Goal: Information Seeking & Learning: Learn about a topic

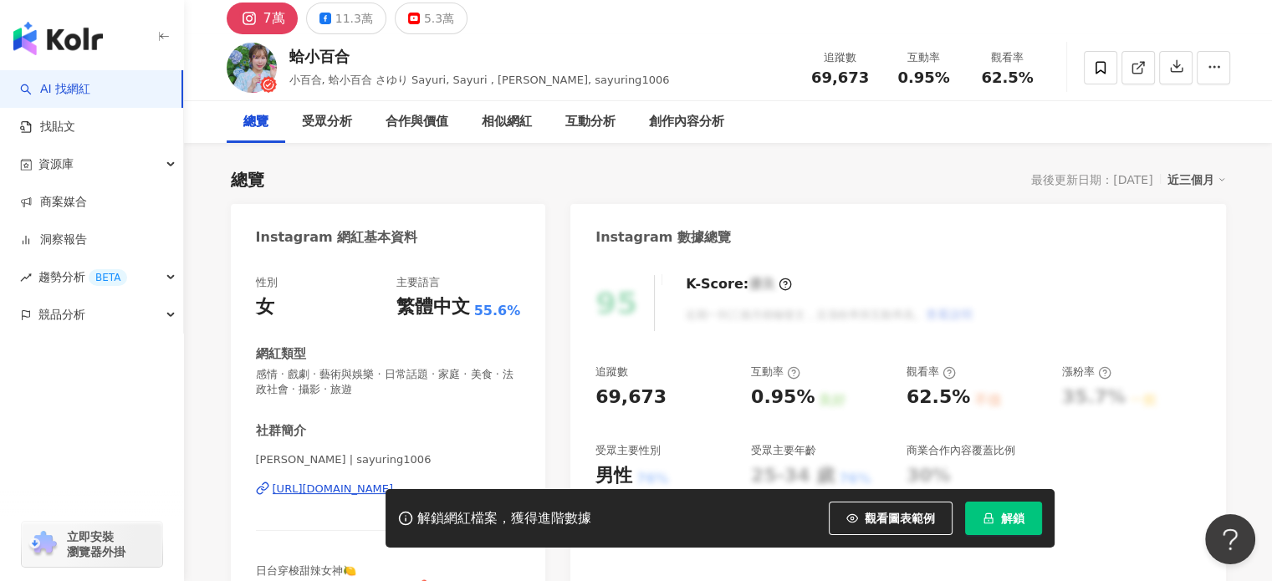
scroll to position [167, 0]
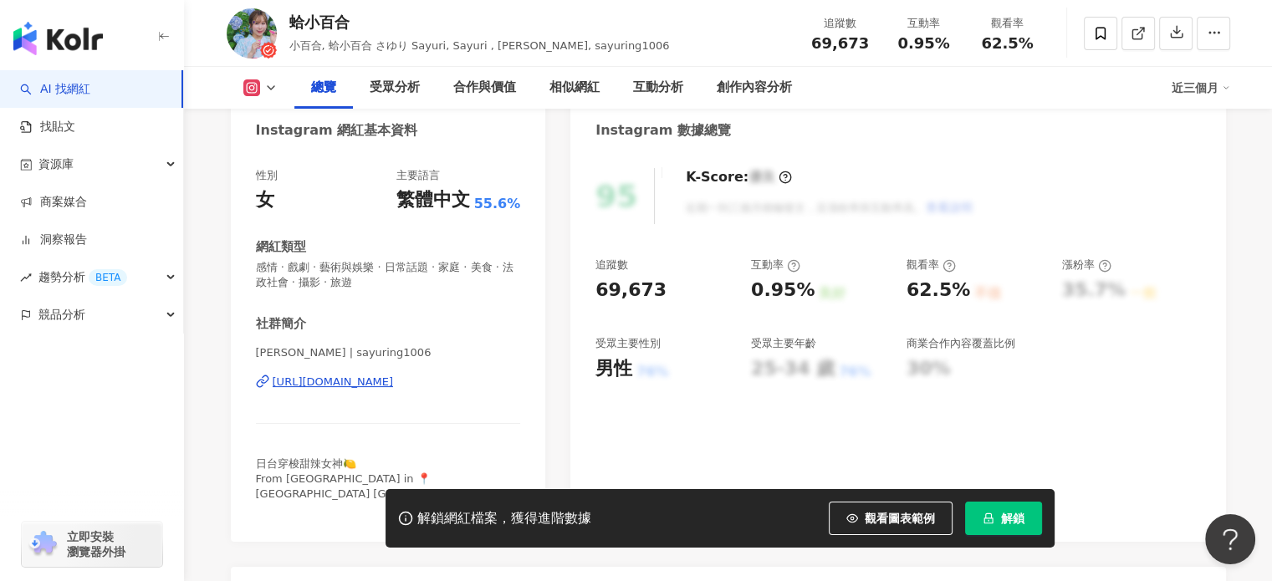
click at [394, 386] on div "https://www.instagram.com/sayuring1006/" at bounding box center [333, 382] width 121 height 15
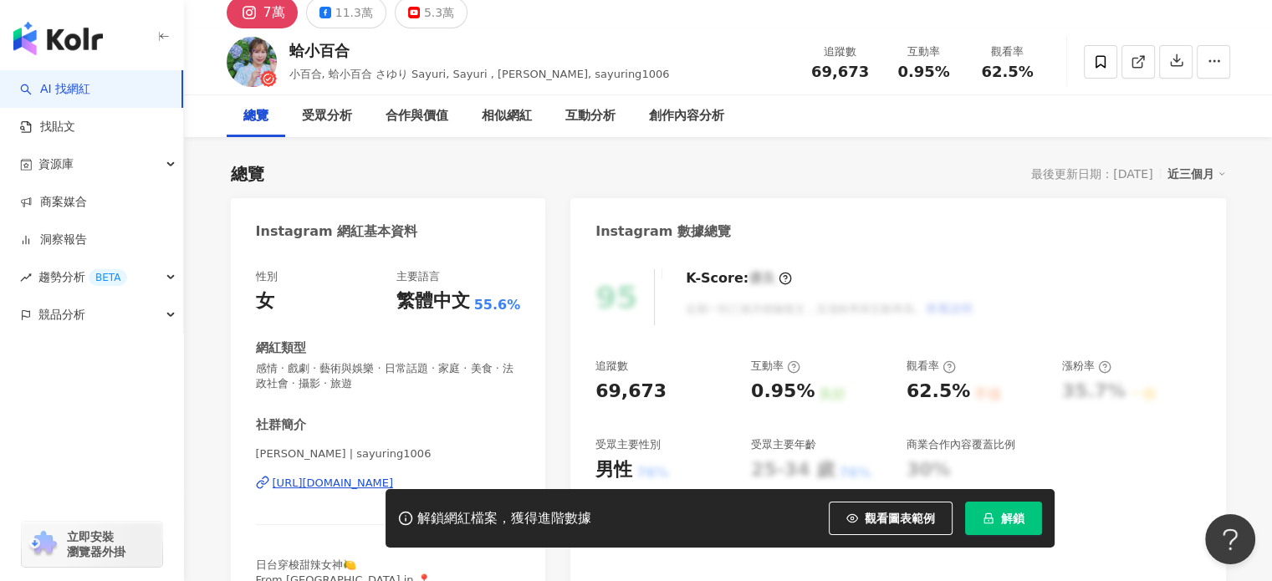
scroll to position [0, 0]
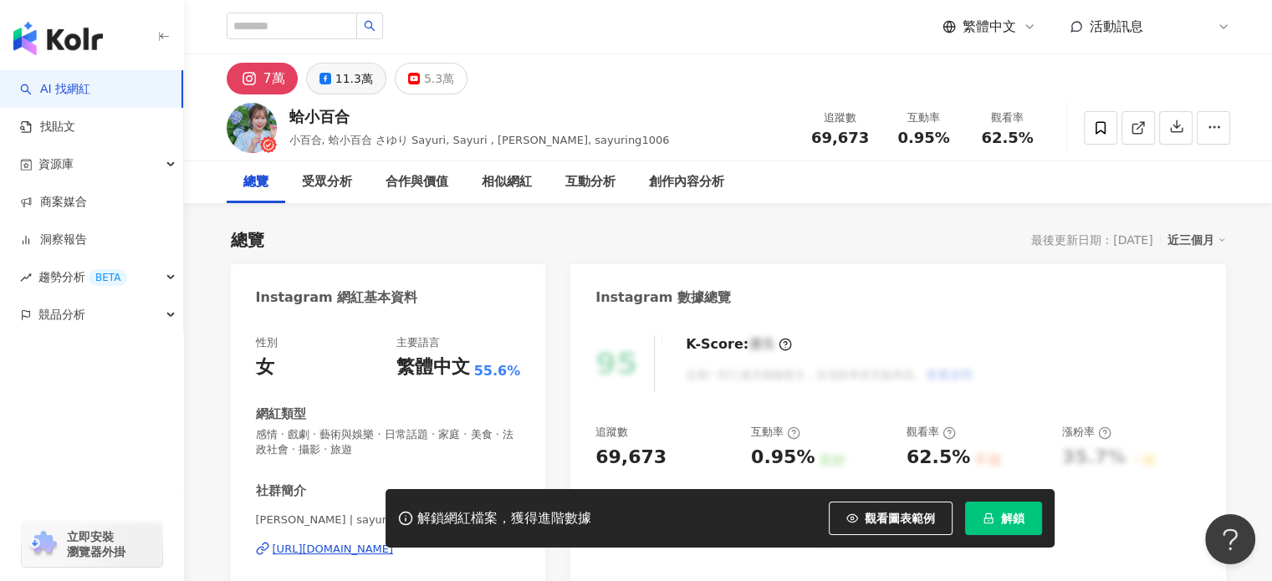
click at [331, 83] on button "11.3萬" at bounding box center [346, 79] width 80 height 32
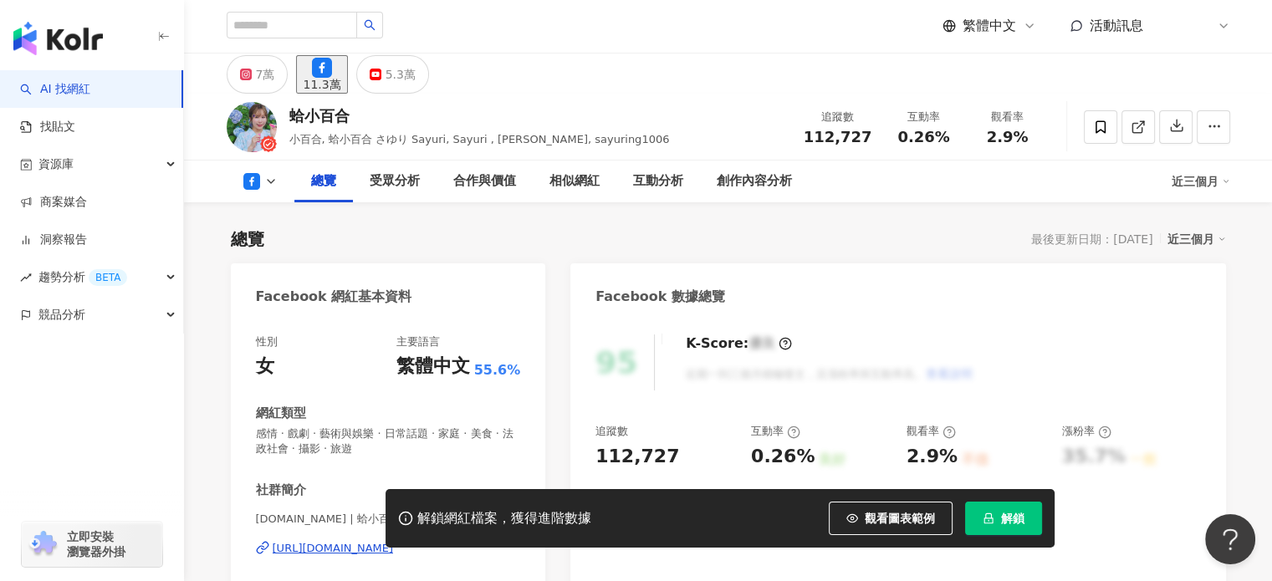
scroll to position [251, 0]
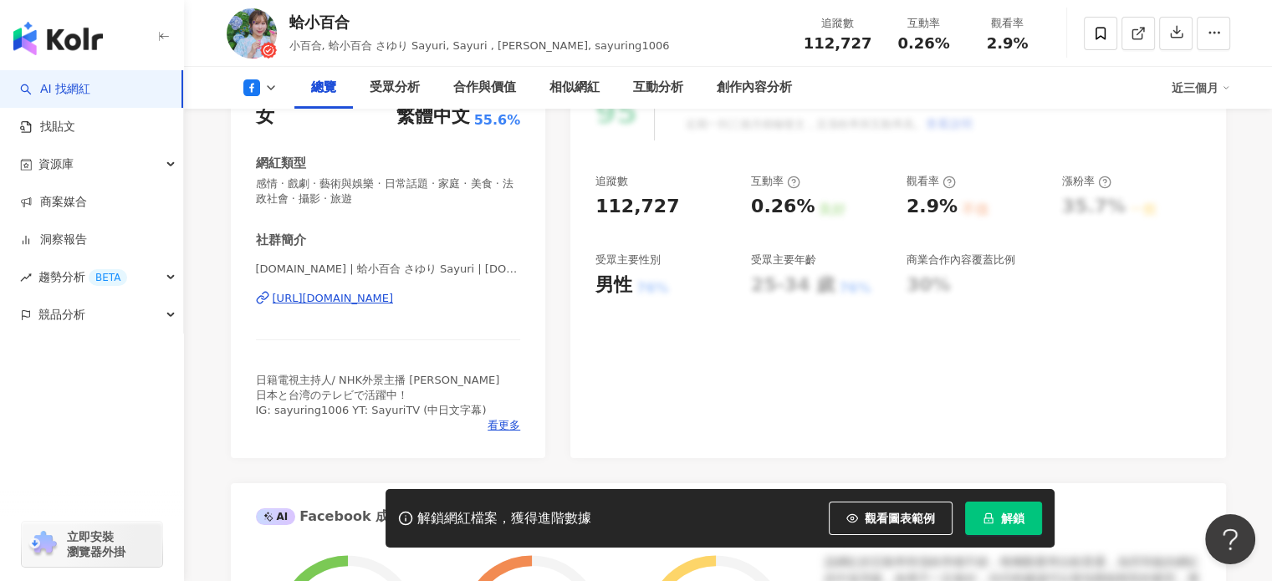
click at [388, 304] on div "https://www.facebook.com/2288670741271654" at bounding box center [333, 298] width 121 height 15
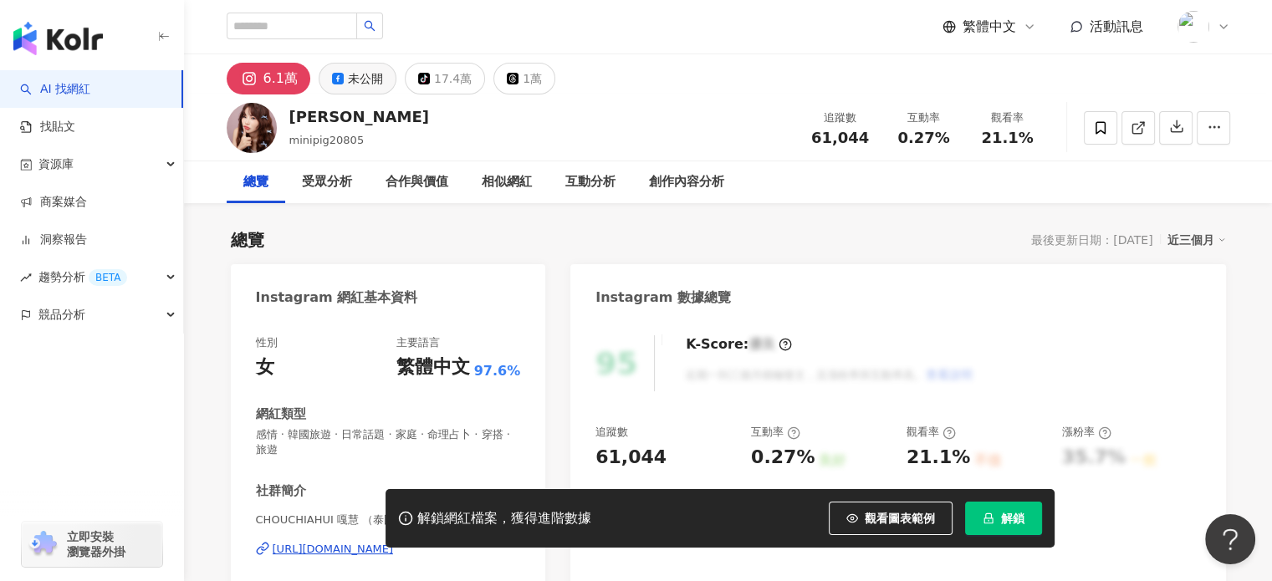
click at [368, 77] on div "未公開" at bounding box center [365, 78] width 35 height 23
click at [437, 77] on div "17.4萬" at bounding box center [453, 78] width 38 height 23
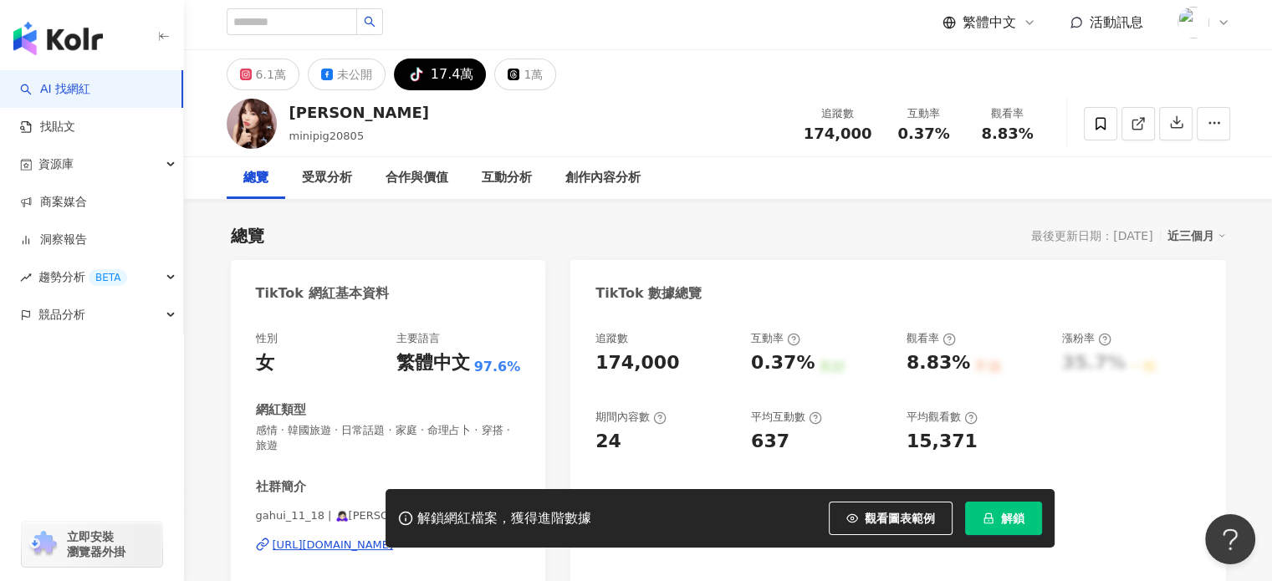
scroll to position [167, 0]
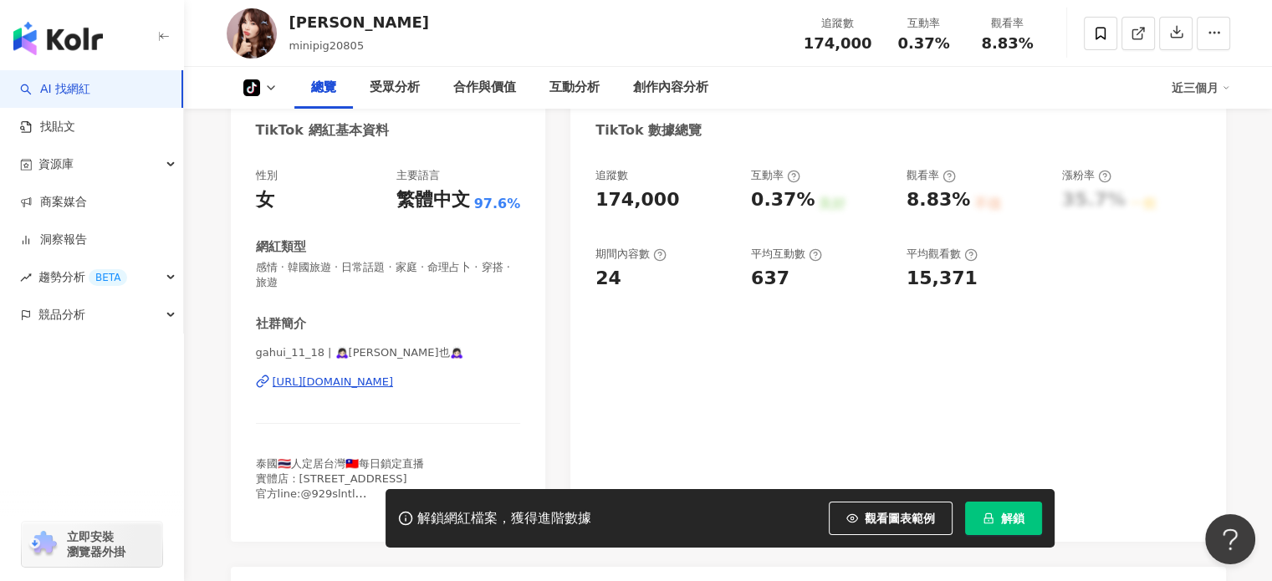
click at [381, 381] on div "https://www.tiktok.com/share/user/6519372318975197186" at bounding box center [333, 382] width 121 height 15
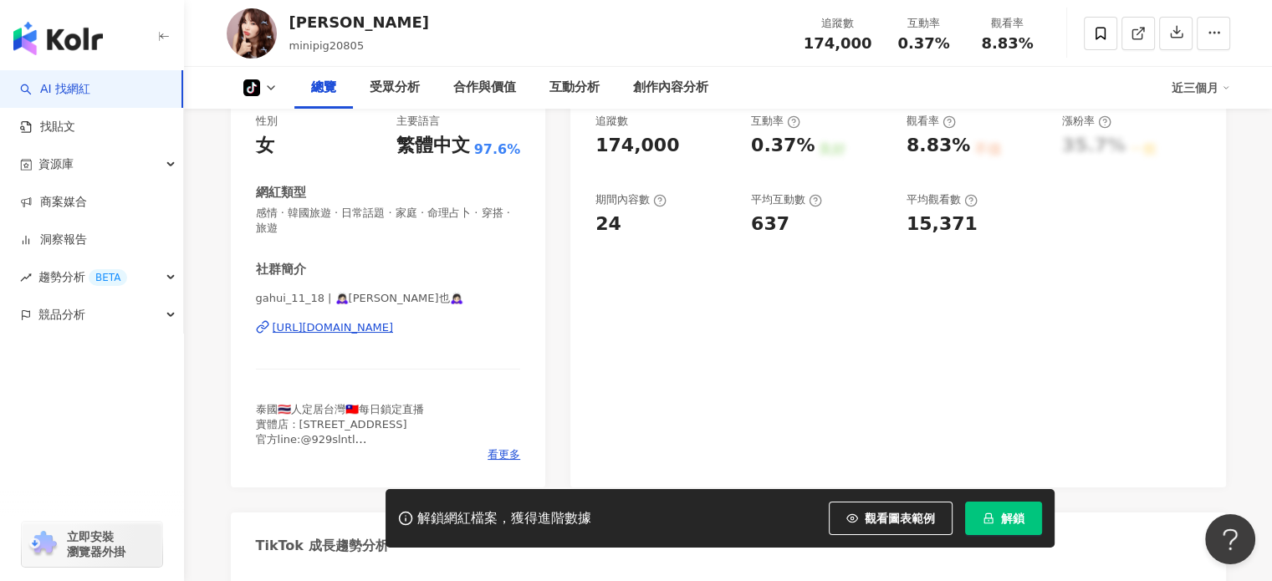
scroll to position [251, 0]
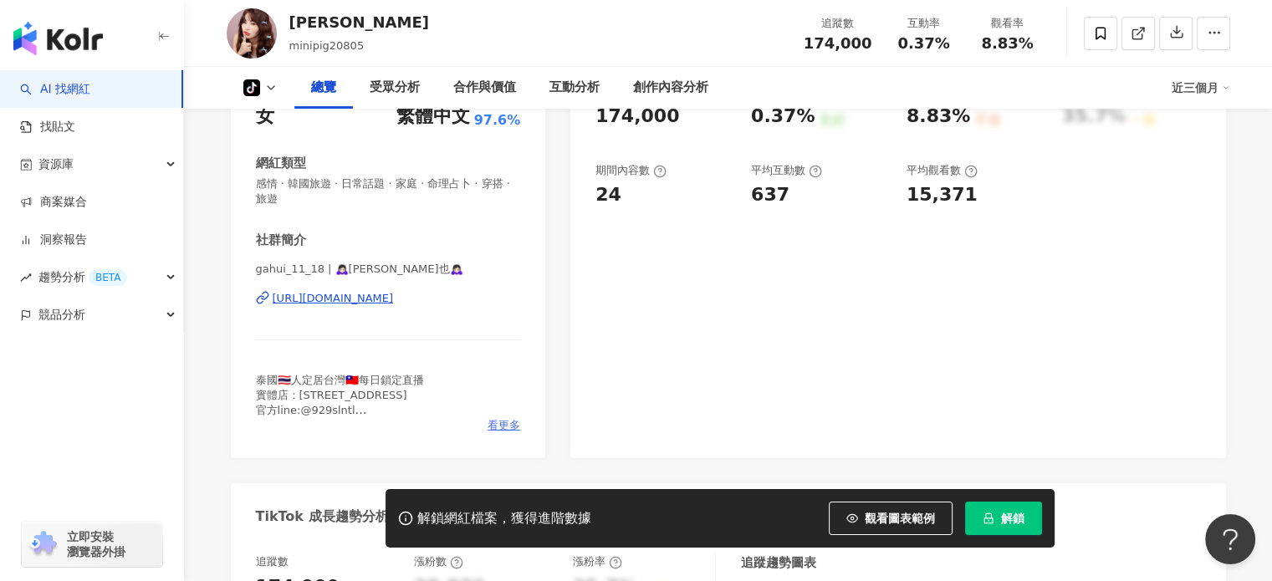
click at [497, 423] on span "看更多" at bounding box center [504, 425] width 33 height 15
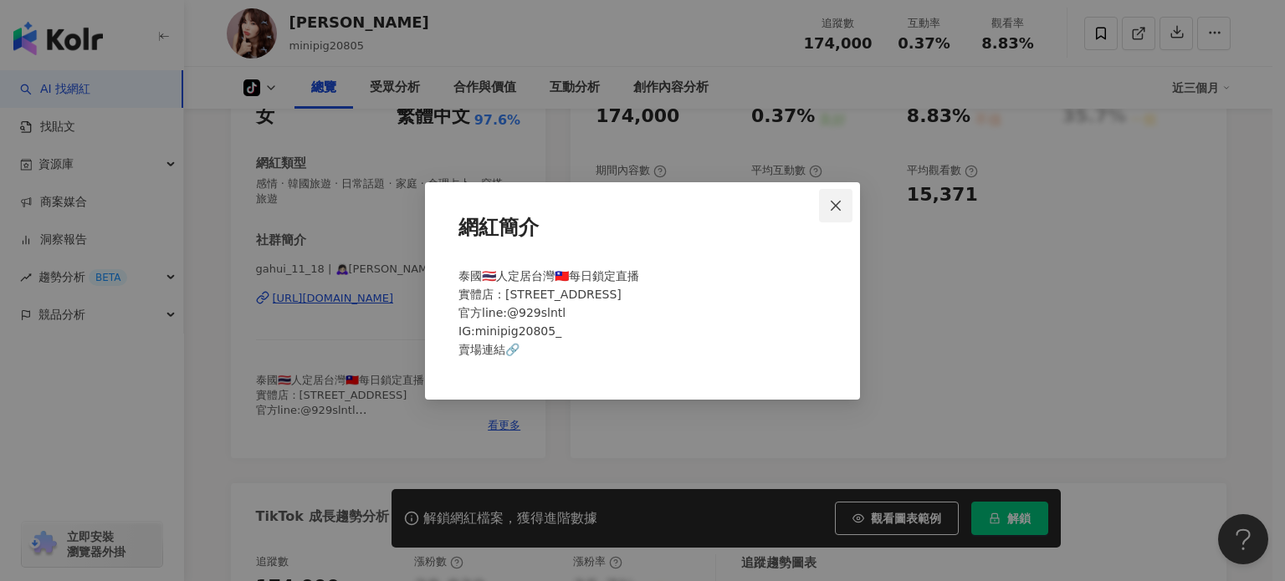
click at [838, 200] on icon "close" at bounding box center [835, 205] width 13 height 13
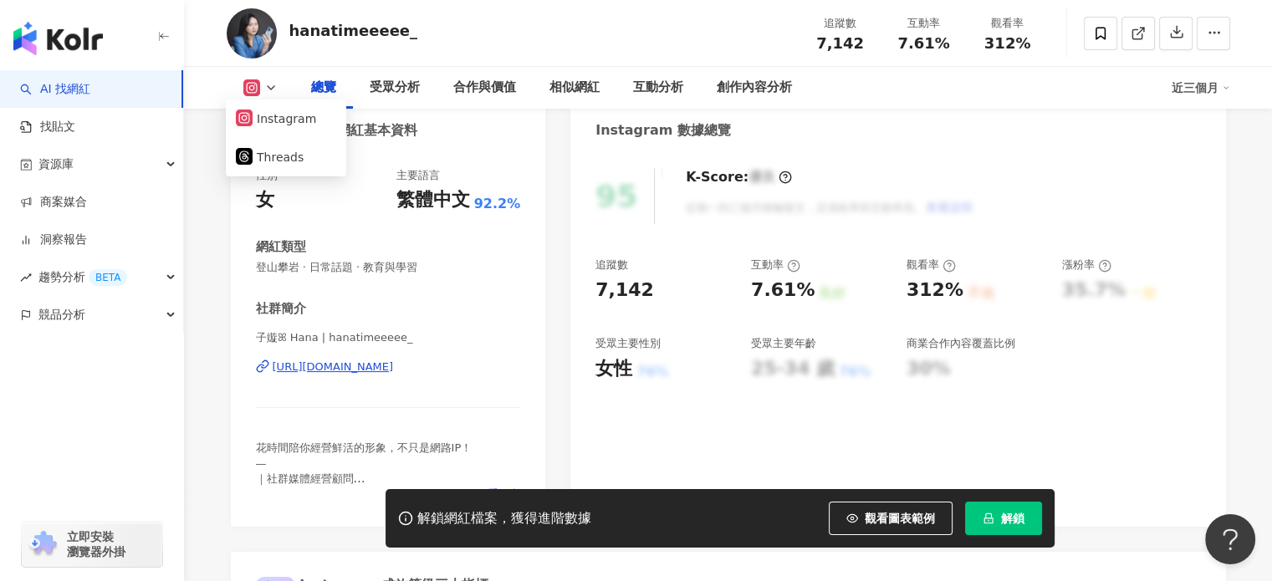
click at [378, 329] on div "社群簡介 子嫙ꕤ Hana | hanatimeeeee_ https://www.instagram.com/hanatimeeeee_/ 花時間陪你經營鮮…" at bounding box center [388, 401] width 265 height 202
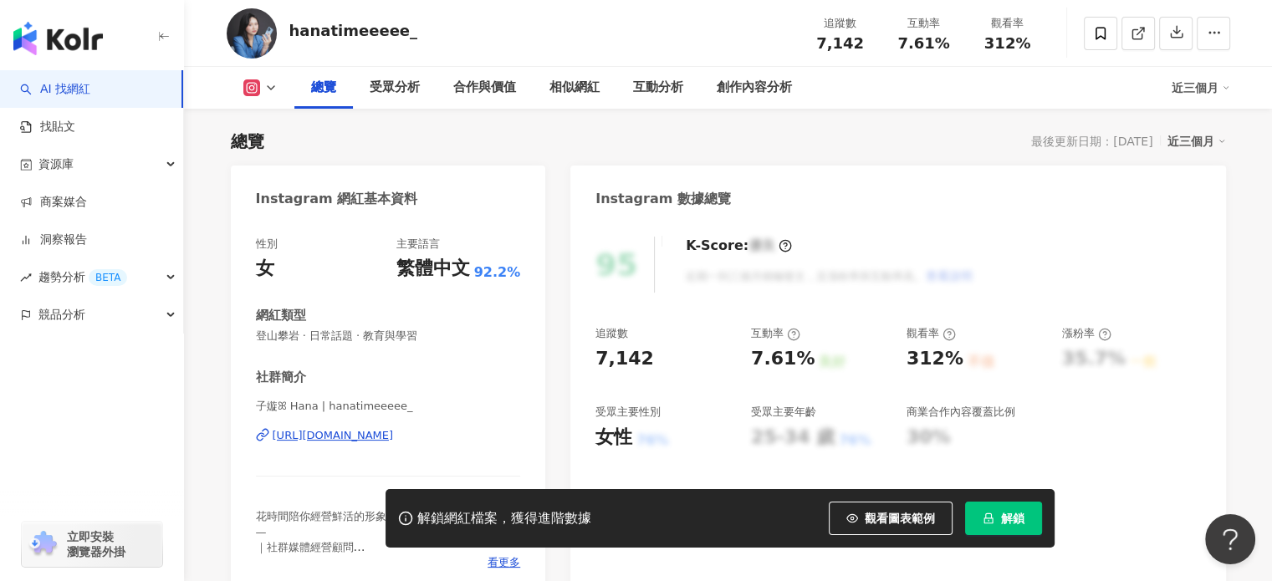
scroll to position [251, 0]
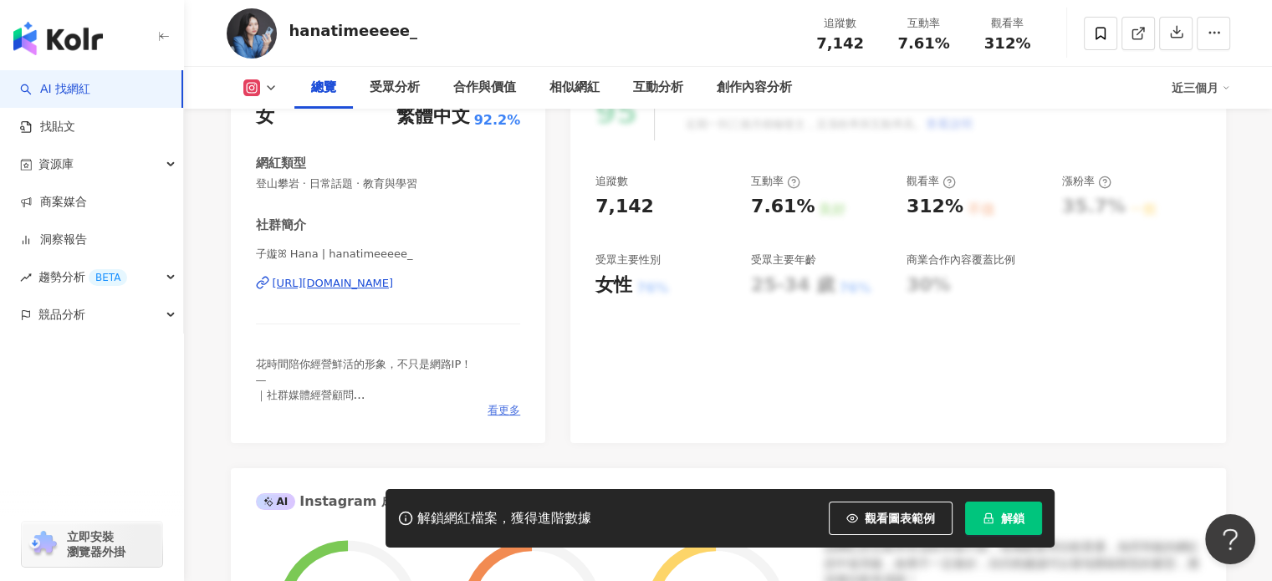
click at [510, 413] on span "看更多" at bounding box center [504, 410] width 33 height 15
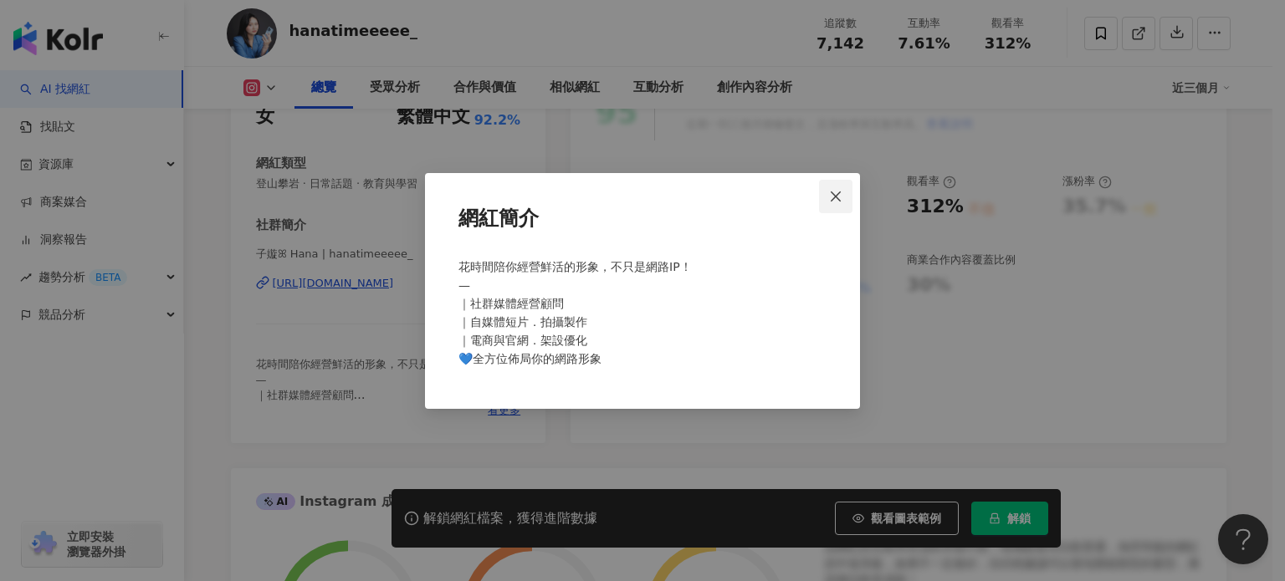
click at [840, 197] on icon "close" at bounding box center [835, 196] width 13 height 13
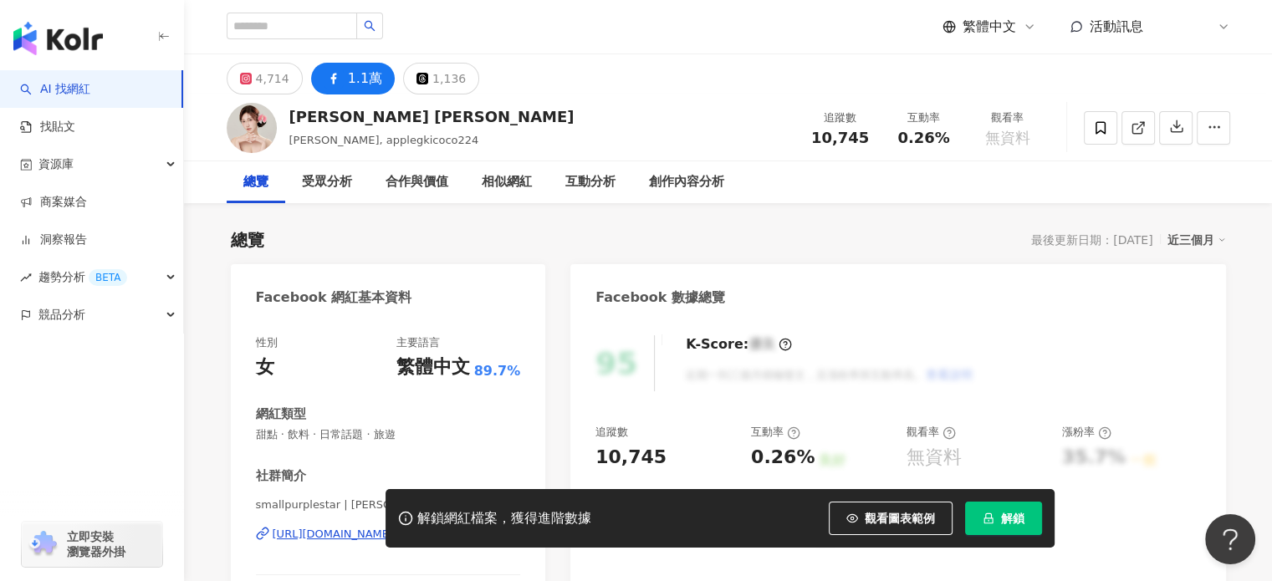
click at [353, 75] on div "1.1萬" at bounding box center [365, 78] width 34 height 23
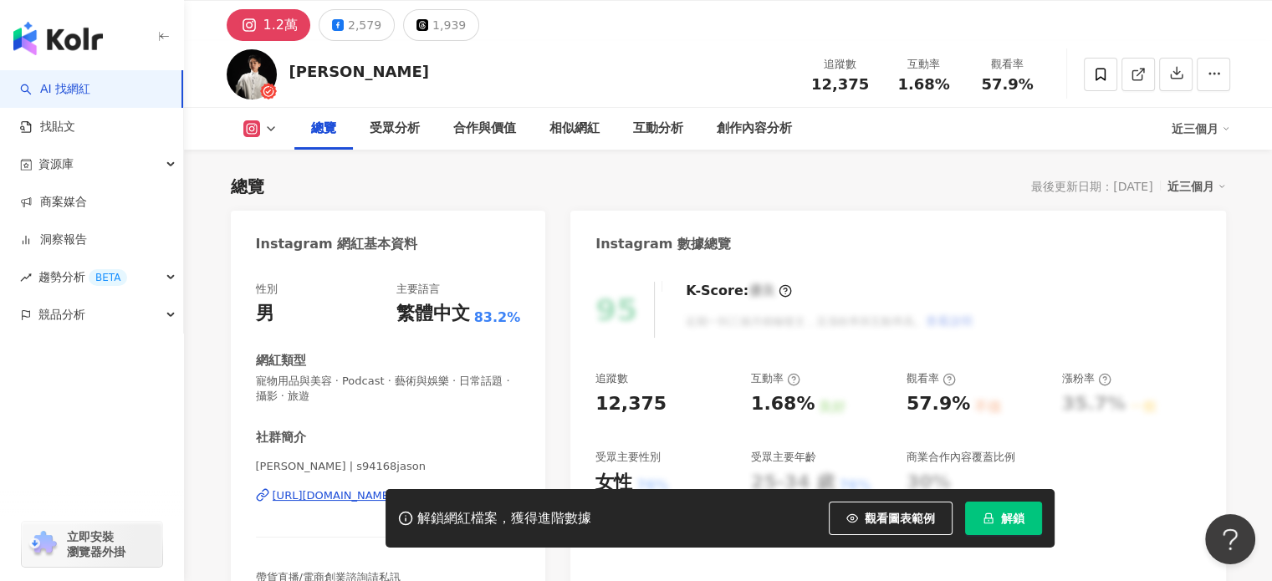
scroll to position [84, 0]
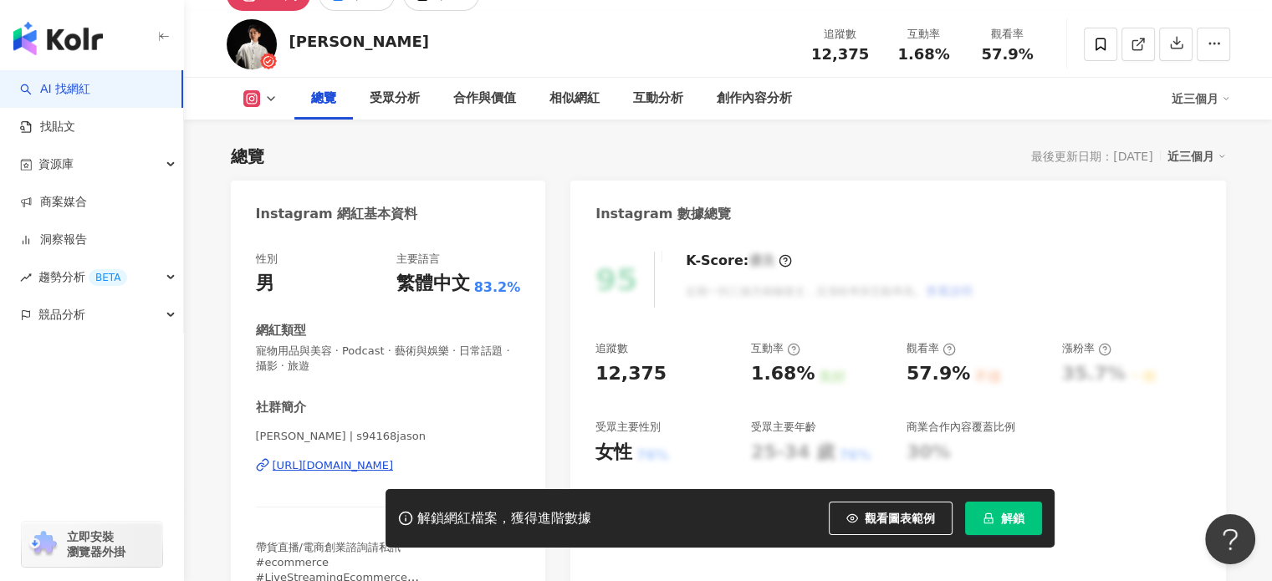
click at [345, 465] on div "[URL][DOMAIN_NAME]" at bounding box center [333, 465] width 121 height 15
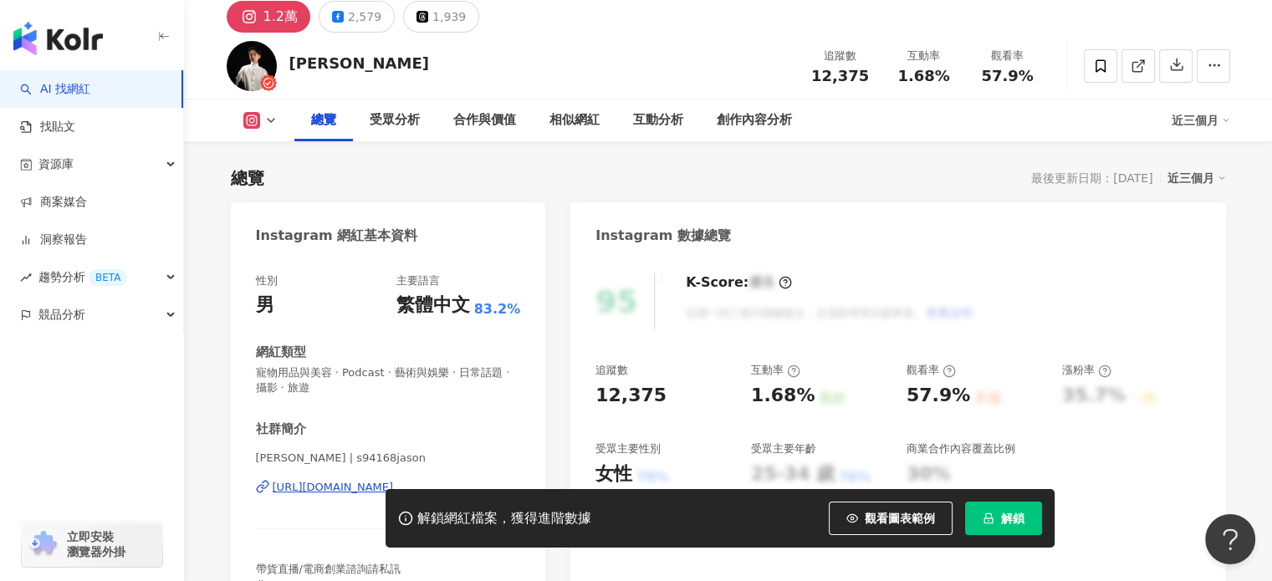
scroll to position [0, 0]
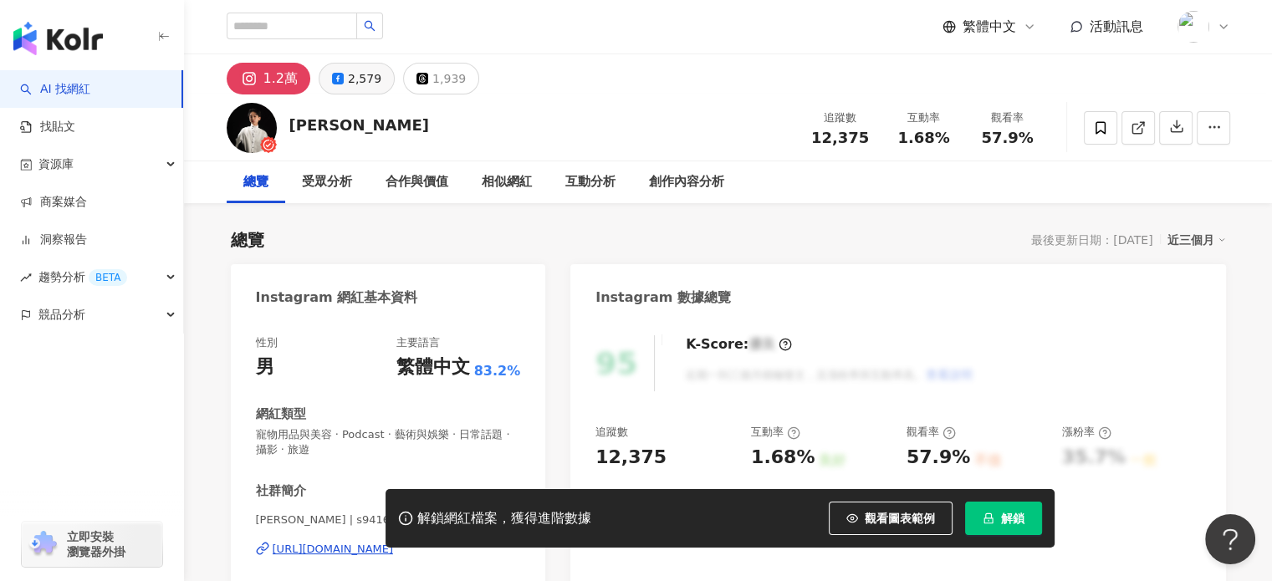
click at [365, 77] on div "2,579" at bounding box center [364, 78] width 33 height 23
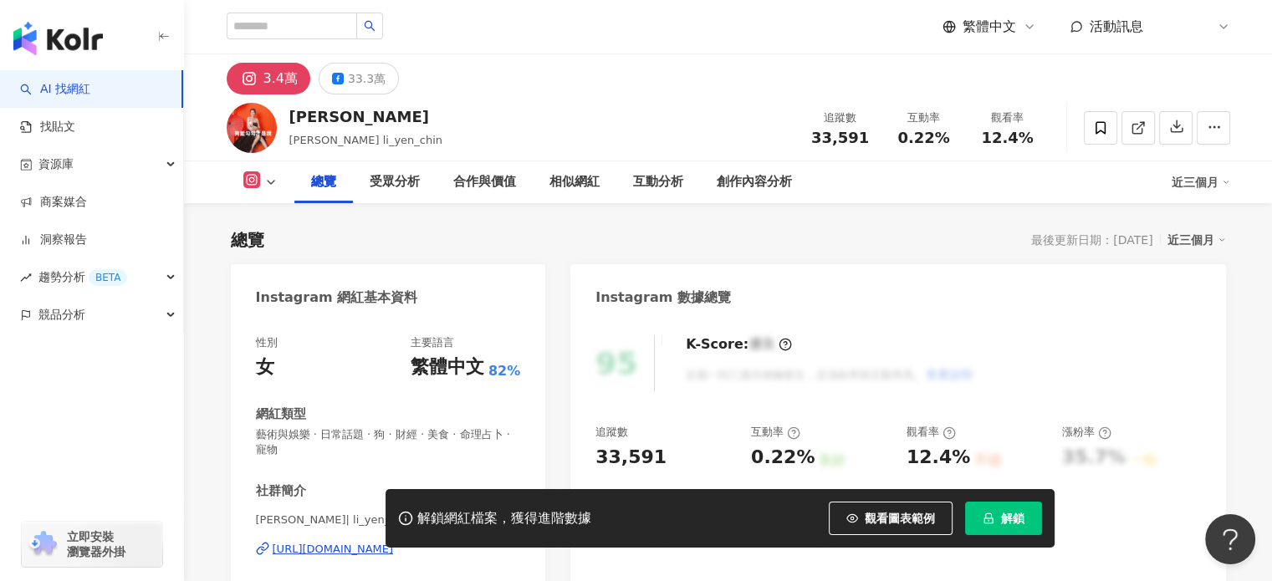
scroll to position [251, 0]
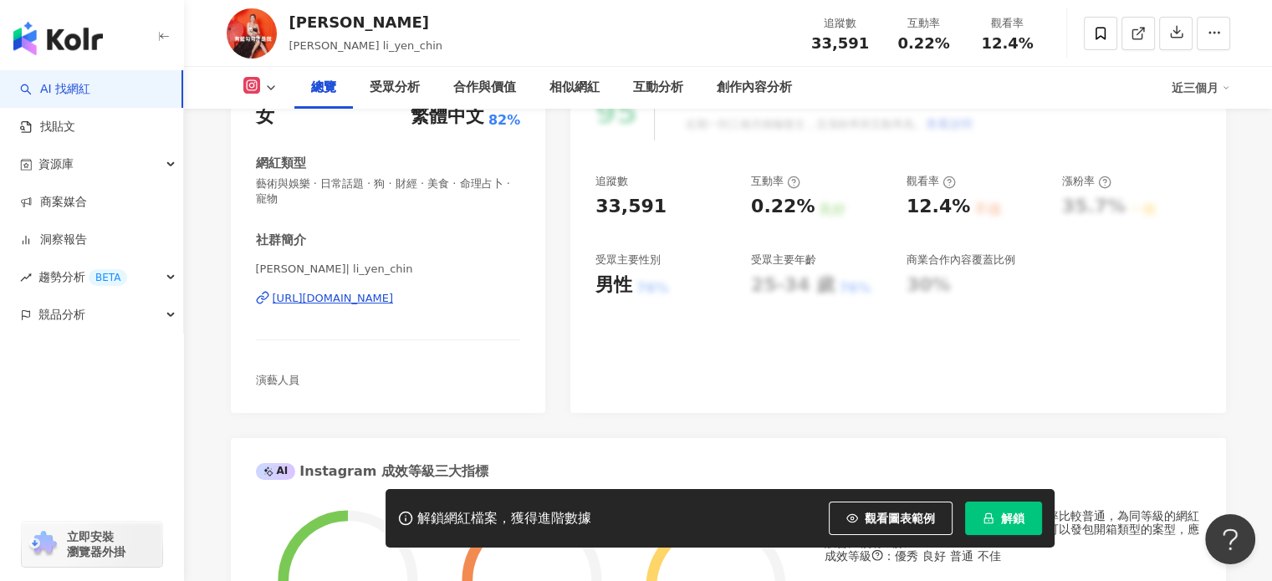
click at [391, 294] on div "https://www.instagram.com/li_yen_chin/" at bounding box center [333, 298] width 121 height 15
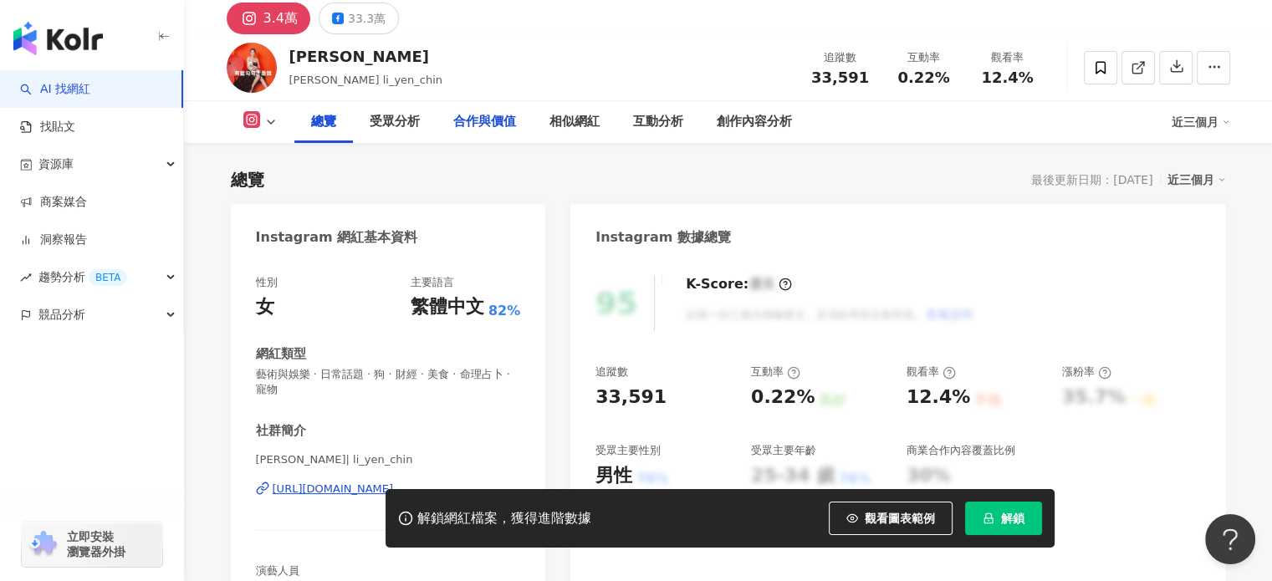
scroll to position [0, 0]
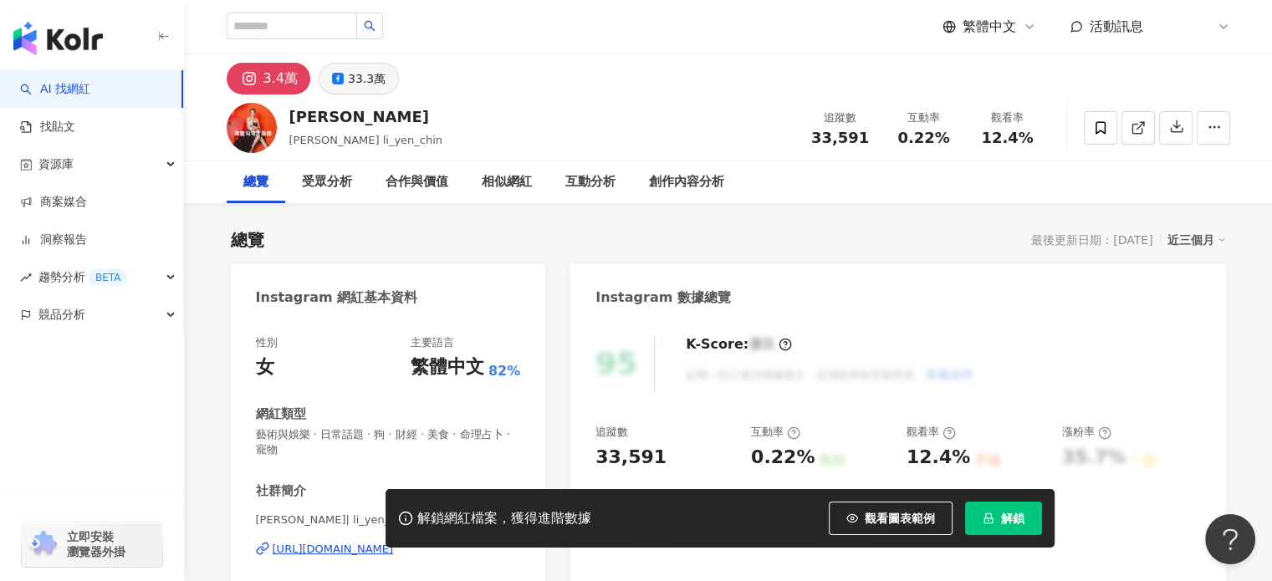
click at [348, 81] on div "33.3萬" at bounding box center [367, 78] width 38 height 23
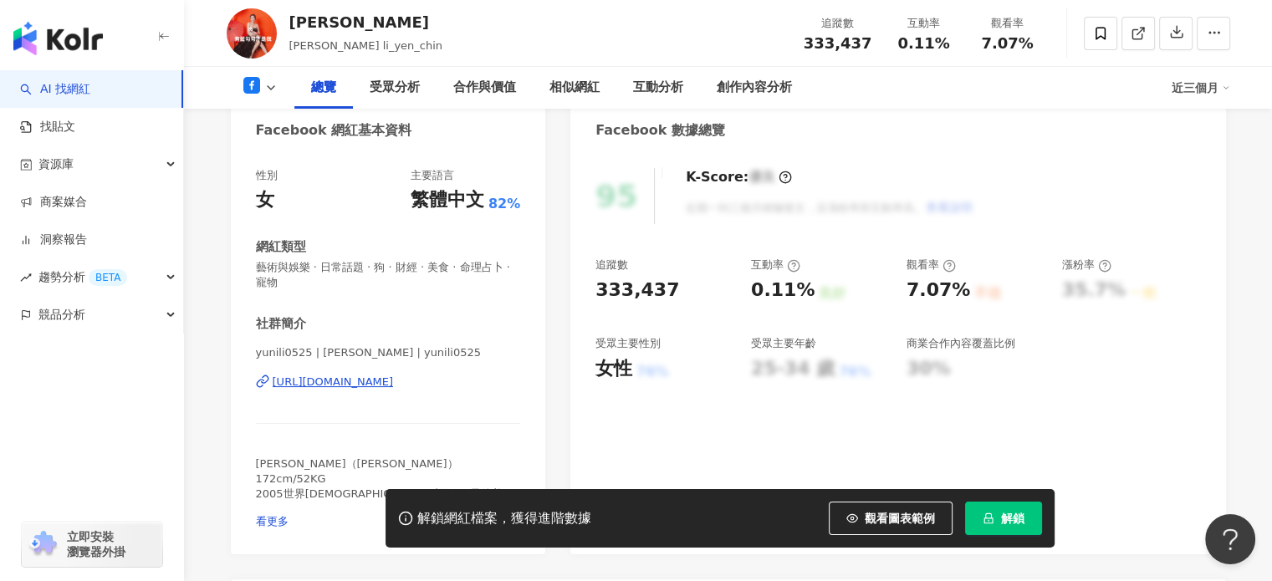
click at [388, 382] on div "https://www.facebook.com/134172873284071" at bounding box center [333, 382] width 121 height 15
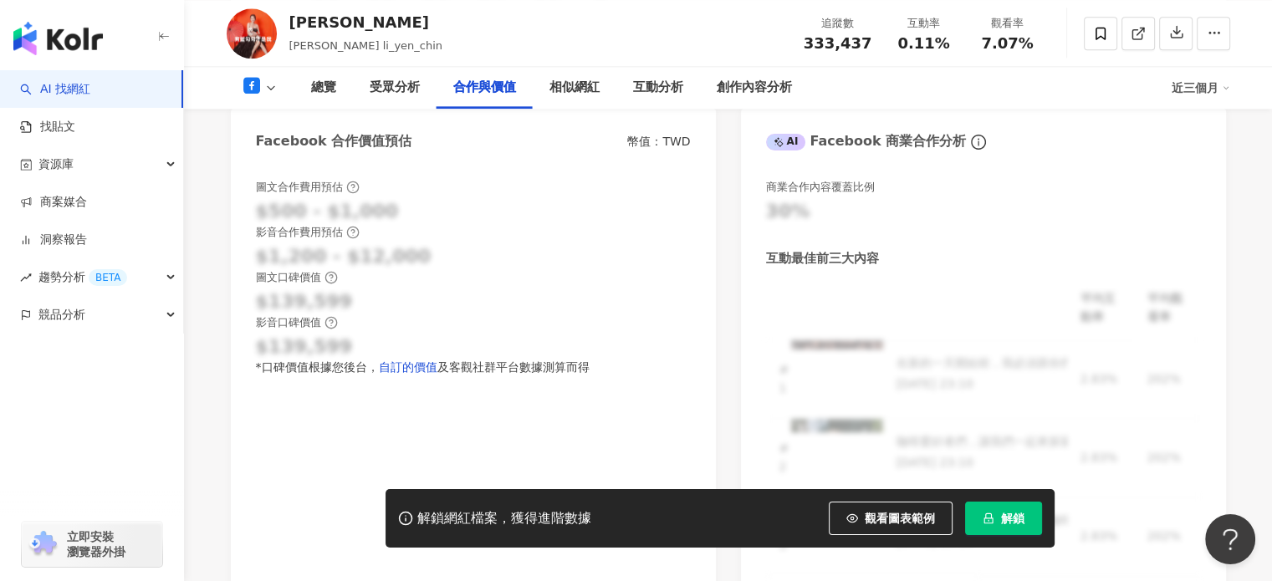
scroll to position [2175, 0]
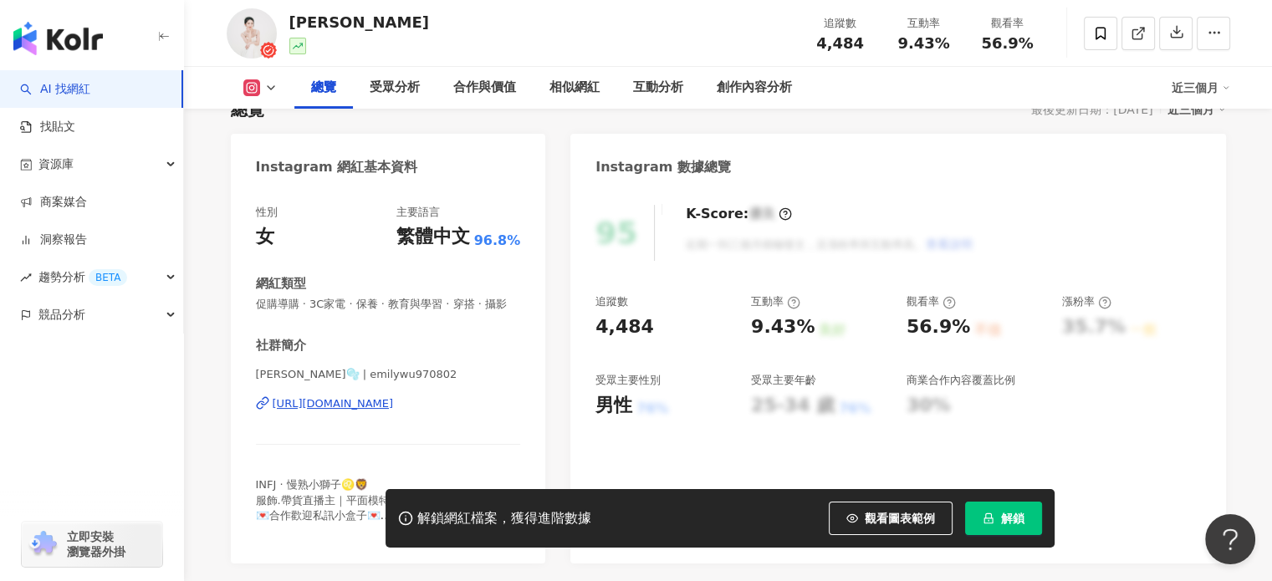
scroll to position [167, 0]
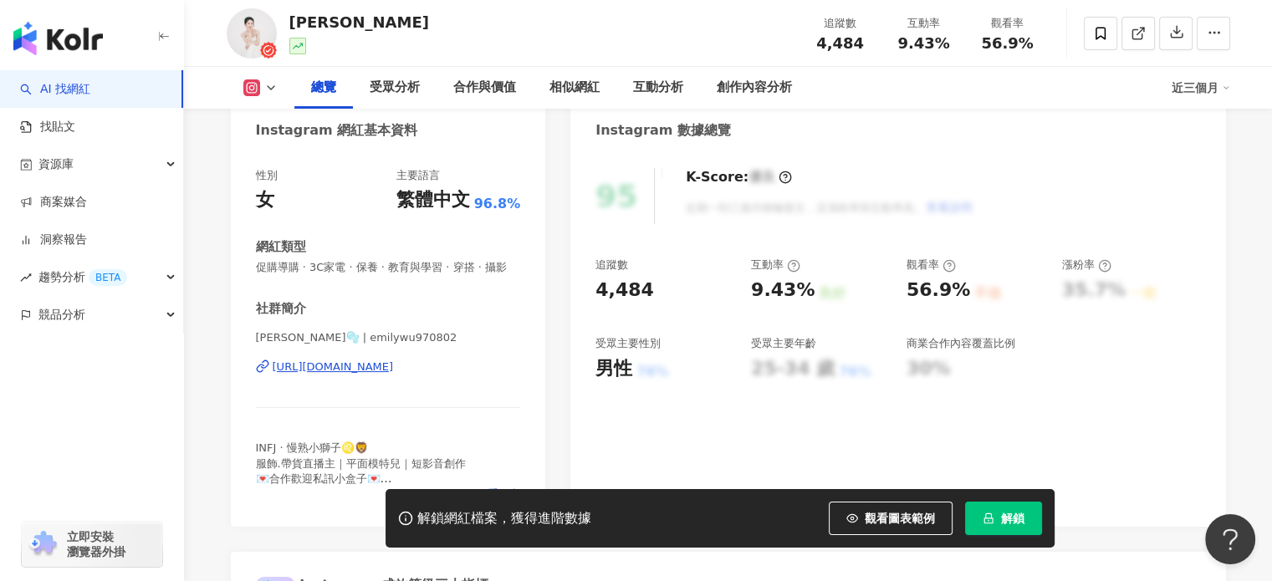
click at [391, 375] on div "https://www.instagram.com/emilywu970802/" at bounding box center [333, 367] width 121 height 15
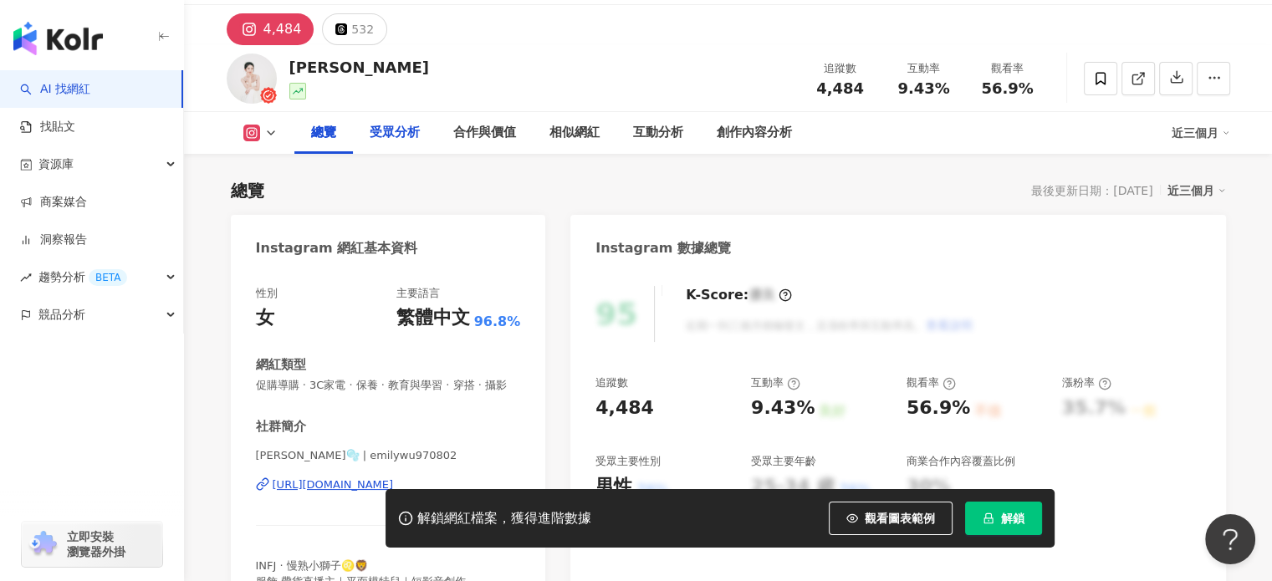
scroll to position [0, 0]
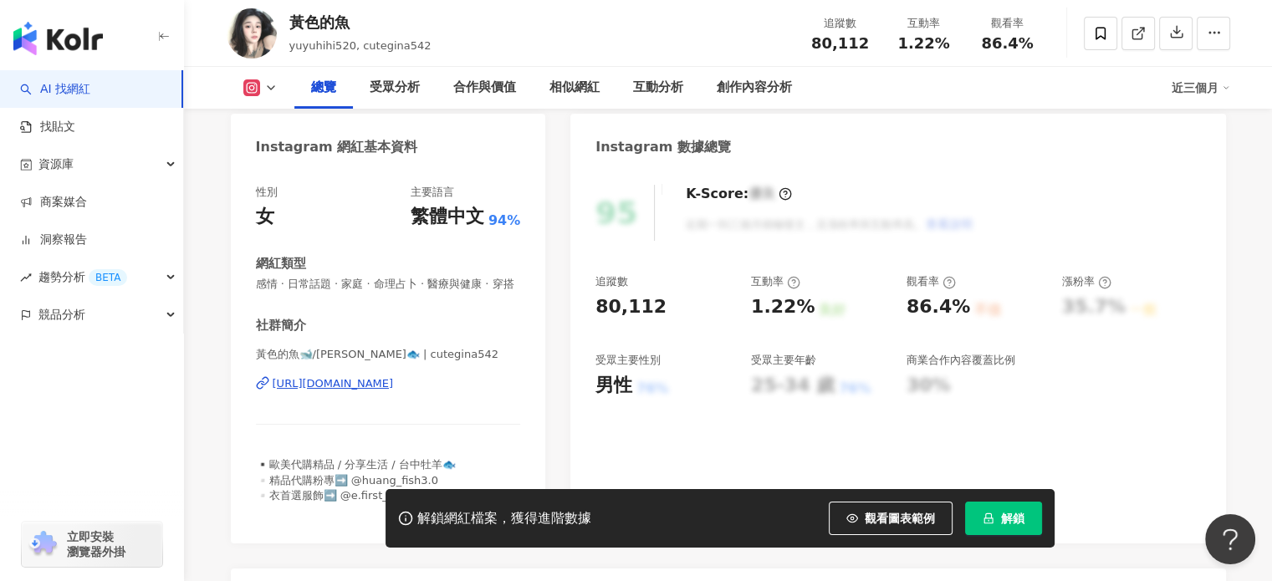
scroll to position [167, 0]
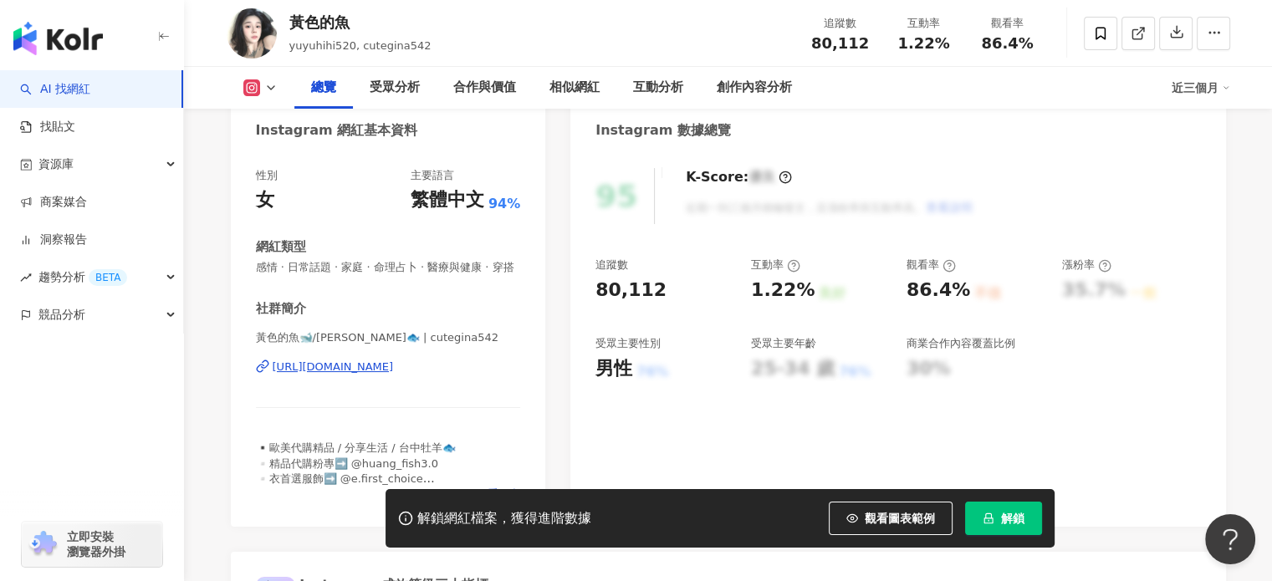
click at [394, 375] on div "[URL][DOMAIN_NAME]" at bounding box center [333, 367] width 121 height 15
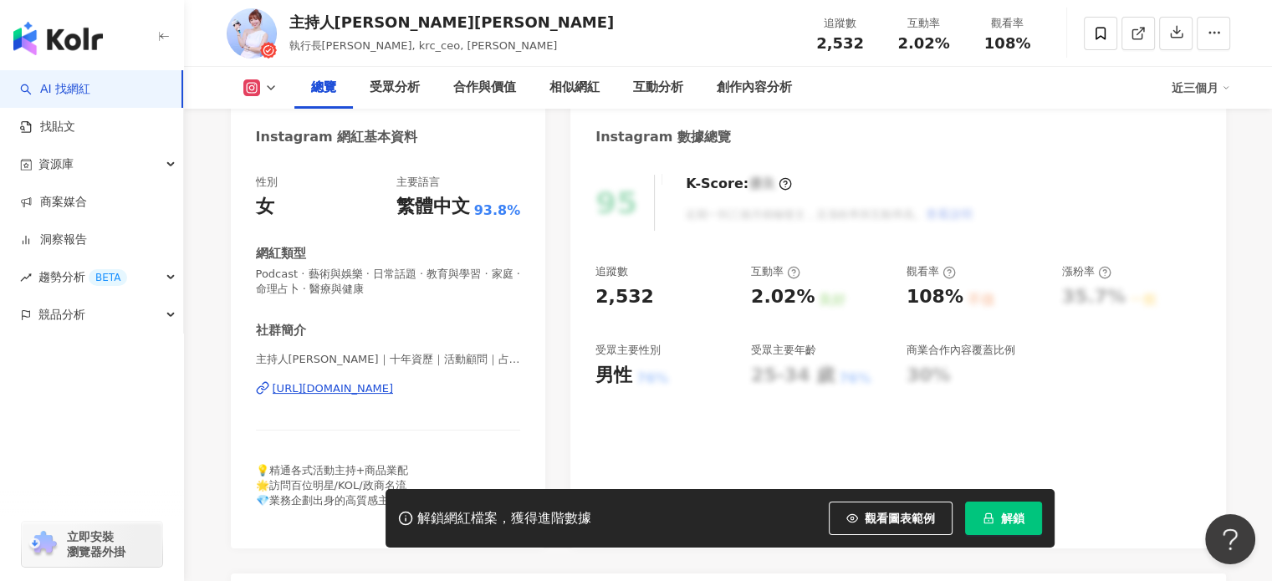
scroll to position [167, 0]
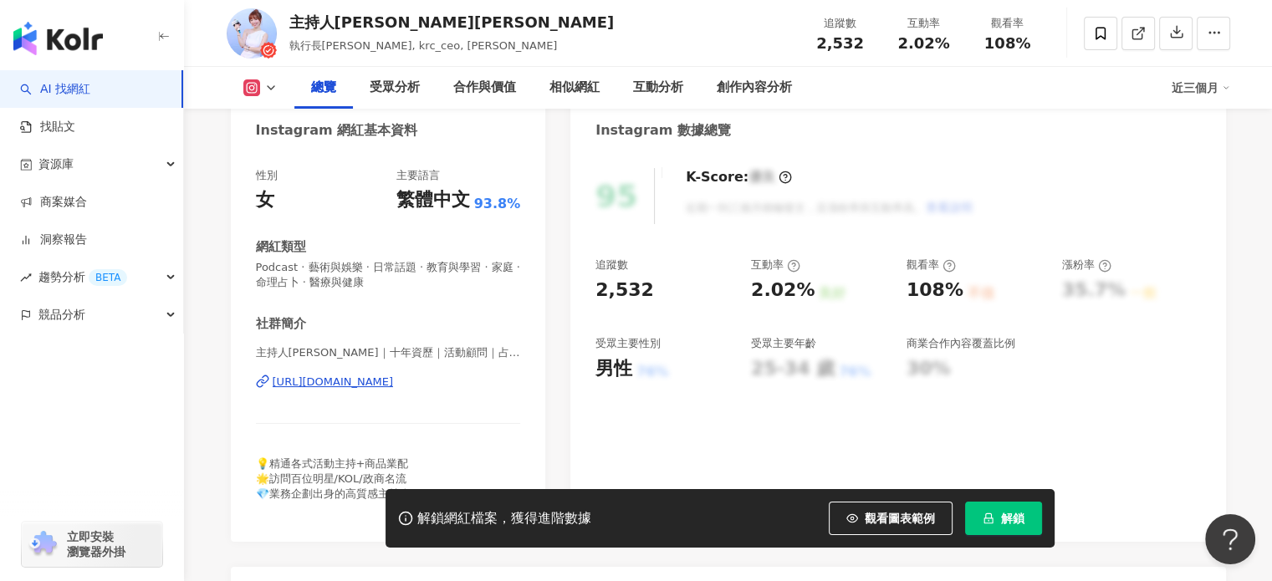
click at [394, 387] on div "https://www.instagram.com/krc_ceo/" at bounding box center [333, 382] width 121 height 15
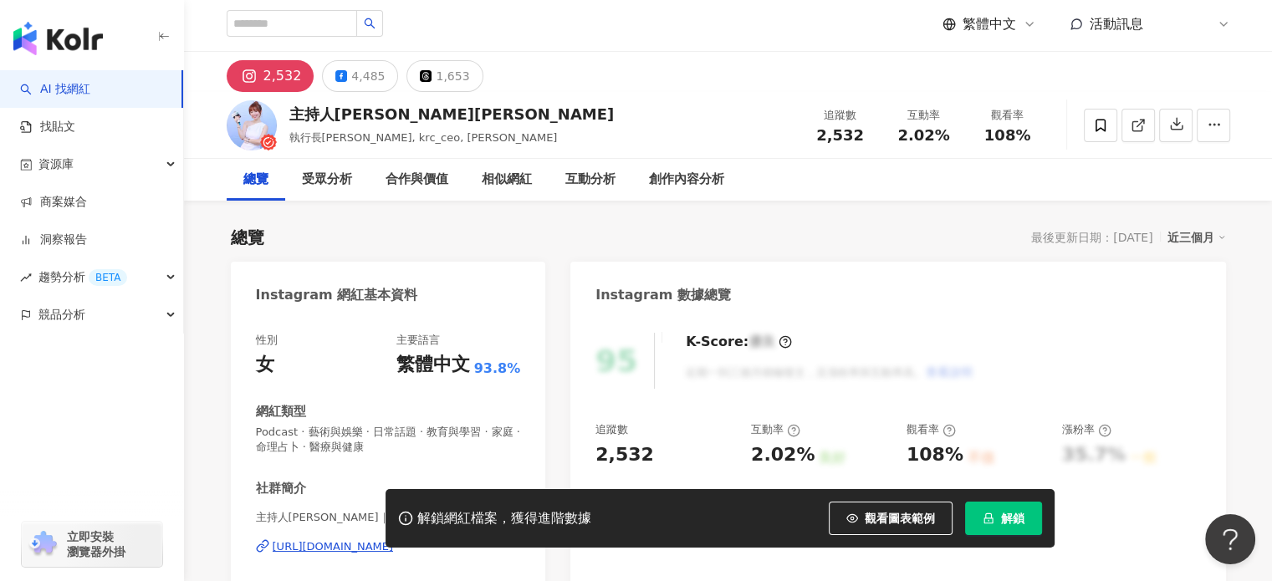
scroll to position [0, 0]
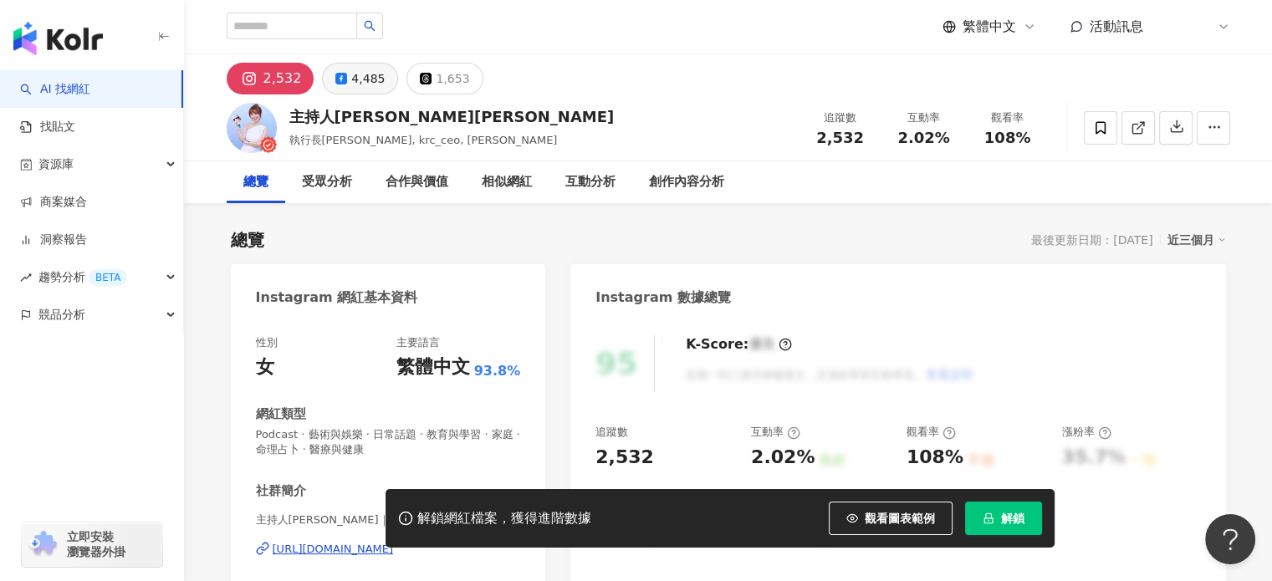
click at [358, 81] on div "4,485" at bounding box center [367, 78] width 33 height 23
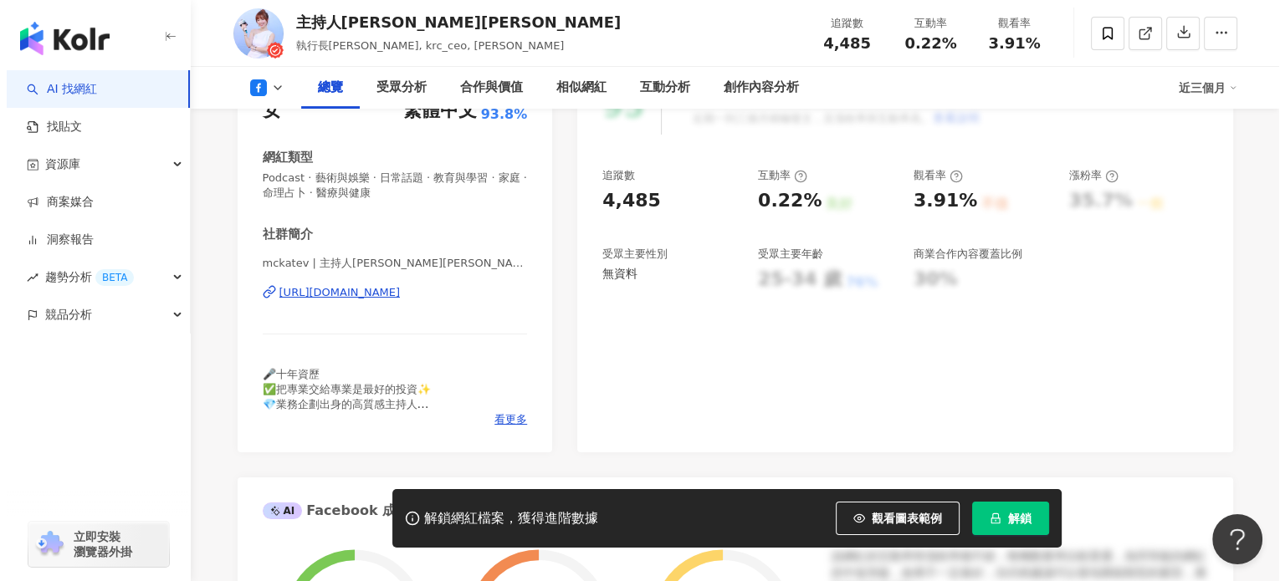
scroll to position [335, 0]
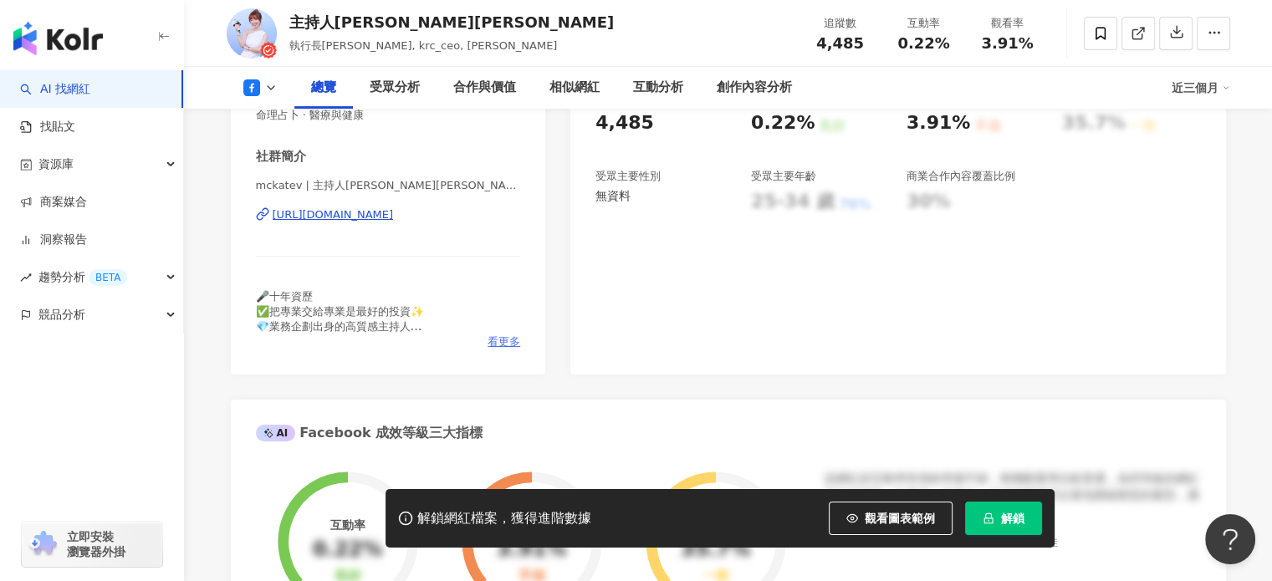
click at [507, 345] on span "看更多" at bounding box center [504, 342] width 33 height 15
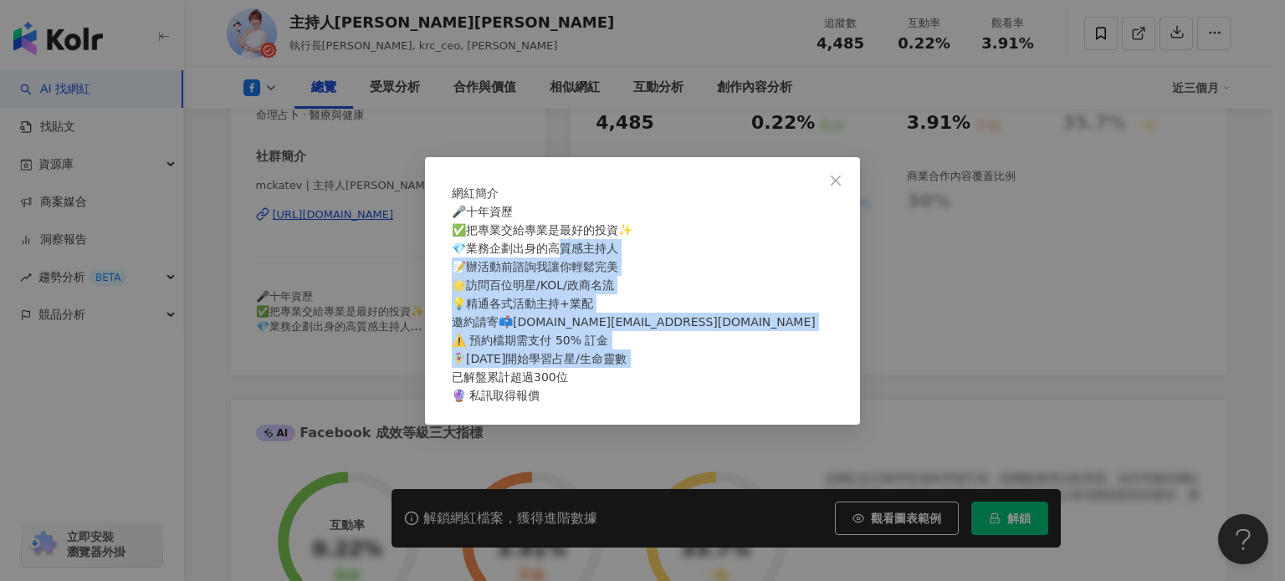
drag, startPoint x: 564, startPoint y: 250, endPoint x: 562, endPoint y: 409, distance: 158.9
click at [562, 405] on div "🎤十年資歷 ✅把專業交給專業是最好的投資✨ 💎業務企劃出身的高質感主持人 📝辦活動前諮詢我讓你輕鬆完美 🌟訪問百位明星/KOL/政商名流 💡精通各式活動主持+…" at bounding box center [642, 303] width 381 height 202
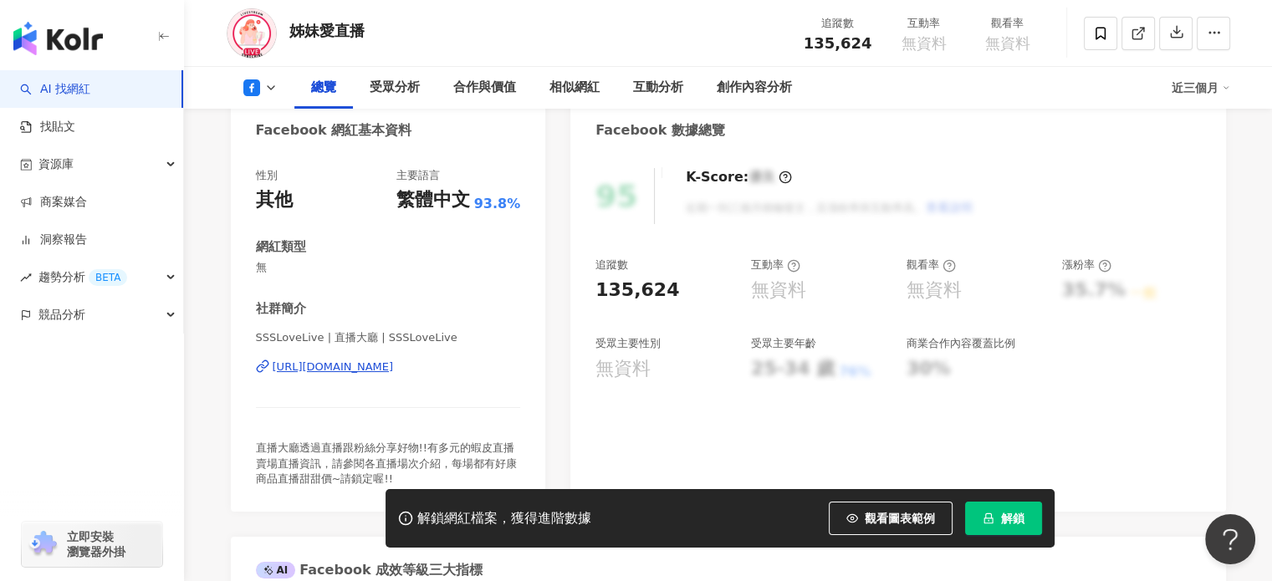
click at [394, 365] on div "https://www.facebook.com/312963139693" at bounding box center [333, 367] width 121 height 15
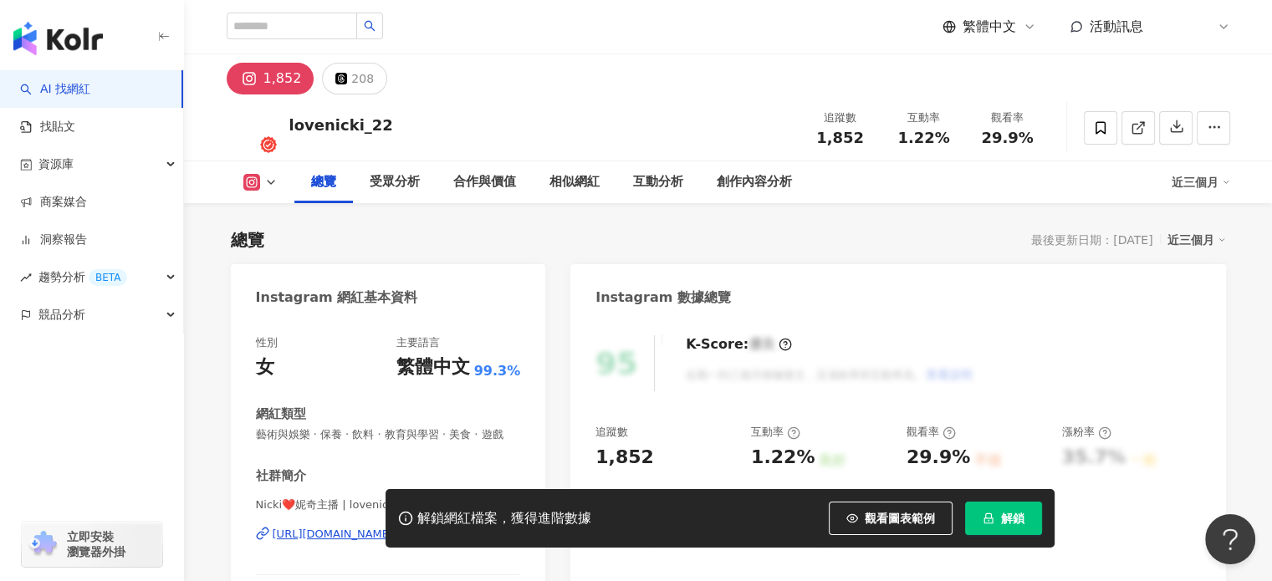
scroll to position [167, 0]
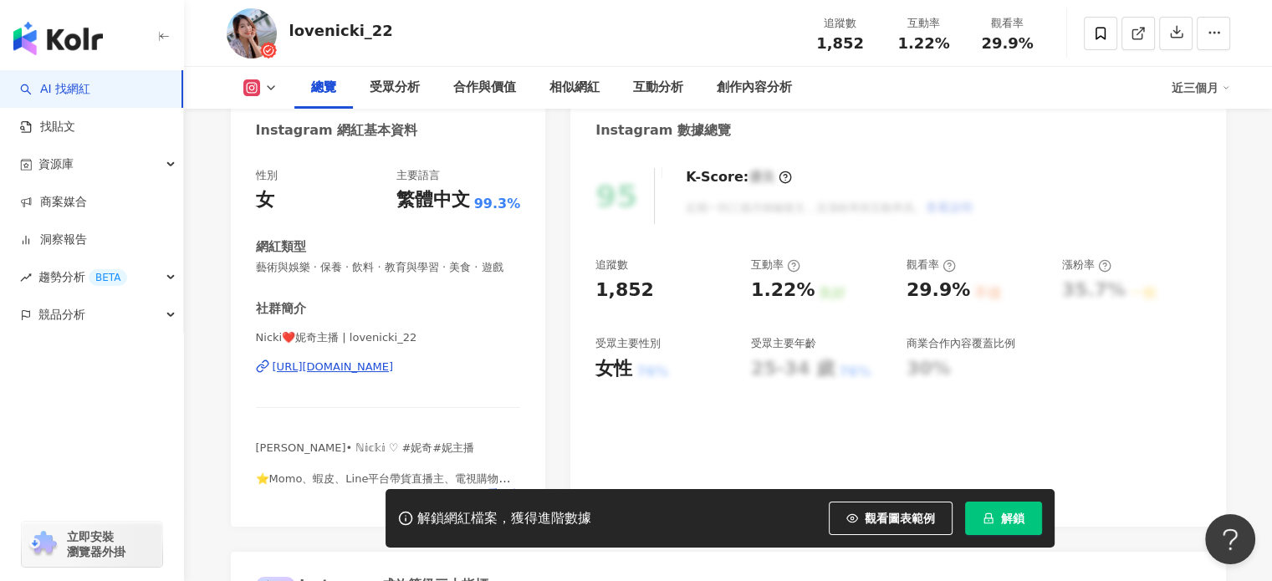
click at [349, 375] on div "https://www.instagram.com/lovenicki_22/" at bounding box center [333, 367] width 121 height 15
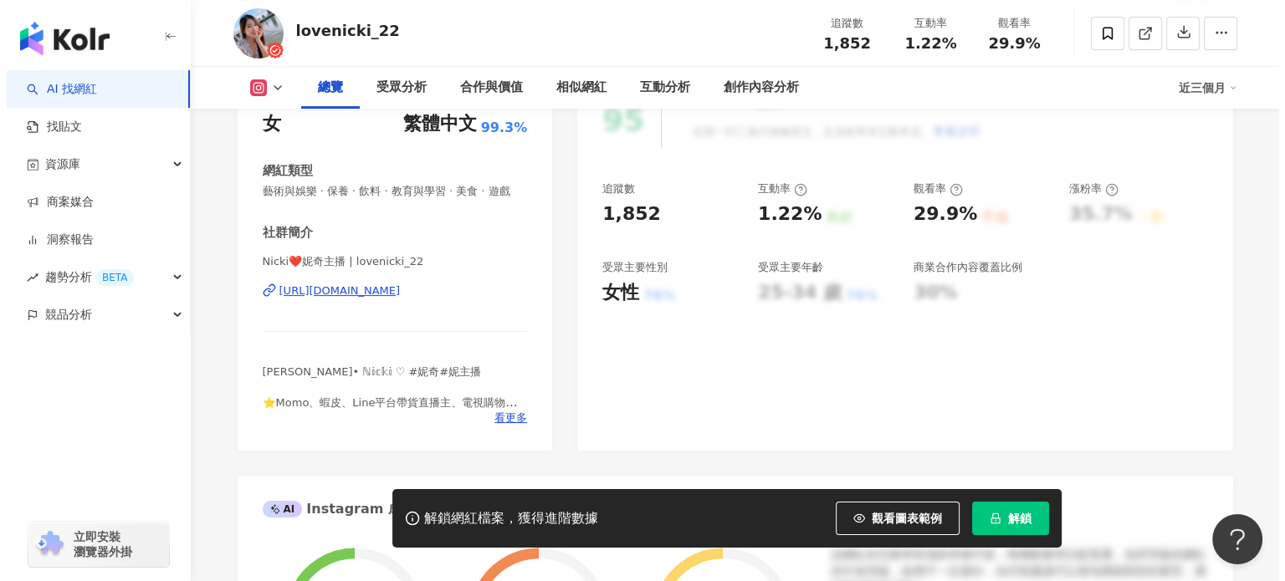
scroll to position [251, 0]
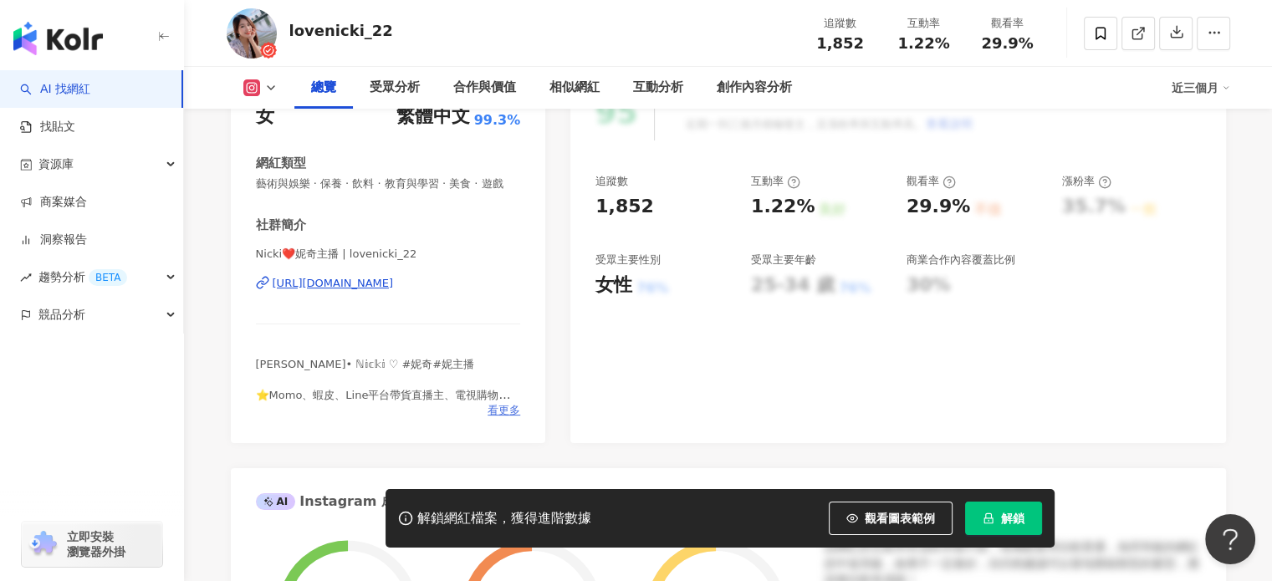
click at [501, 418] on span "看更多" at bounding box center [504, 410] width 33 height 15
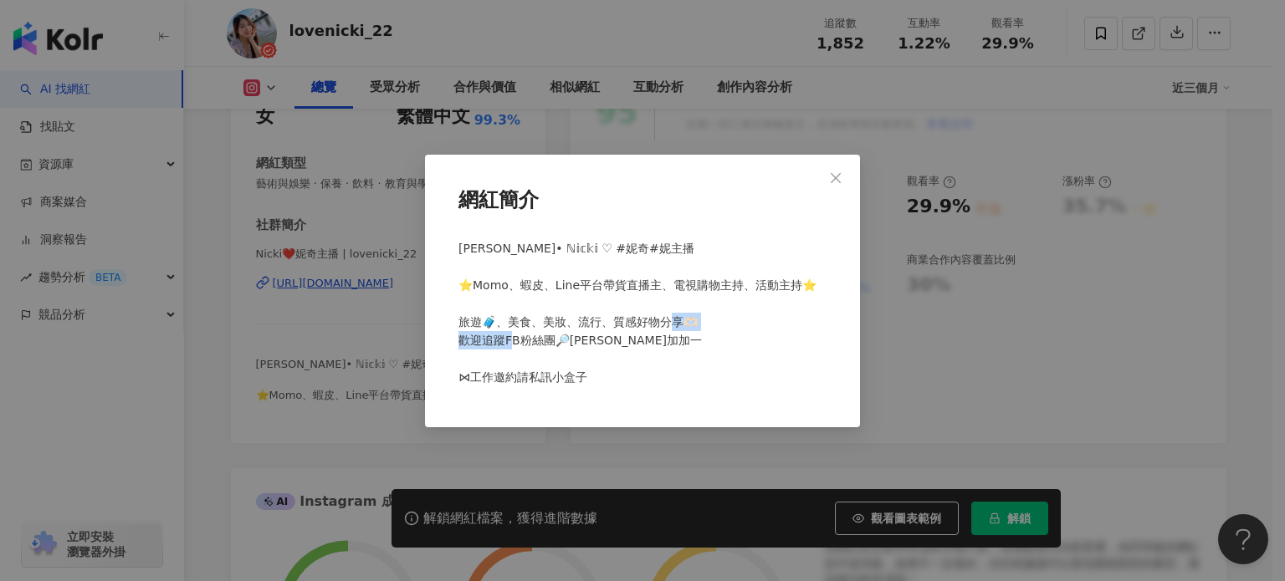
drag, startPoint x: 629, startPoint y: 350, endPoint x: 502, endPoint y: 354, distance: 127.2
click at [502, 354] on span "歆媞• ℕ𝕚𝕔𝕜𝕚 ♡ #妮奇#妮主播 ⁡ ⭐️Momo、蝦皮、Line平台帶貨直播主、電視購物主持、活動主持⭐️ ⁡ 旅遊🧳、美食、美妝、流行、質感好物分享…" at bounding box center [637, 313] width 358 height 142
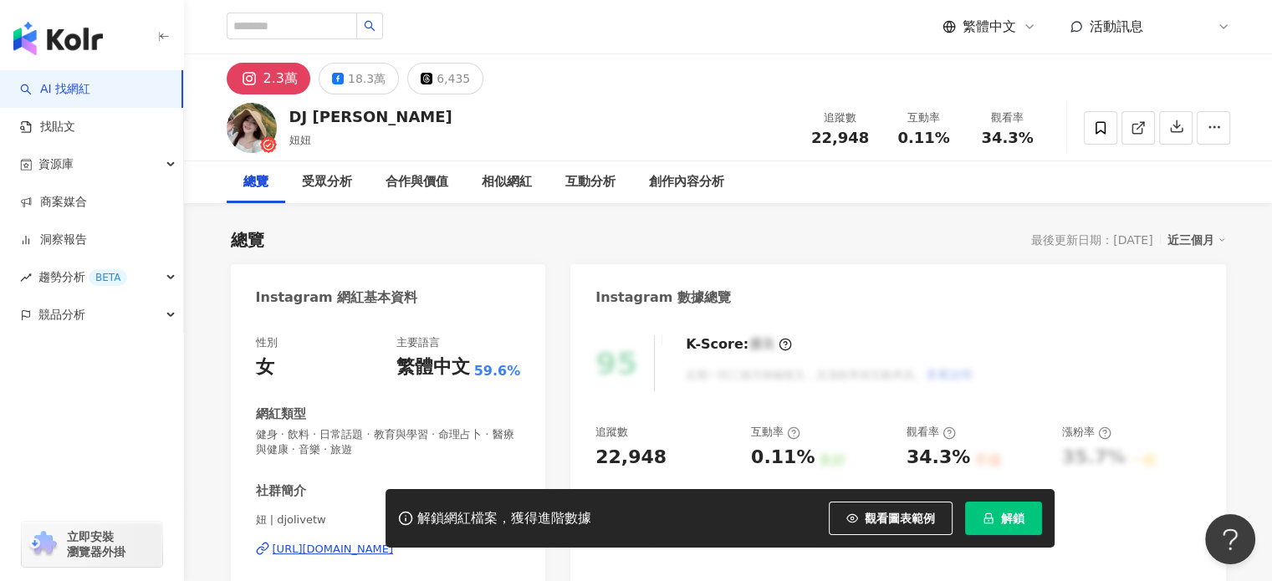
scroll to position [167, 0]
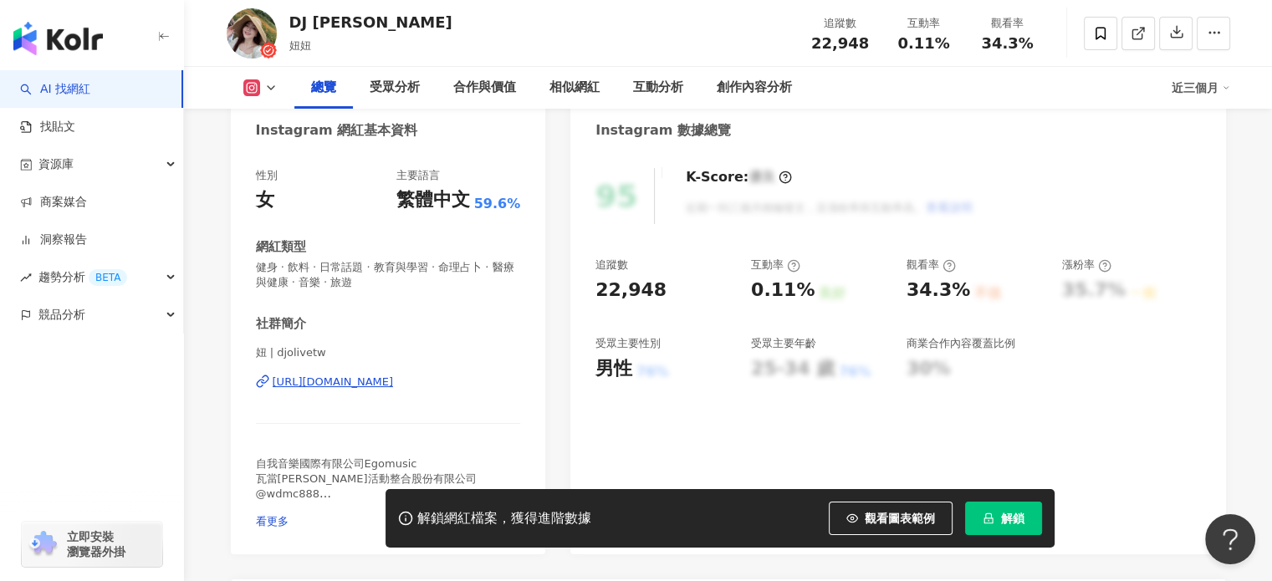
click at [361, 376] on div "https://www.instagram.com/djolivetw/" at bounding box center [333, 382] width 121 height 15
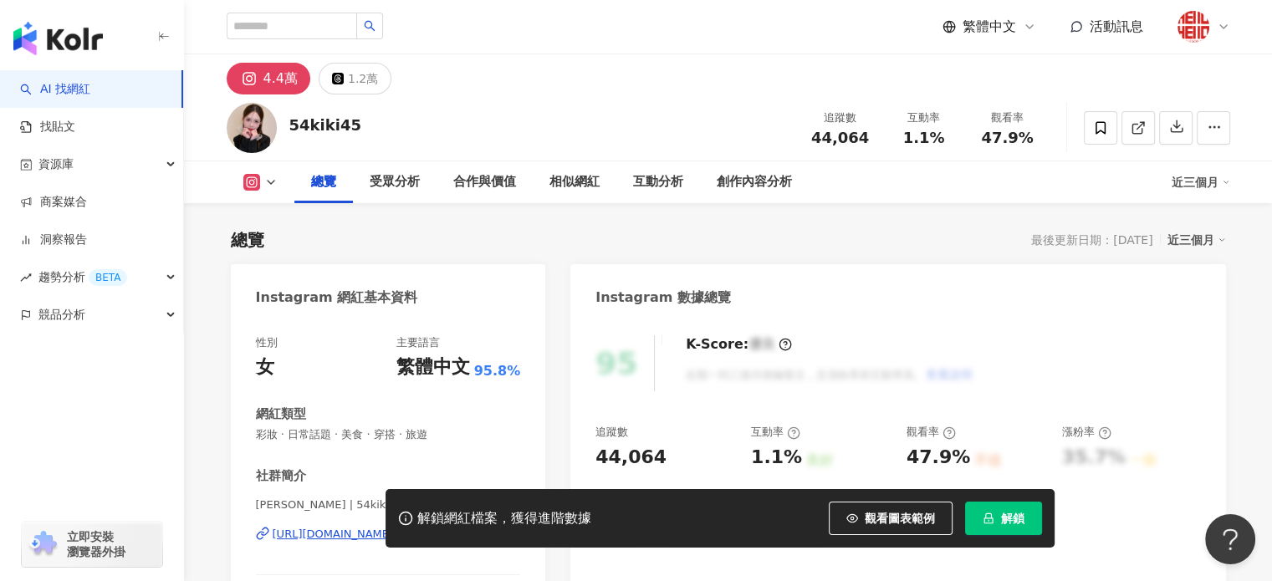
scroll to position [167, 0]
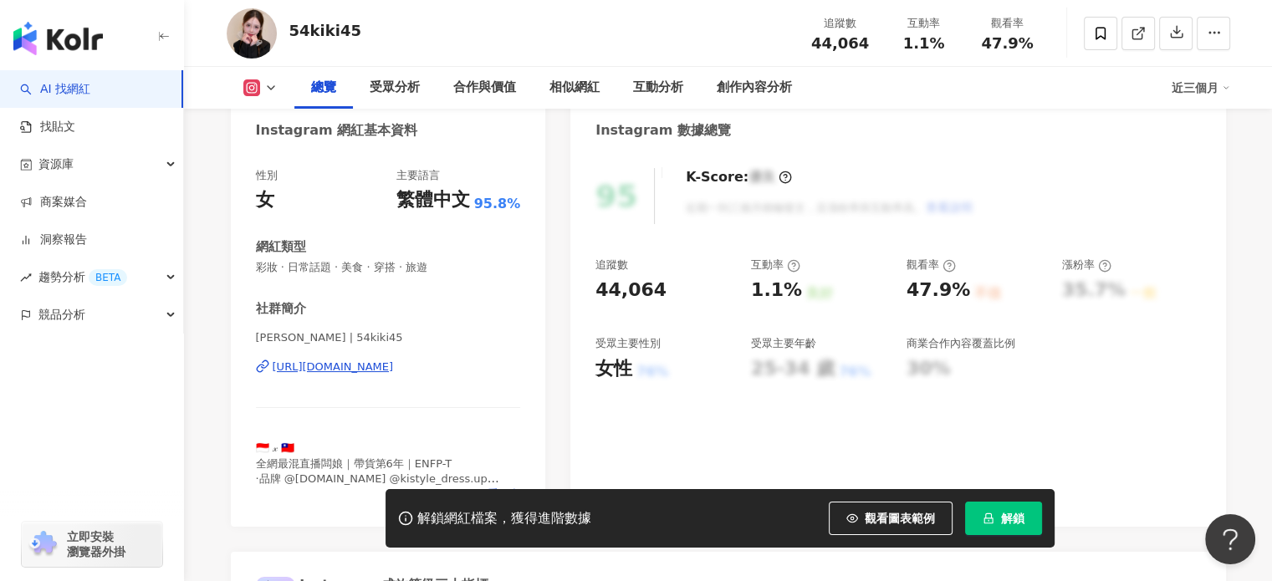
click at [394, 371] on div "https://www.instagram.com/54kiki45/" at bounding box center [333, 367] width 121 height 15
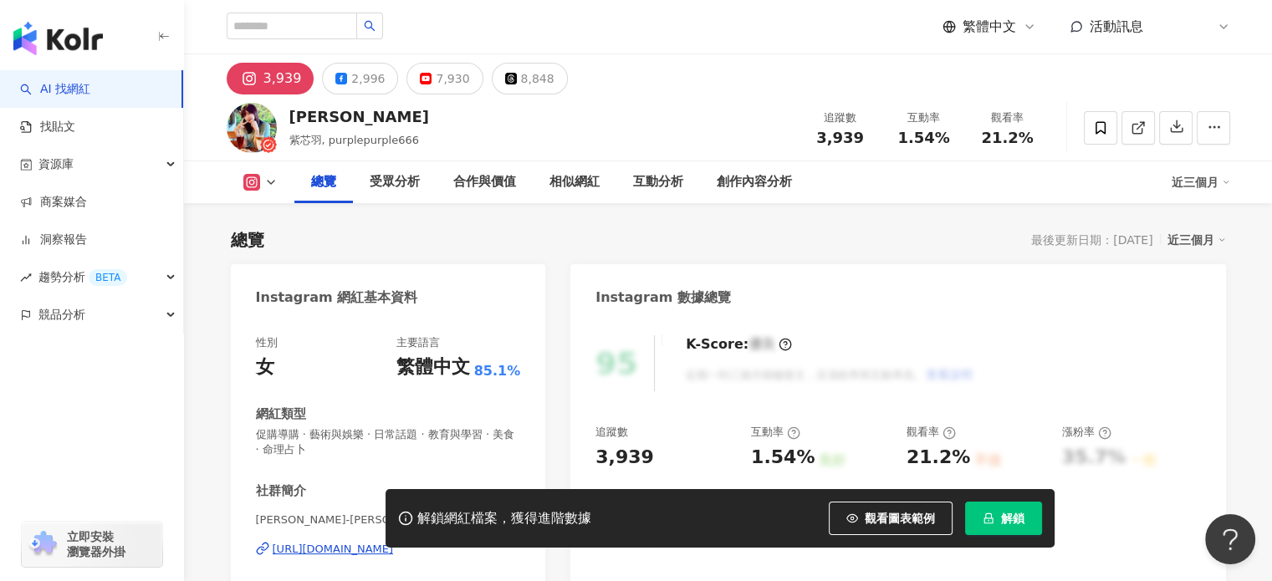
scroll to position [167, 0]
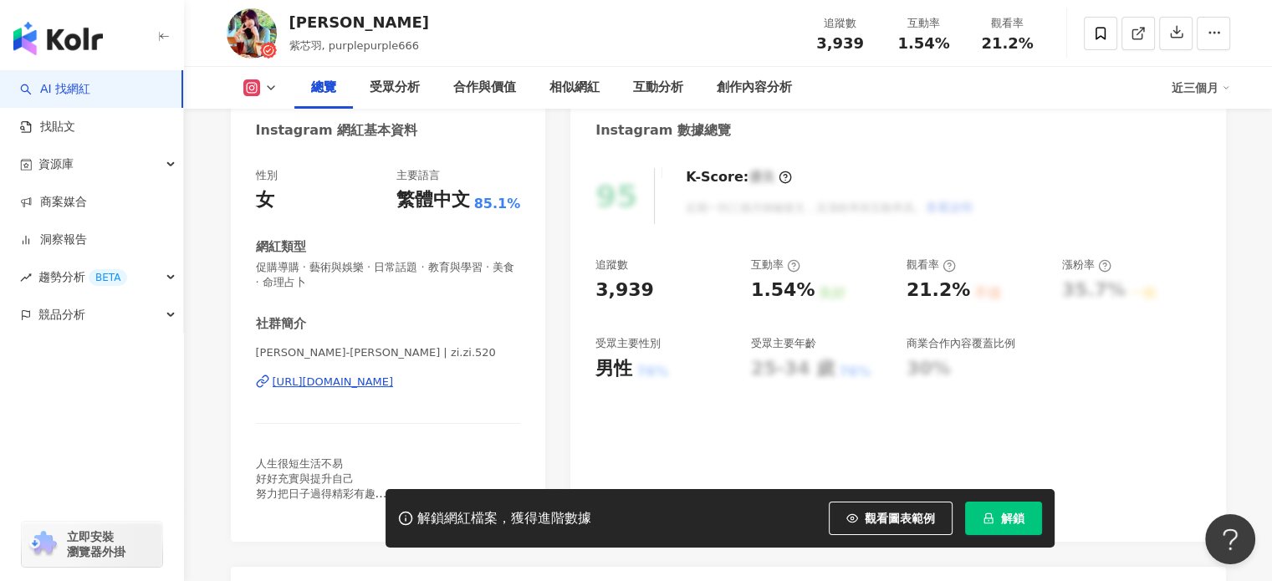
click at [379, 378] on div "[URL][DOMAIN_NAME]" at bounding box center [333, 382] width 121 height 15
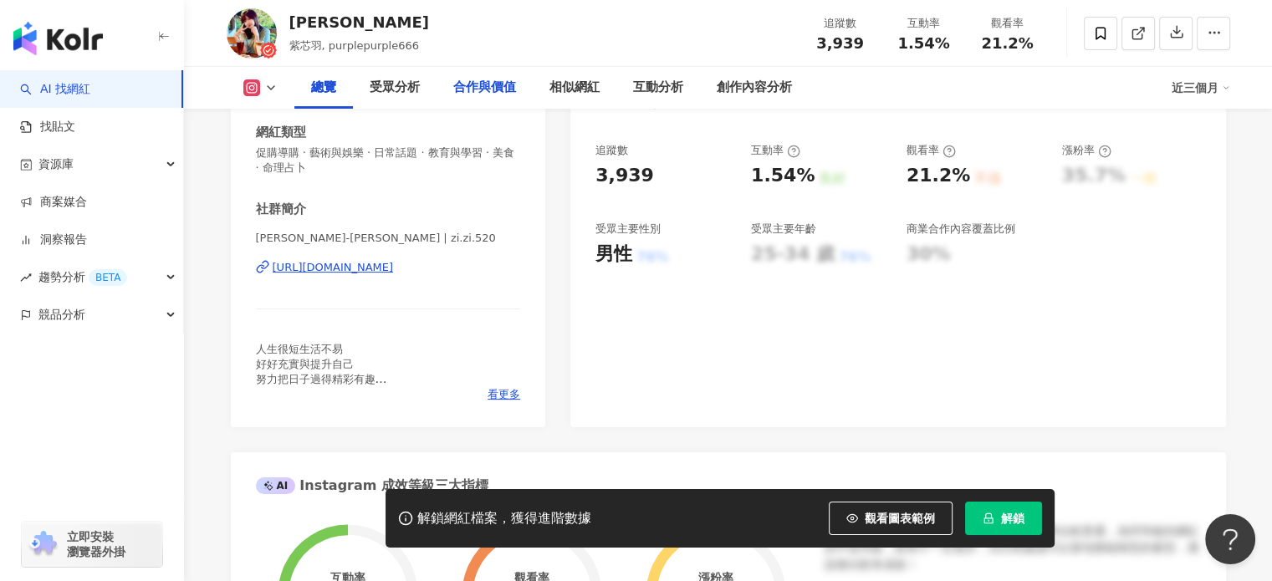
scroll to position [418, 0]
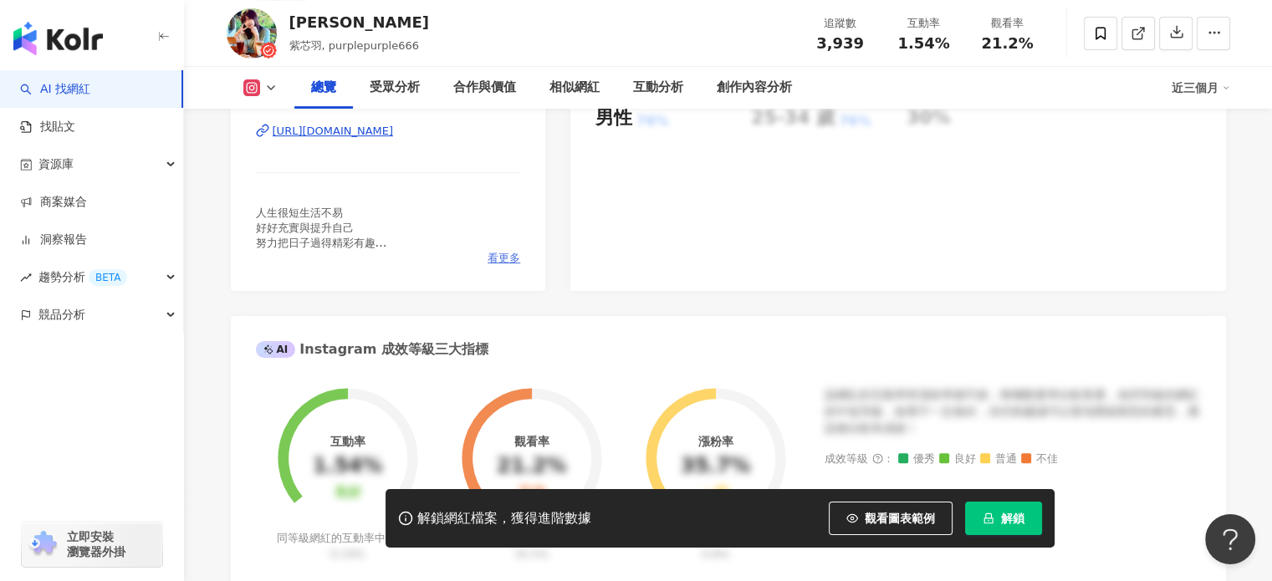
click at [509, 260] on span "看更多" at bounding box center [504, 258] width 33 height 15
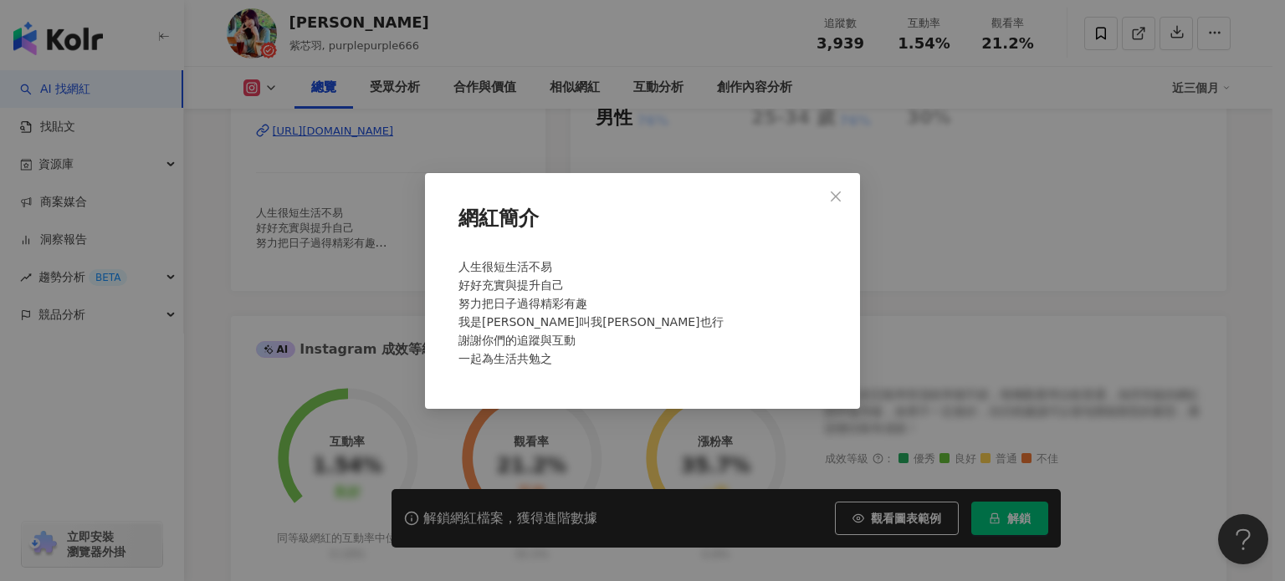
click at [829, 193] on span "Close" at bounding box center [835, 196] width 33 height 13
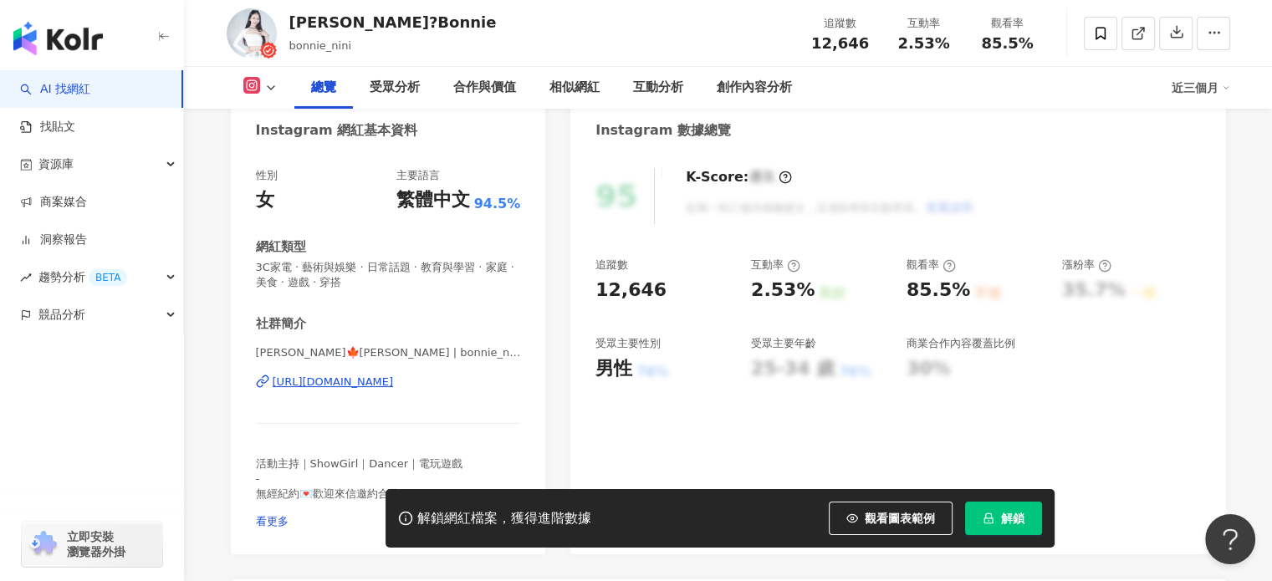
scroll to position [335, 0]
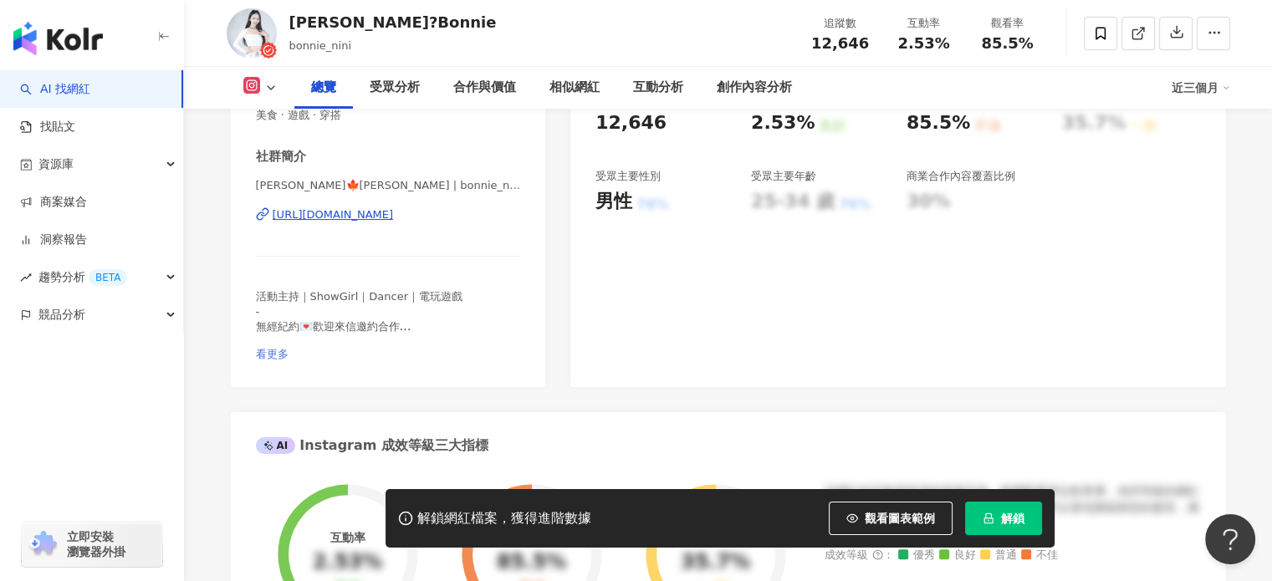
click at [289, 348] on span "看更多" at bounding box center [272, 354] width 33 height 13
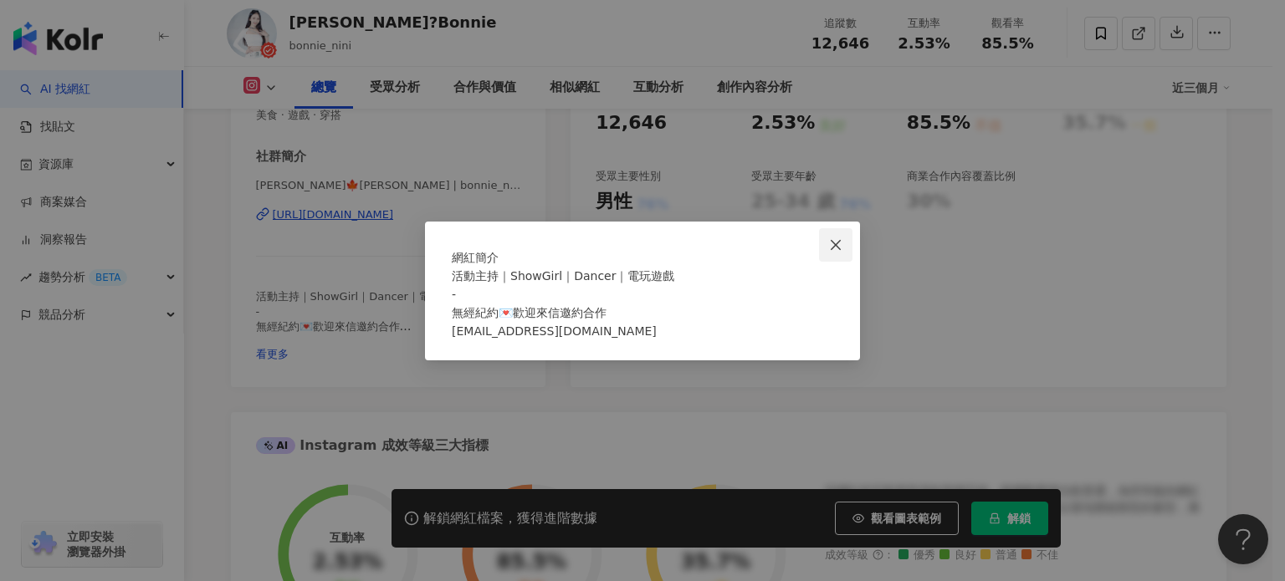
click at [834, 240] on icon "close" at bounding box center [836, 245] width 10 height 10
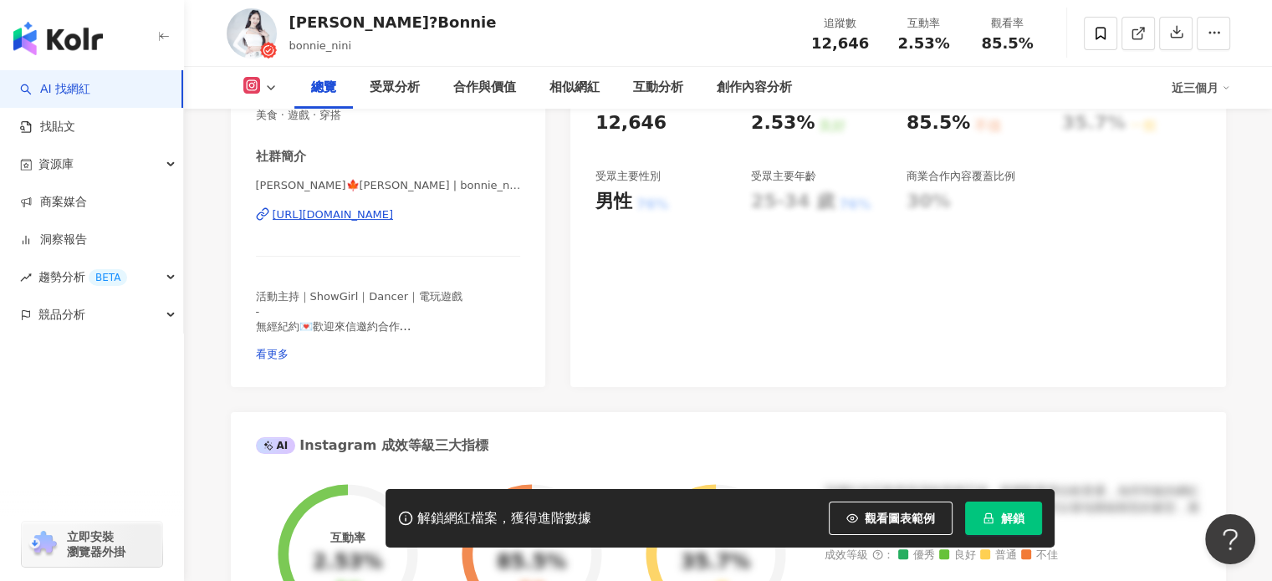
click at [365, 213] on div "https://www.instagram.com/bonnie_nini/" at bounding box center [333, 214] width 121 height 15
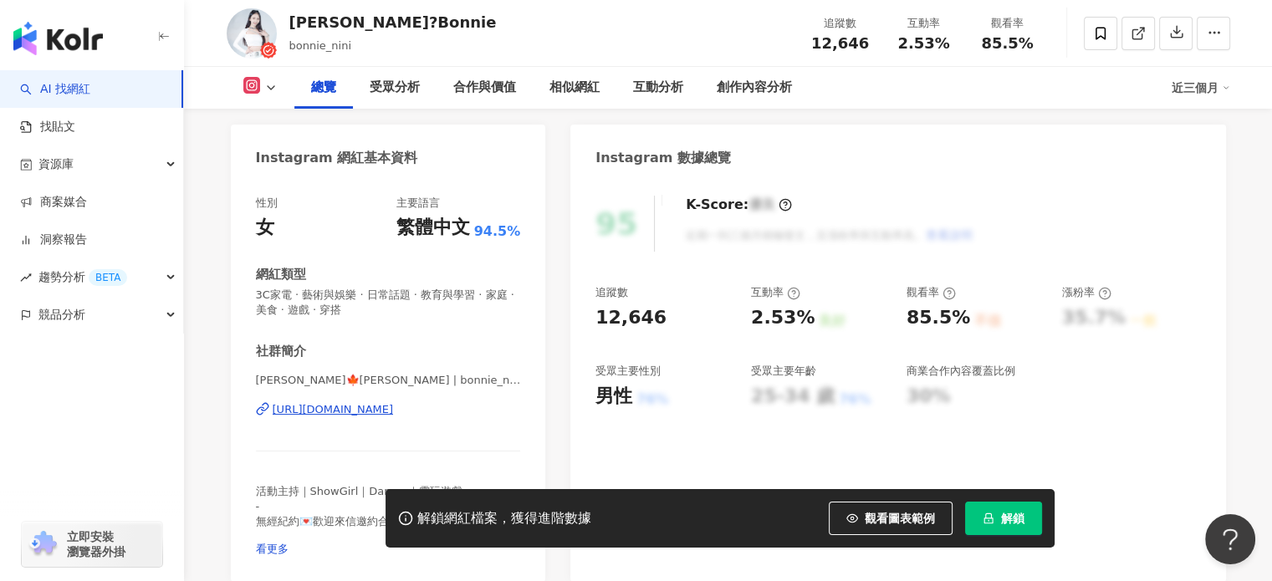
scroll to position [167, 0]
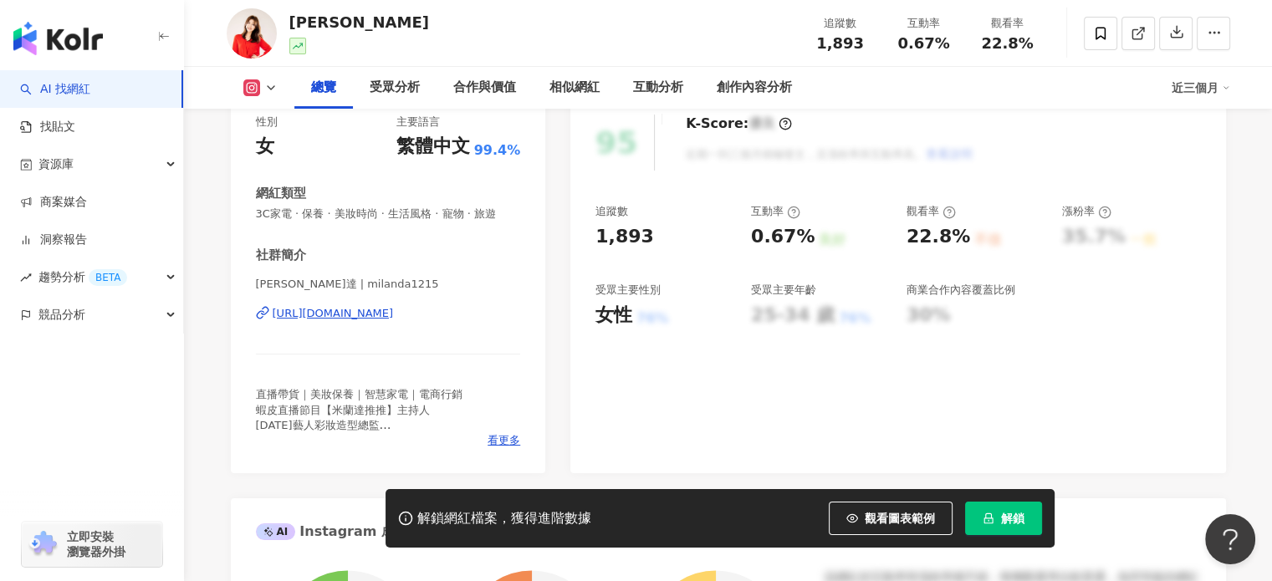
scroll to position [251, 0]
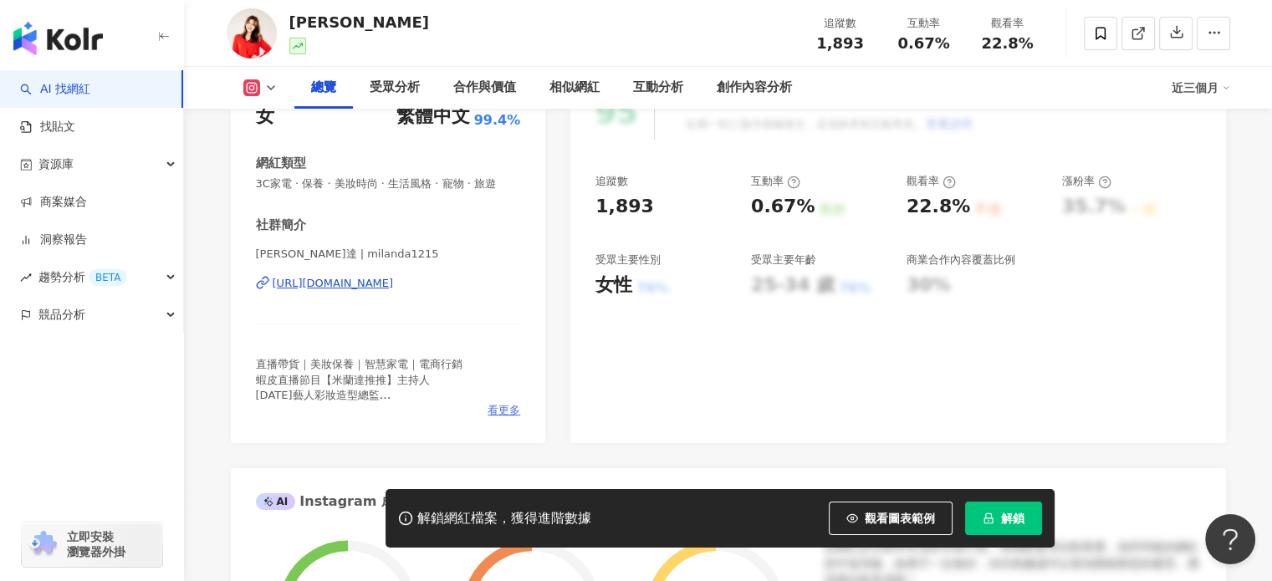
click at [507, 418] on span "看更多" at bounding box center [504, 410] width 33 height 15
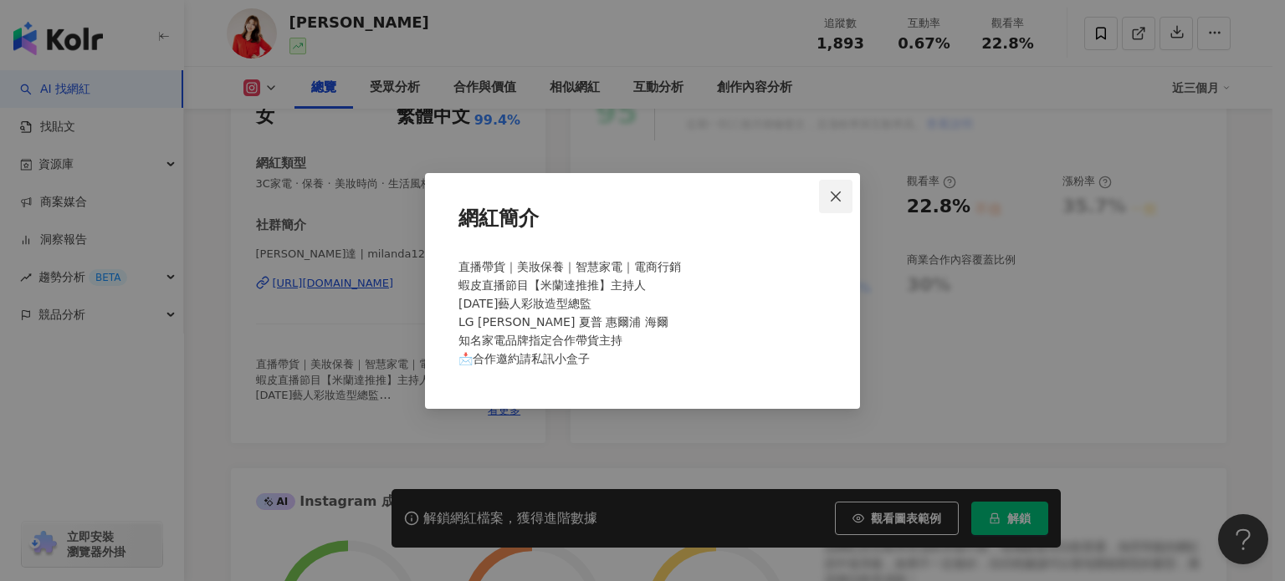
click at [847, 187] on button "Close" at bounding box center [835, 196] width 33 height 33
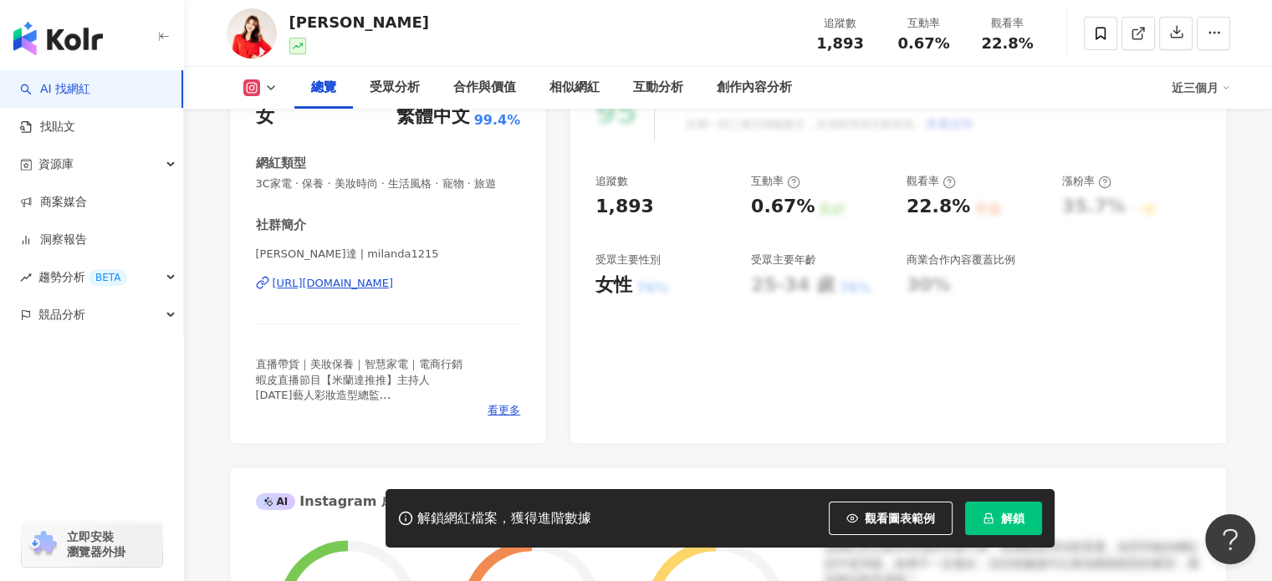
click at [394, 291] on div "https://www.instagram.com/milanda1215/" at bounding box center [333, 283] width 121 height 15
click at [495, 418] on span "看更多" at bounding box center [504, 410] width 33 height 15
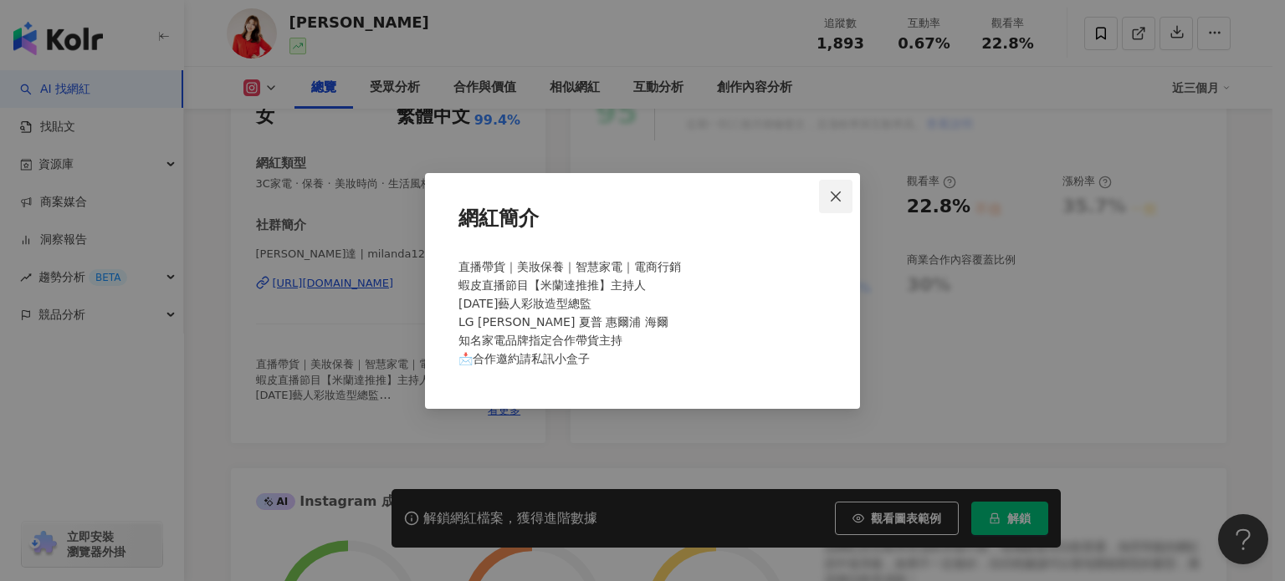
click at [828, 197] on span "Close" at bounding box center [835, 196] width 33 height 13
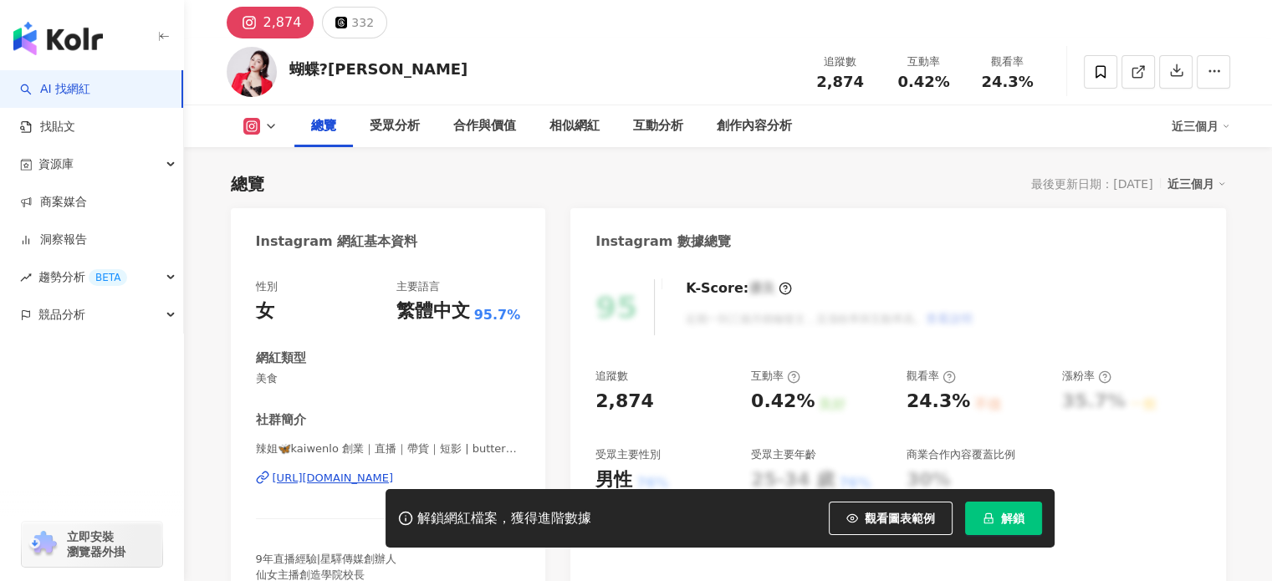
scroll to position [167, 0]
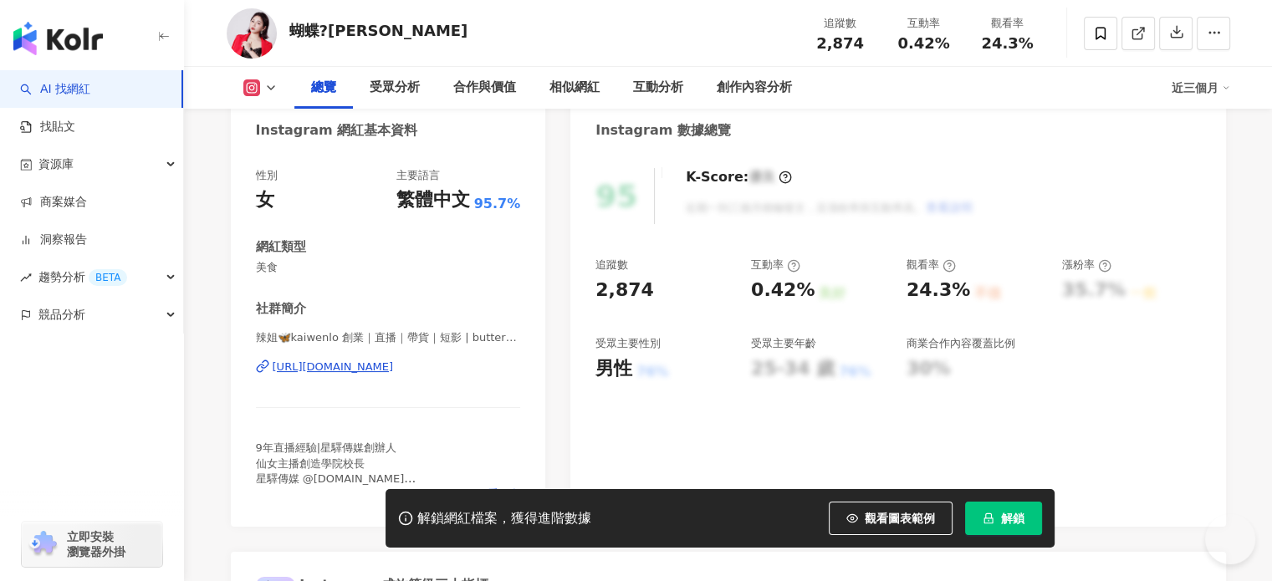
click at [394, 370] on div "https://www.instagram.com/butterfly.715/" at bounding box center [333, 367] width 121 height 15
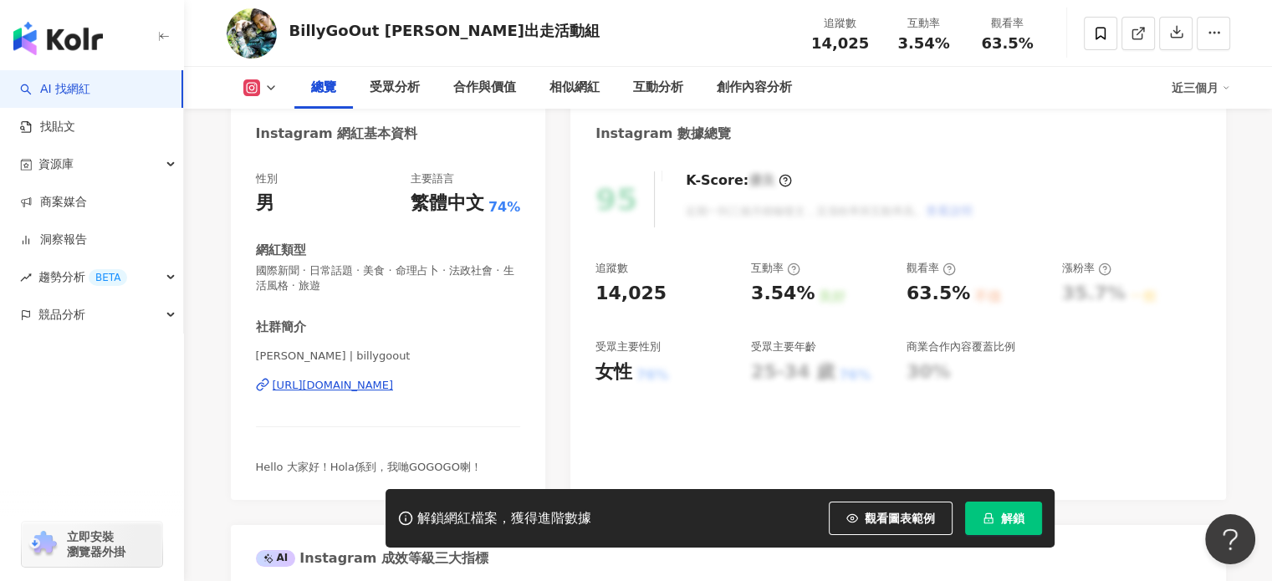
scroll to position [251, 0]
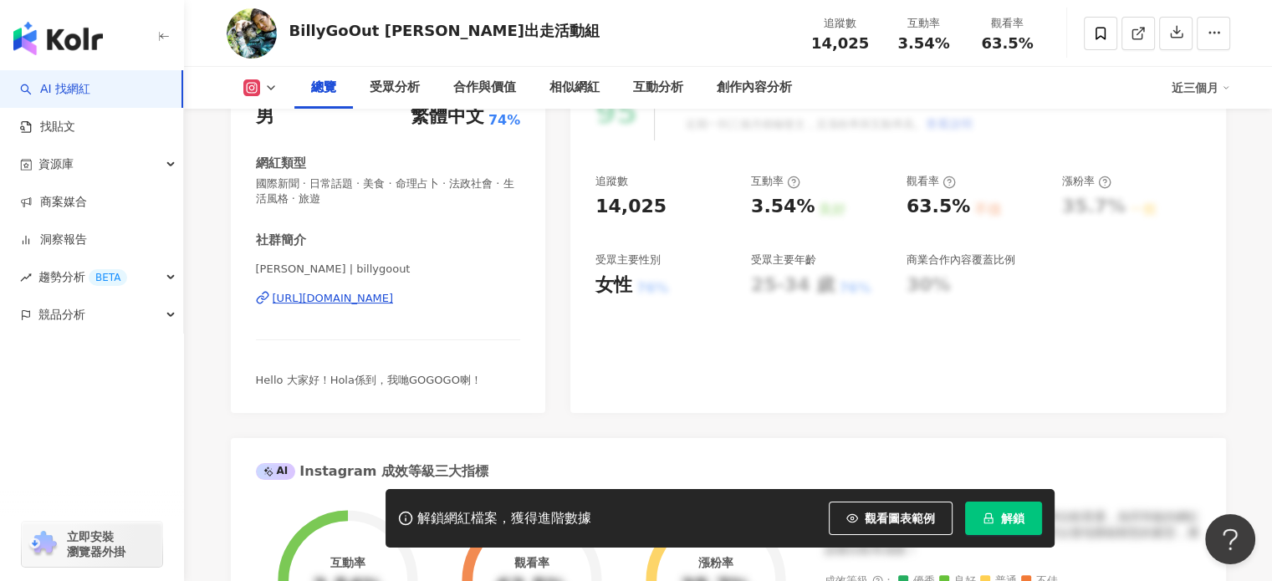
click at [394, 294] on div "https://www.instagram.com/billygoout/" at bounding box center [333, 298] width 121 height 15
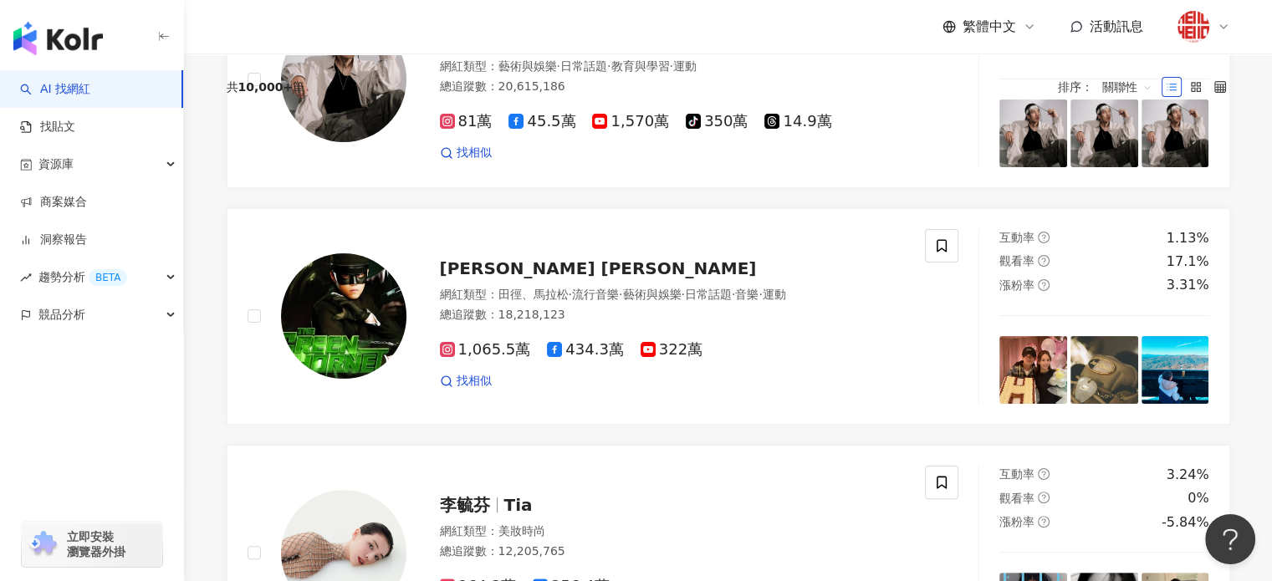
scroll to position [84, 0]
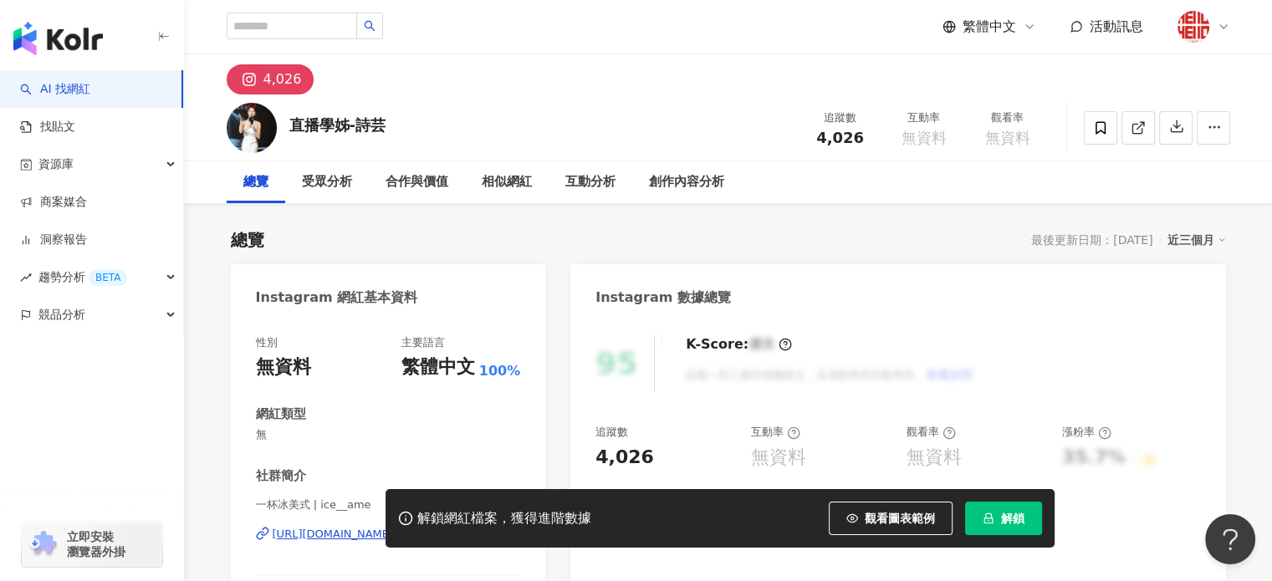
scroll to position [251, 0]
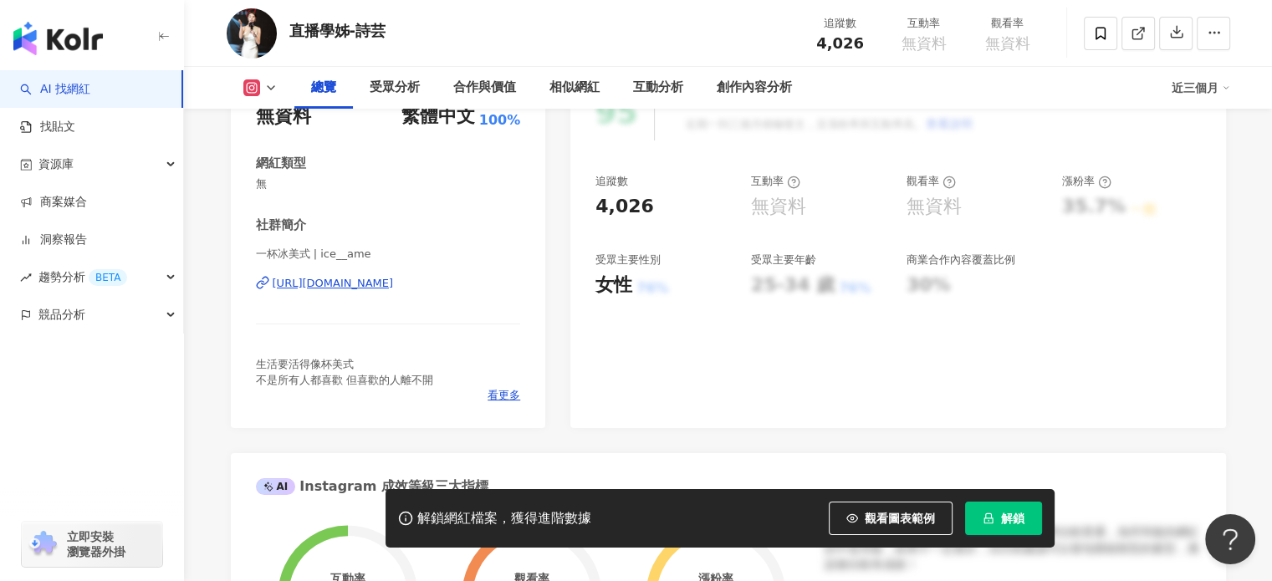
click at [386, 282] on div "https://www.instagram.com/ice__ame/" at bounding box center [333, 283] width 121 height 15
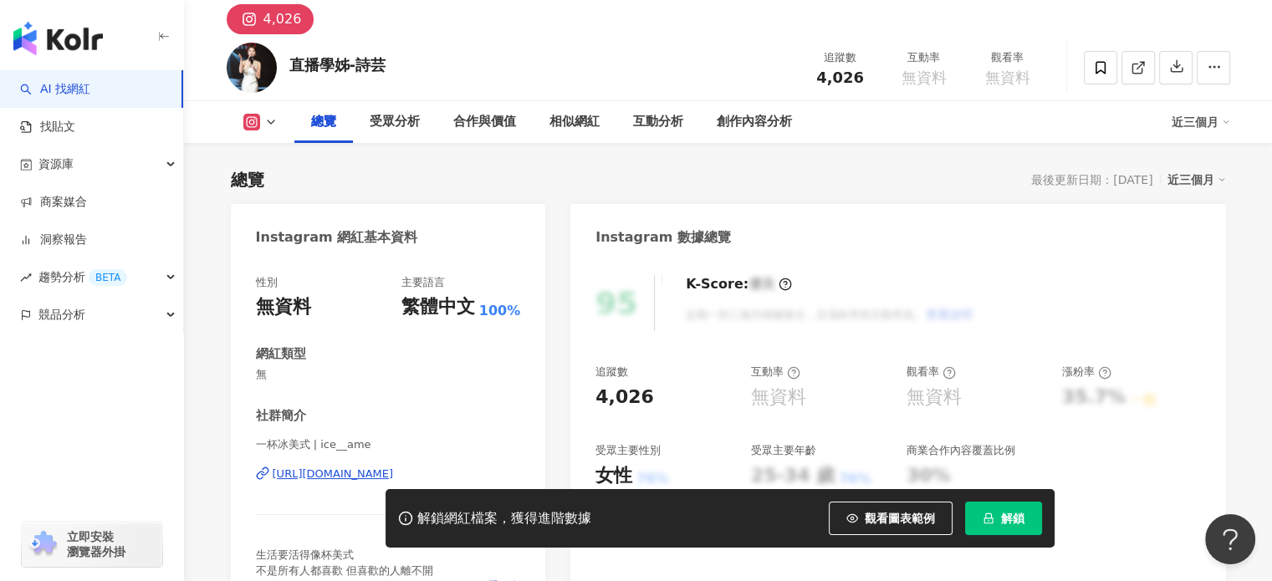
scroll to position [0, 0]
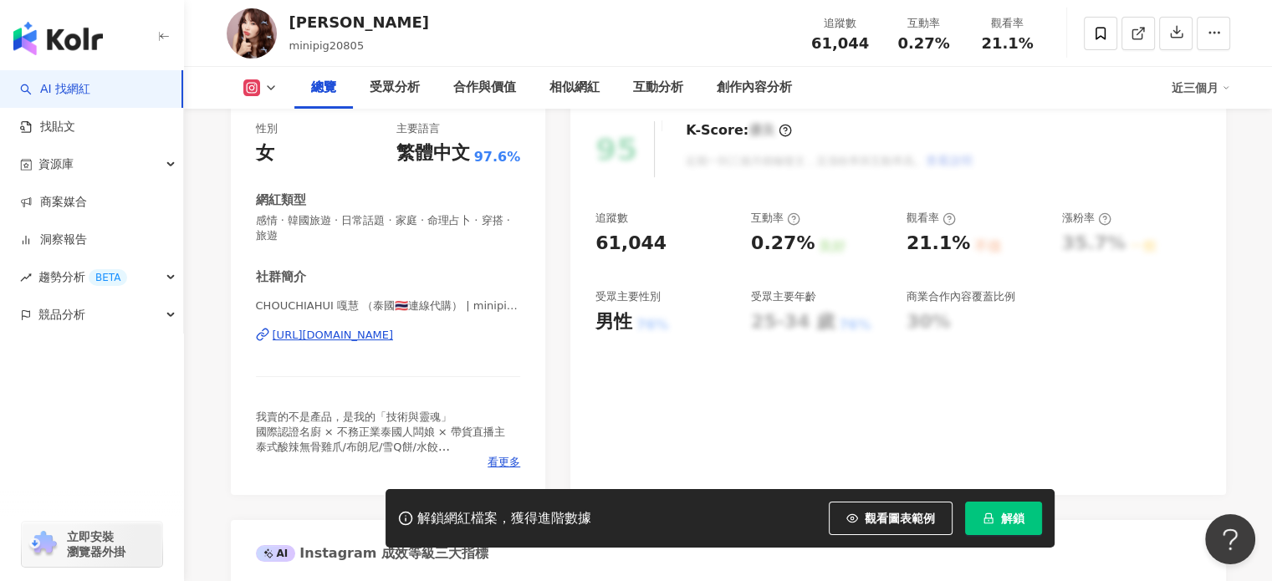
scroll to position [251, 0]
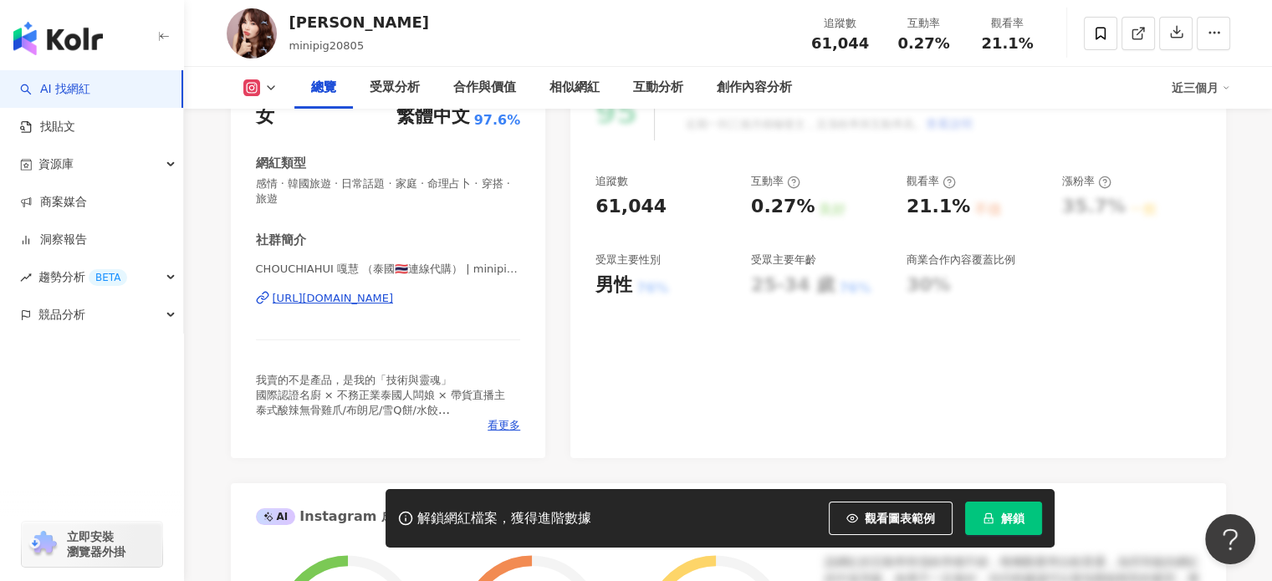
click at [380, 295] on div "[URL][DOMAIN_NAME]" at bounding box center [333, 298] width 121 height 15
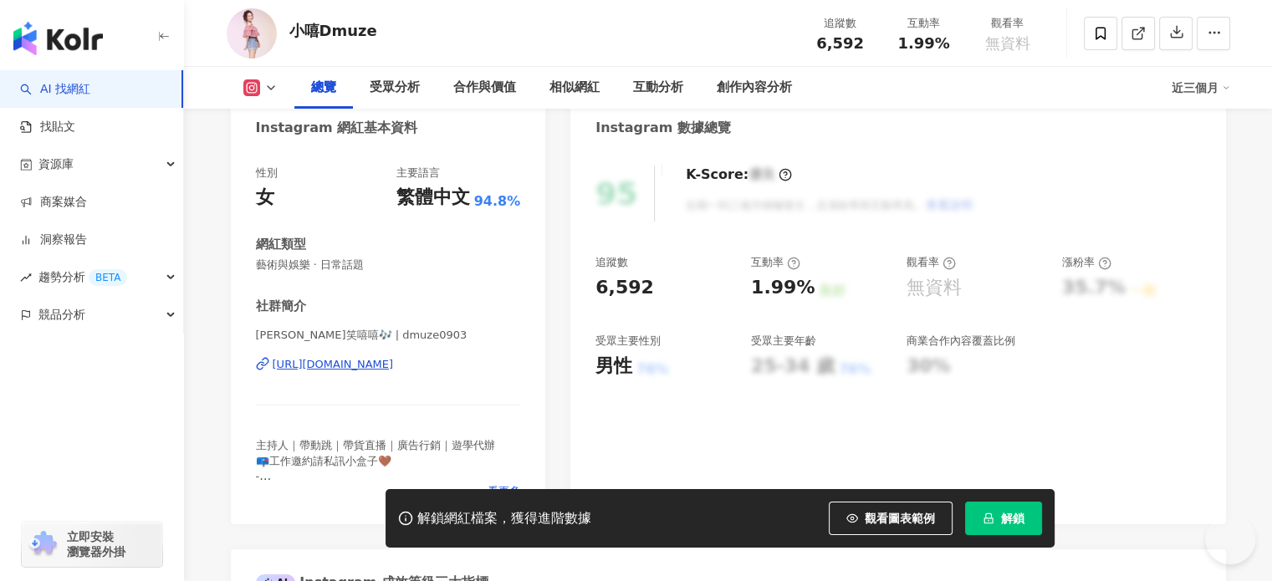
scroll to position [335, 0]
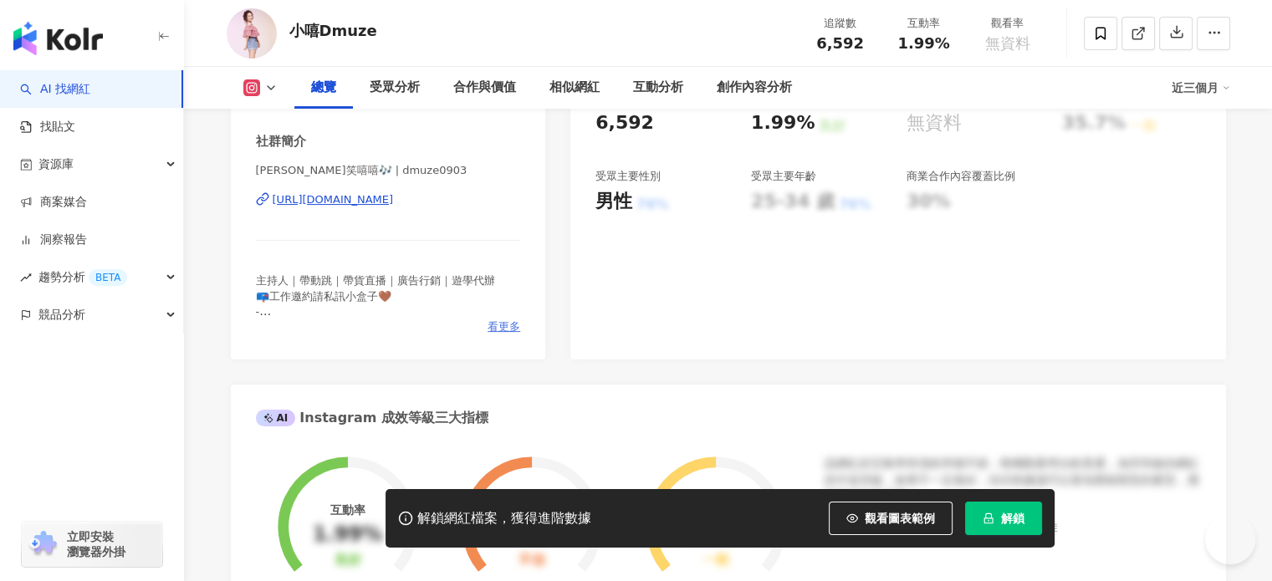
click at [498, 325] on span "看更多" at bounding box center [504, 327] width 33 height 15
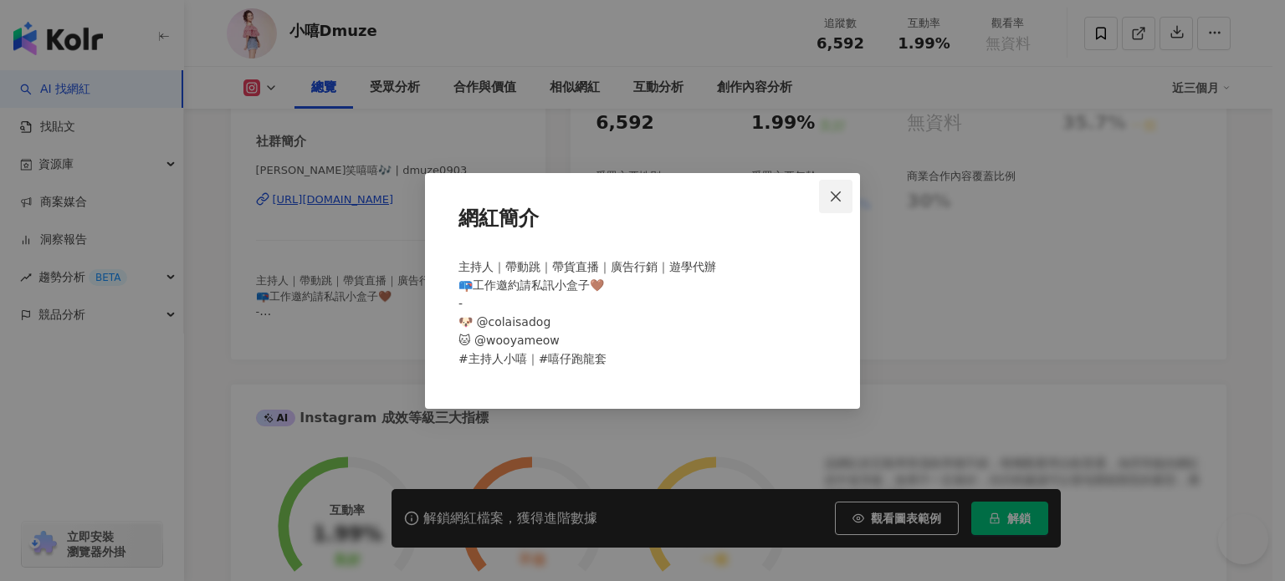
click at [831, 197] on icon "close" at bounding box center [835, 196] width 13 height 13
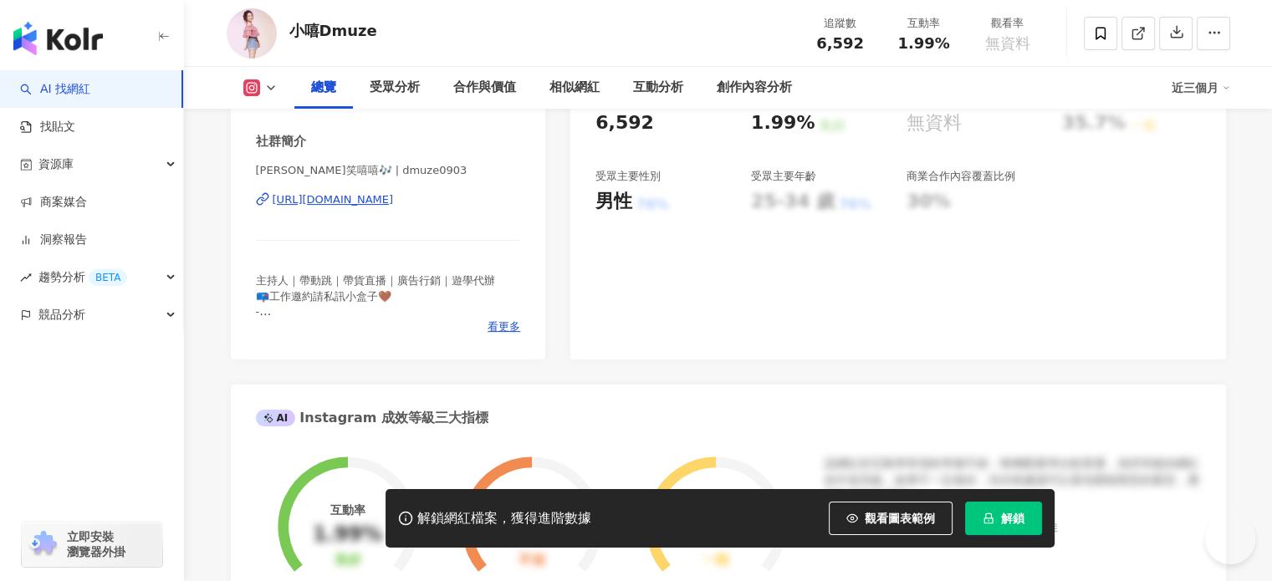
click at [386, 197] on div "https://www.instagram.com/dmuze0903/" at bounding box center [333, 199] width 121 height 15
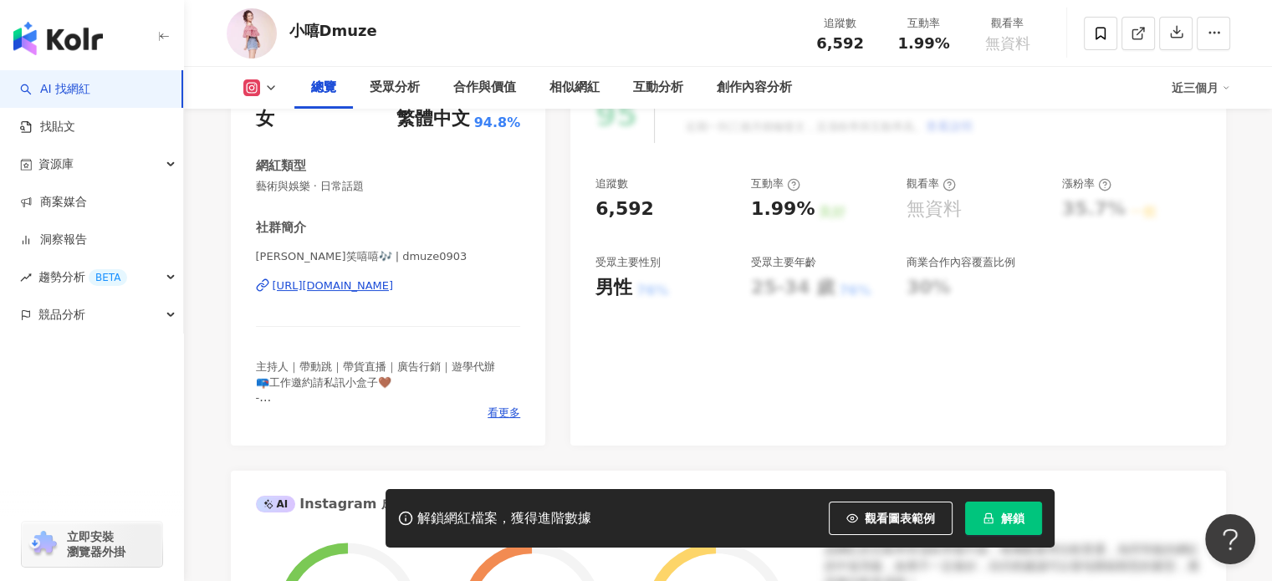
scroll to position [251, 0]
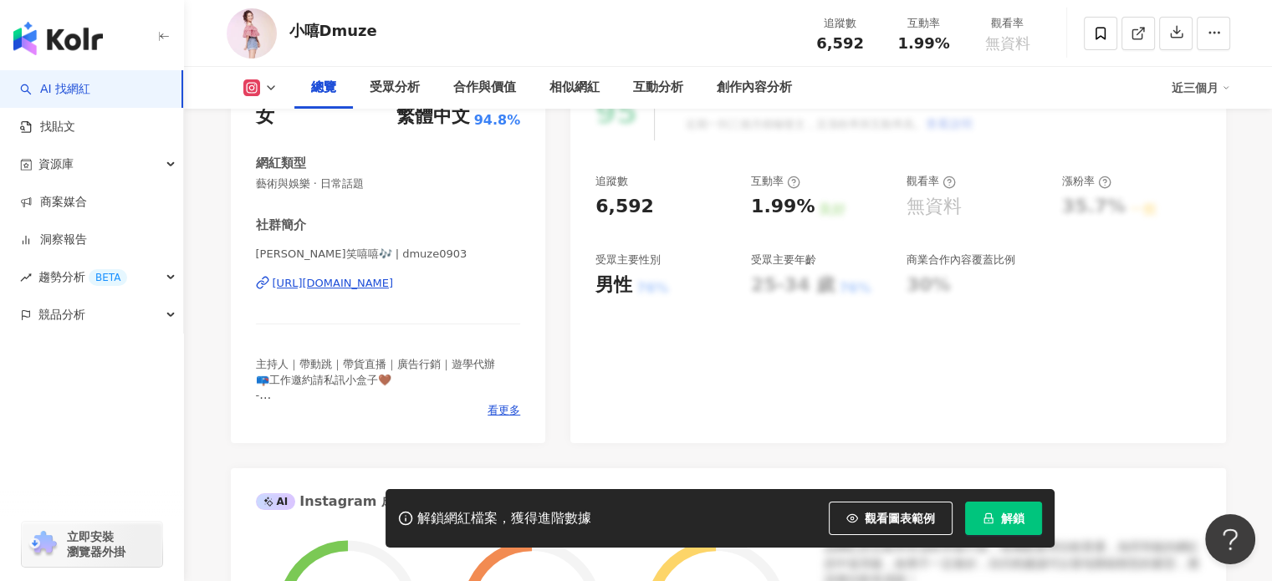
click at [264, 393] on span "主持人｜帶動跳｜帶貨直播｜廣告行銷｜遊學代辦 📪工作邀約請私訊小盒子🤎 - 🐶 @colaisadog 🐱 @wooyameow #主持人小嘻｜#嘻仔跑龍套" at bounding box center [375, 402] width 239 height 89
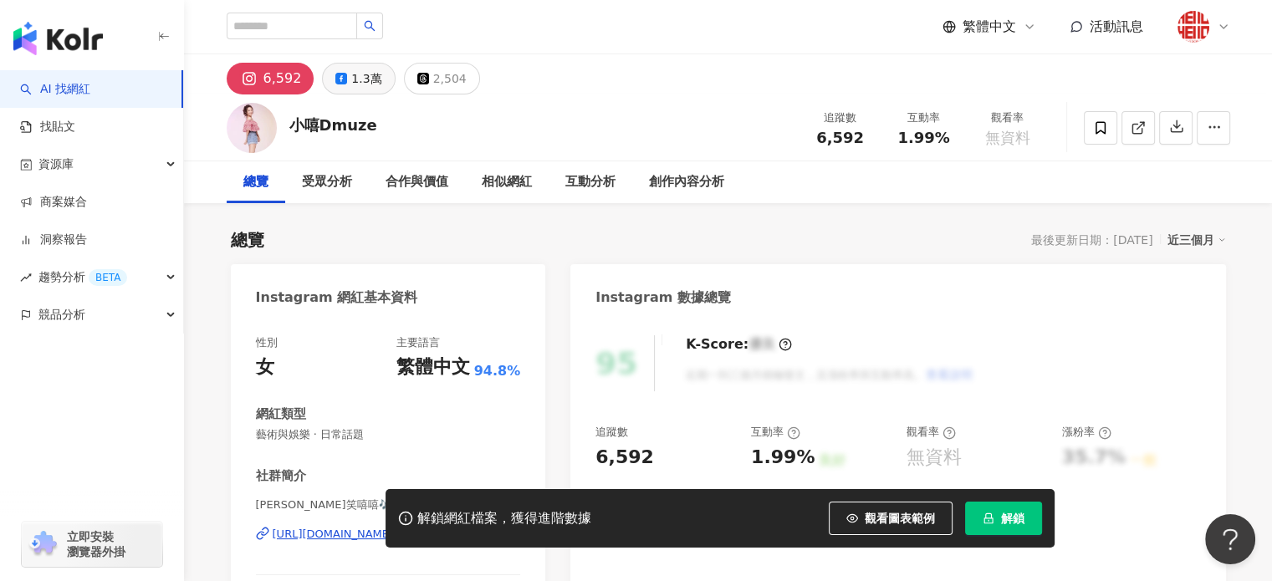
click at [355, 82] on div "1.3萬" at bounding box center [366, 78] width 30 height 23
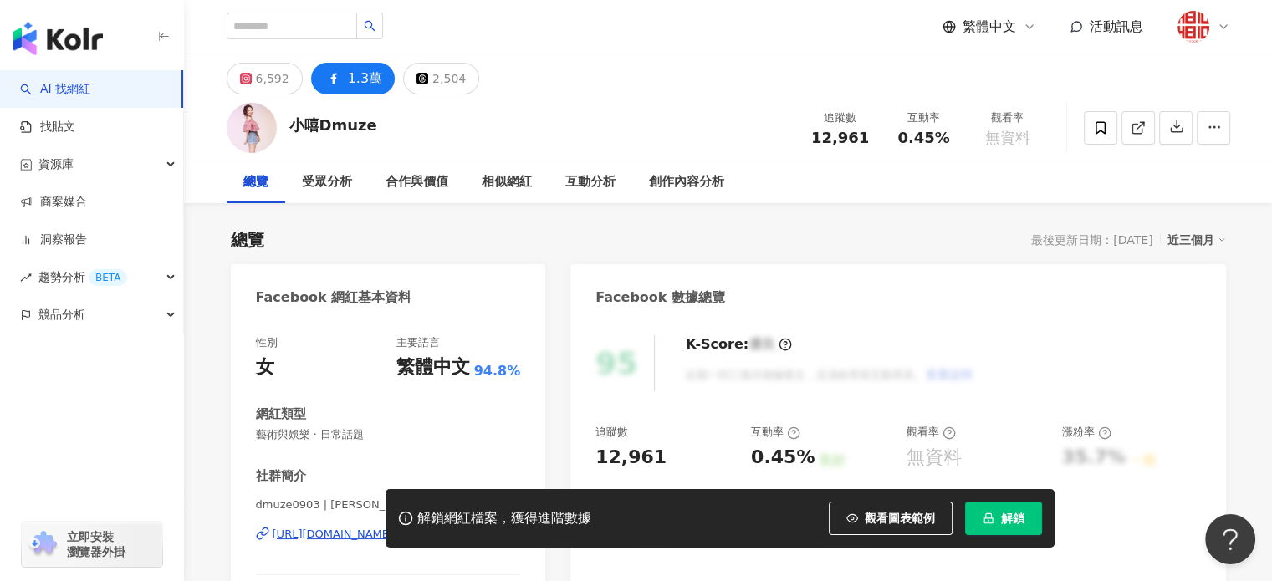
scroll to position [335, 0]
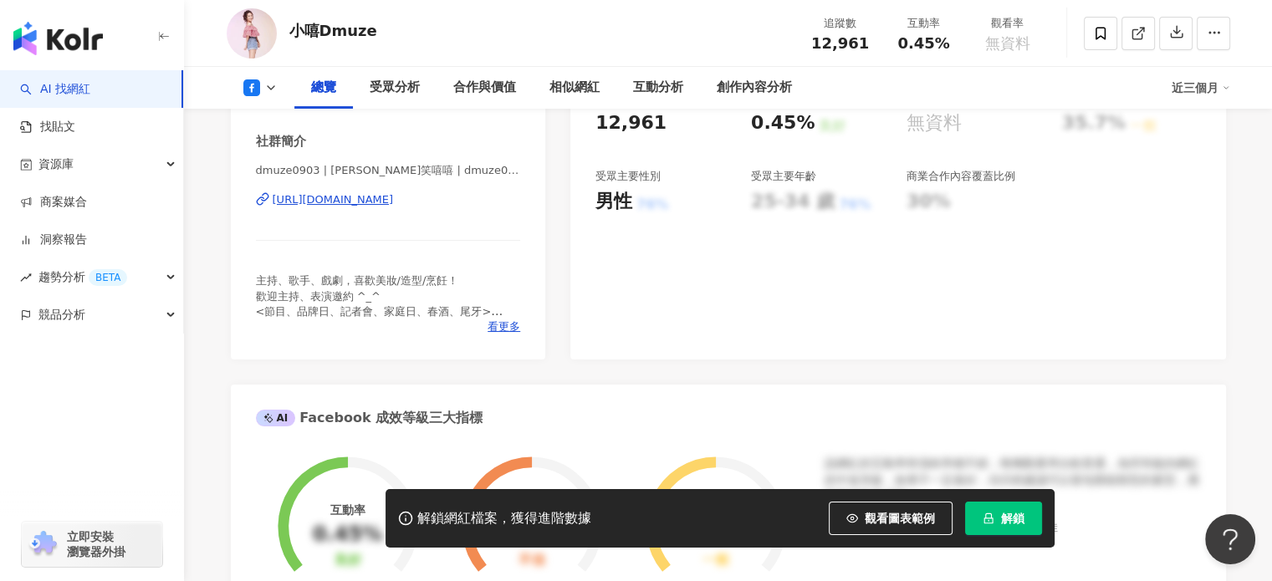
click at [394, 205] on div "https://www.facebook.com/793073794044641" at bounding box center [333, 199] width 121 height 15
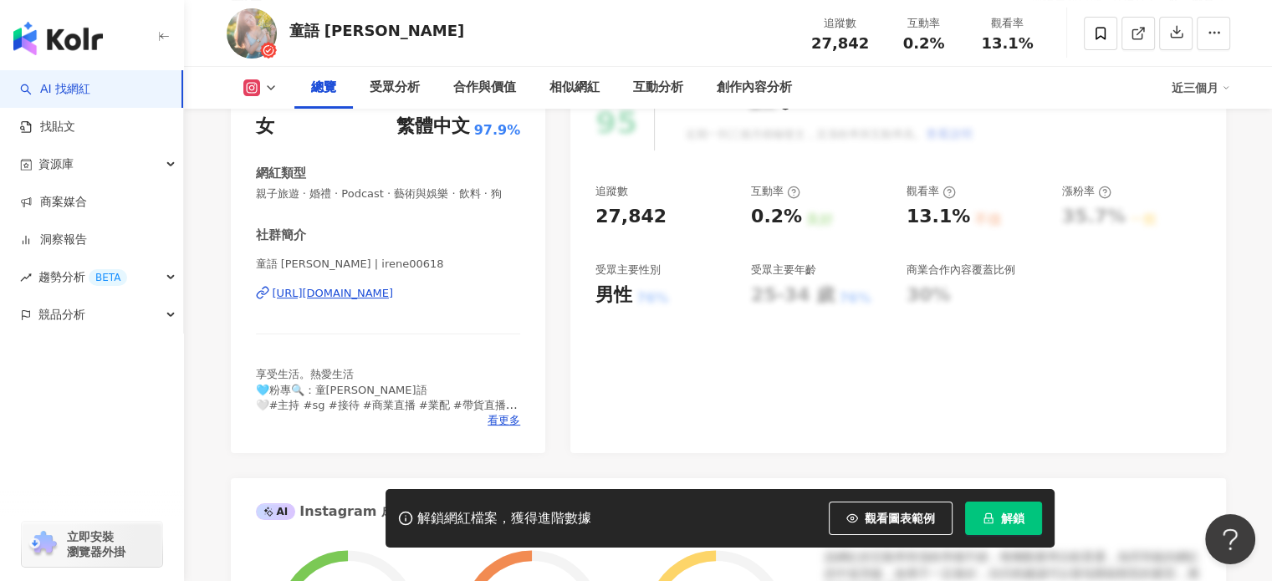
scroll to position [251, 0]
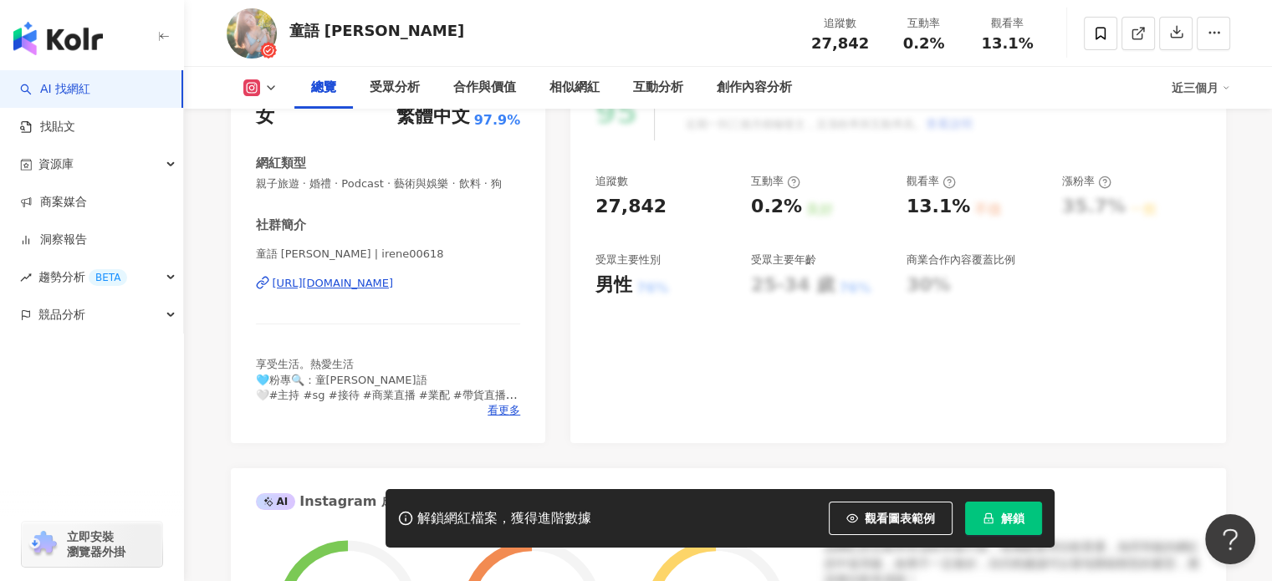
click at [394, 291] on div "https://www.instagram.com/irene00618/" at bounding box center [333, 283] width 121 height 15
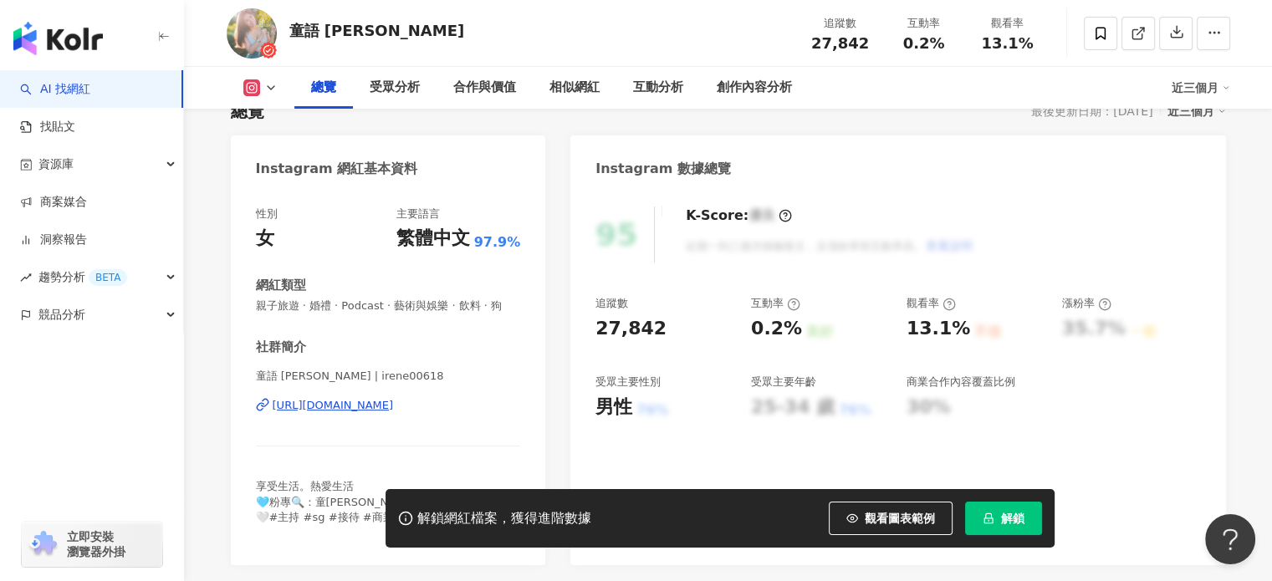
scroll to position [335, 0]
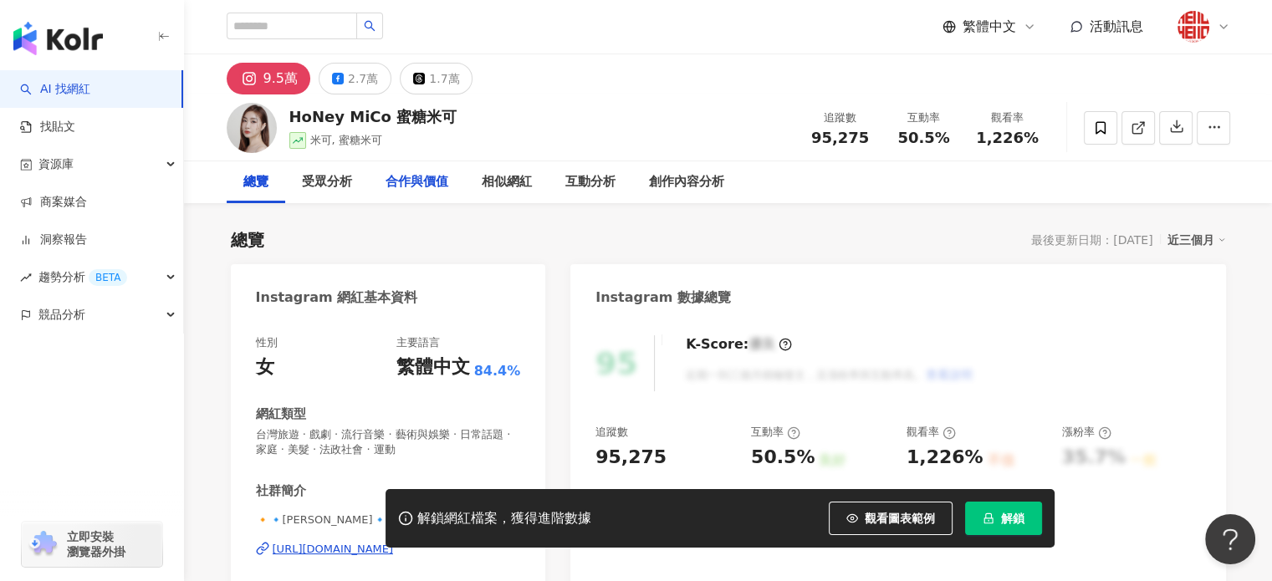
scroll to position [167, 0]
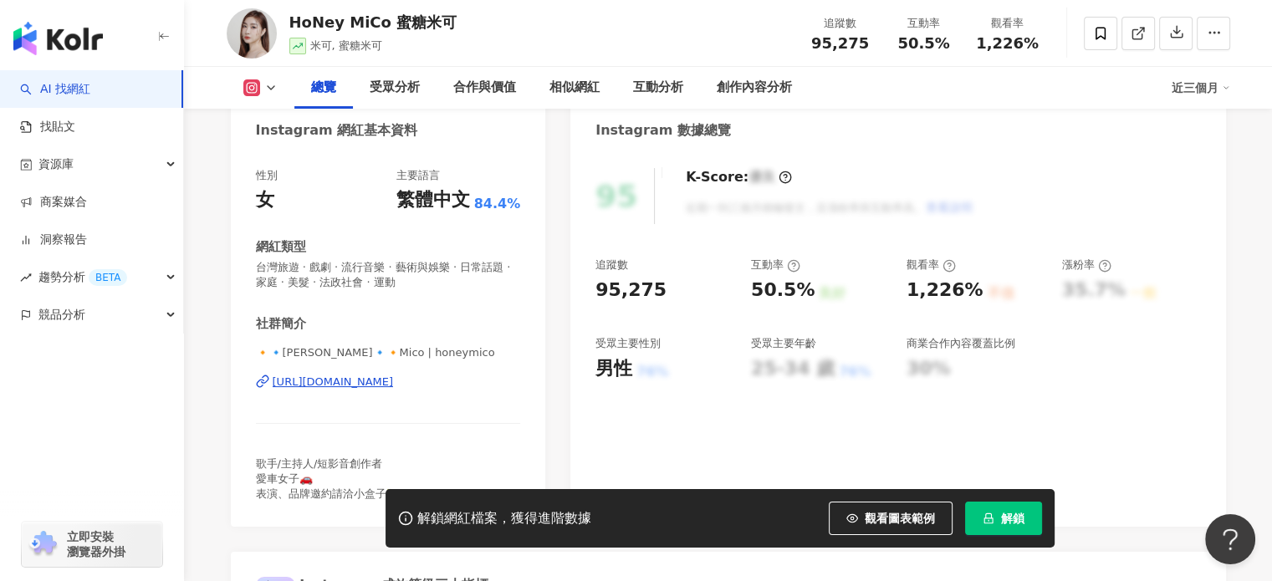
click at [392, 384] on div "https://www.instagram.com/honeymico/" at bounding box center [333, 382] width 121 height 15
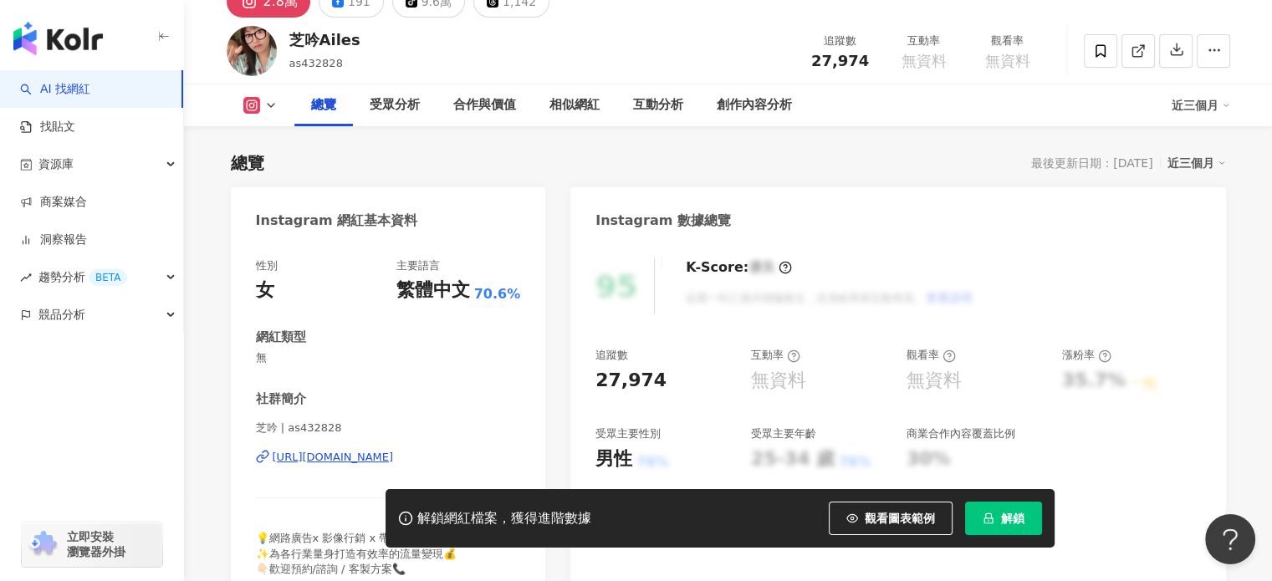
scroll to position [167, 0]
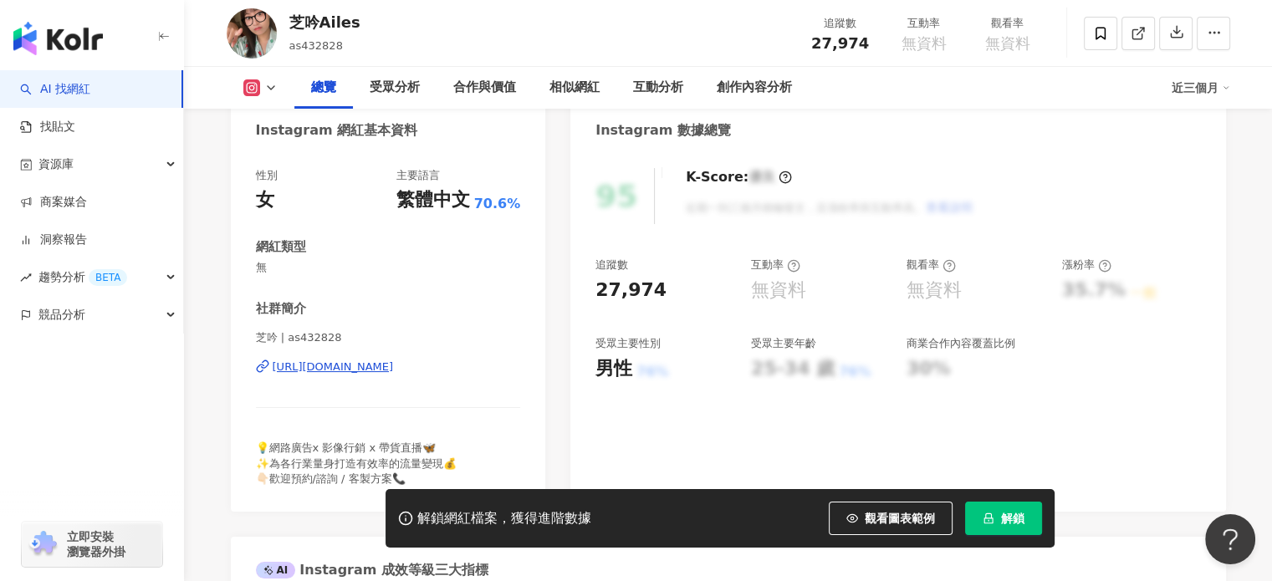
click at [353, 372] on div "[URL][DOMAIN_NAME]" at bounding box center [333, 367] width 121 height 15
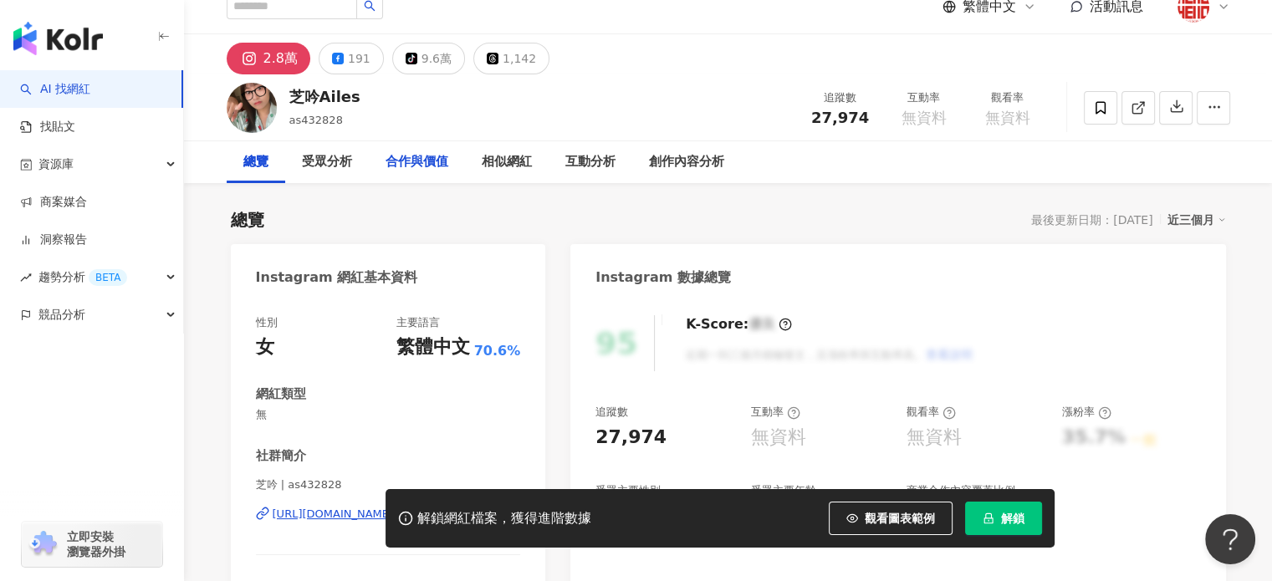
scroll to position [0, 0]
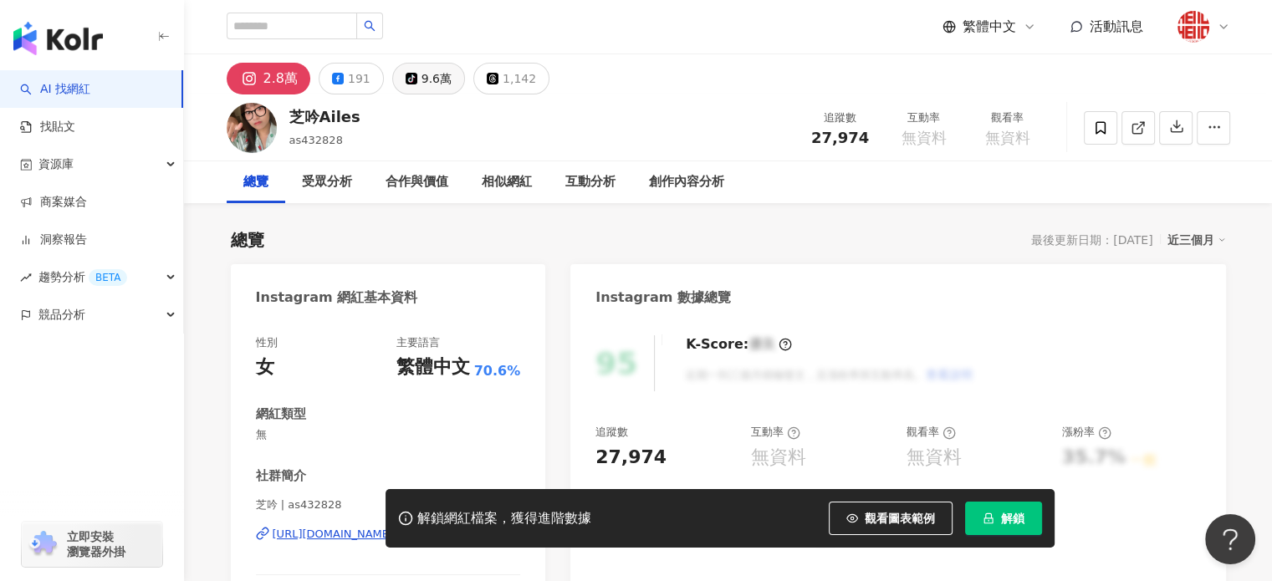
click at [422, 74] on div "9.6萬" at bounding box center [437, 78] width 30 height 23
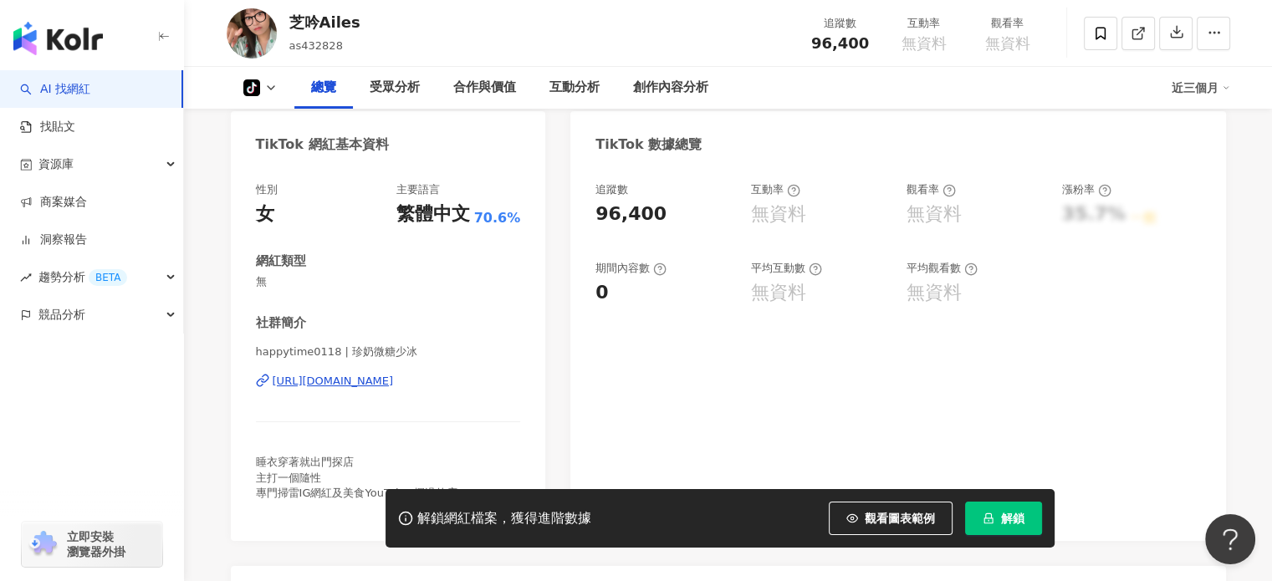
scroll to position [251, 0]
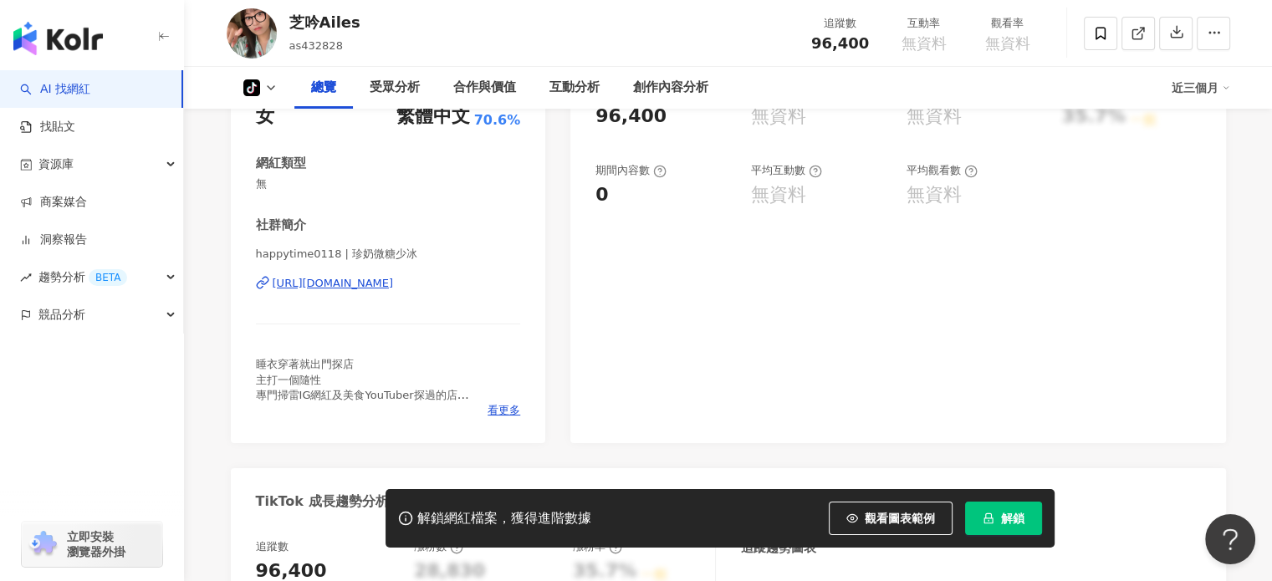
click at [394, 283] on div "https://www.tiktok.com/share/user/6897193115112539137" at bounding box center [333, 283] width 121 height 15
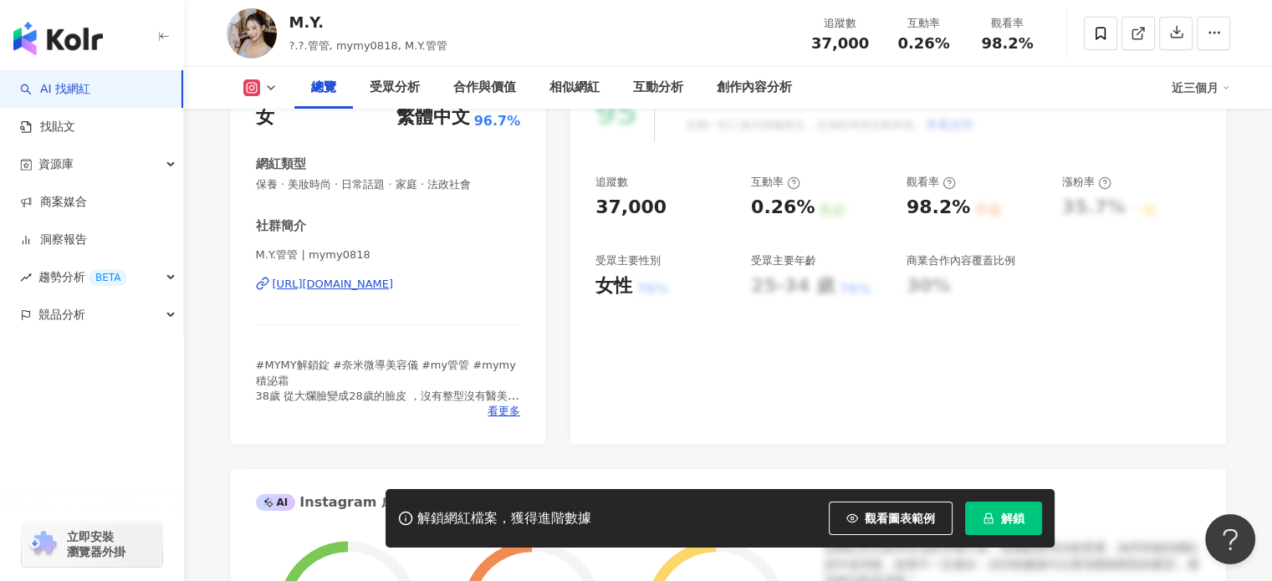
scroll to position [251, 0]
click at [394, 276] on div "https://www.instagram.com/mymy0818/" at bounding box center [333, 283] width 121 height 15
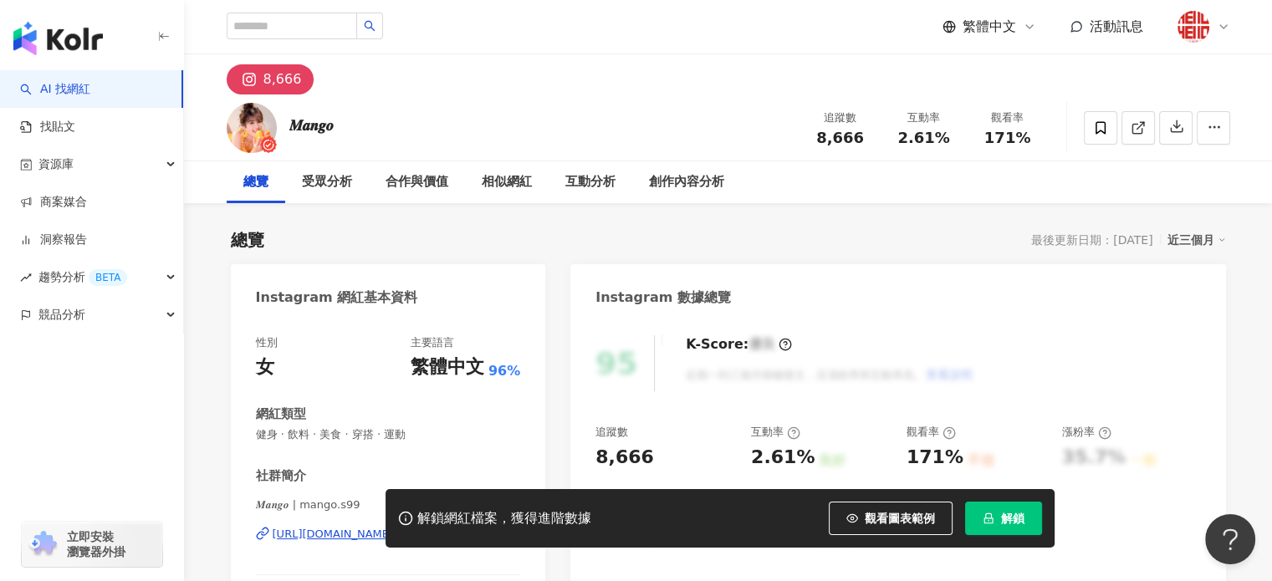
scroll to position [84, 0]
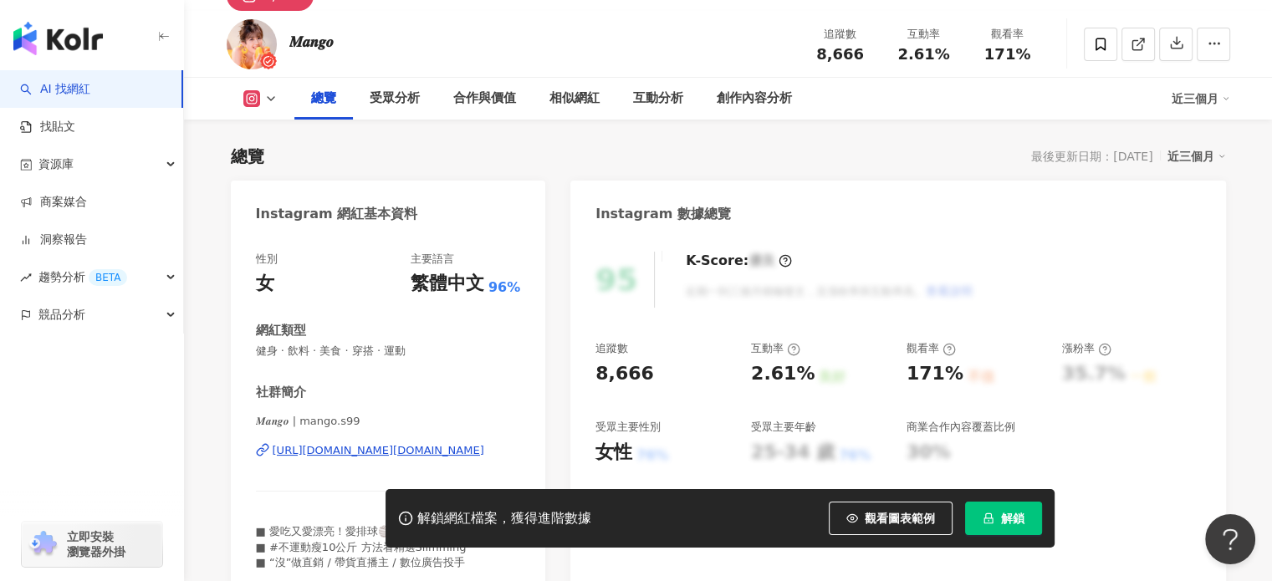
click at [345, 454] on div "https://www.instagram.com/mango.s99/" at bounding box center [379, 450] width 212 height 15
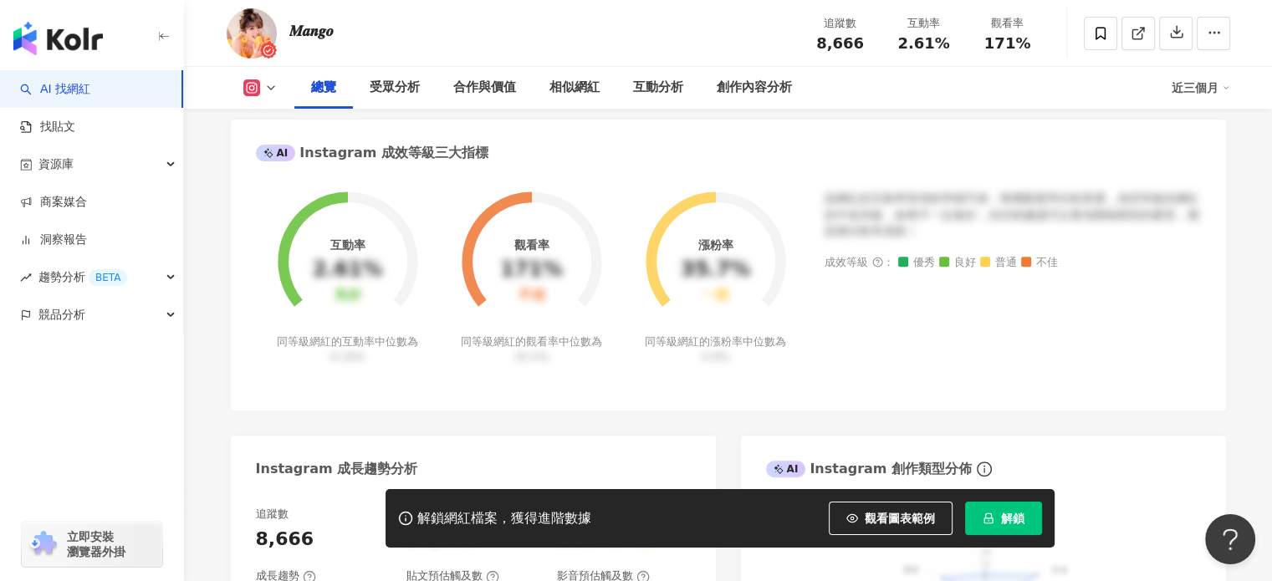
scroll to position [586, 0]
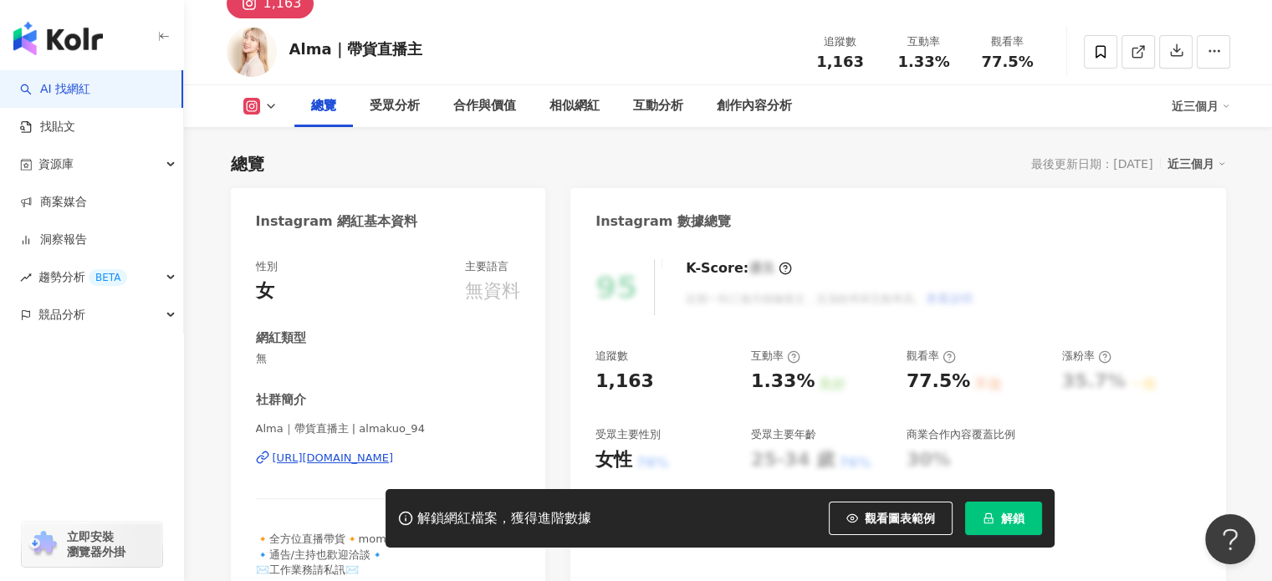
scroll to position [167, 0]
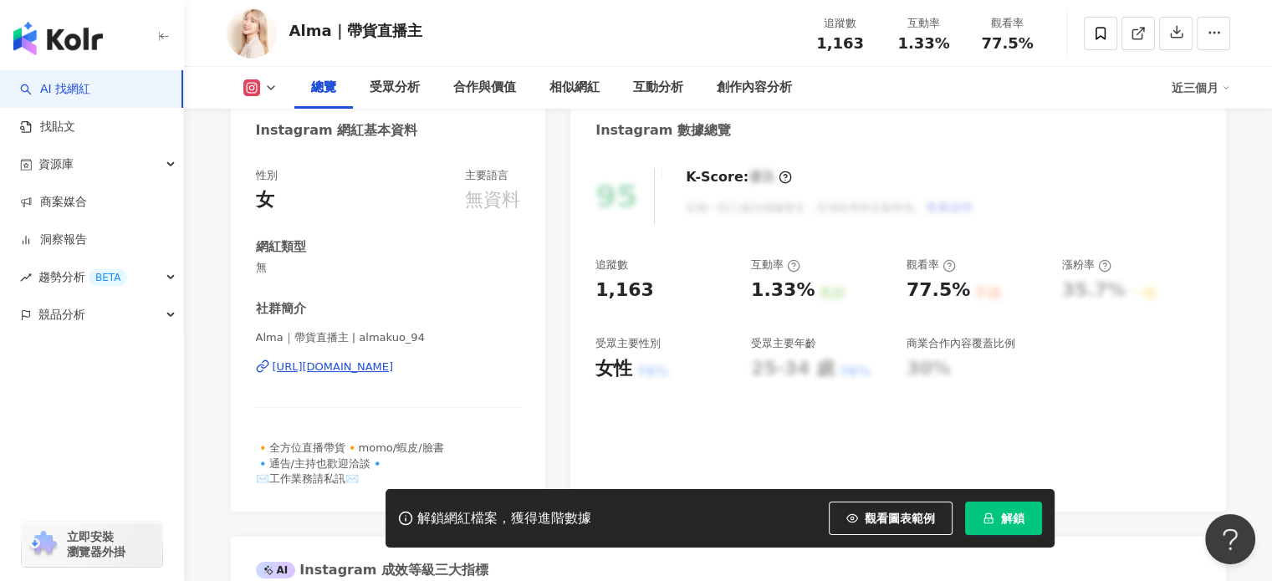
click at [355, 361] on div "[URL][DOMAIN_NAME]" at bounding box center [333, 367] width 121 height 15
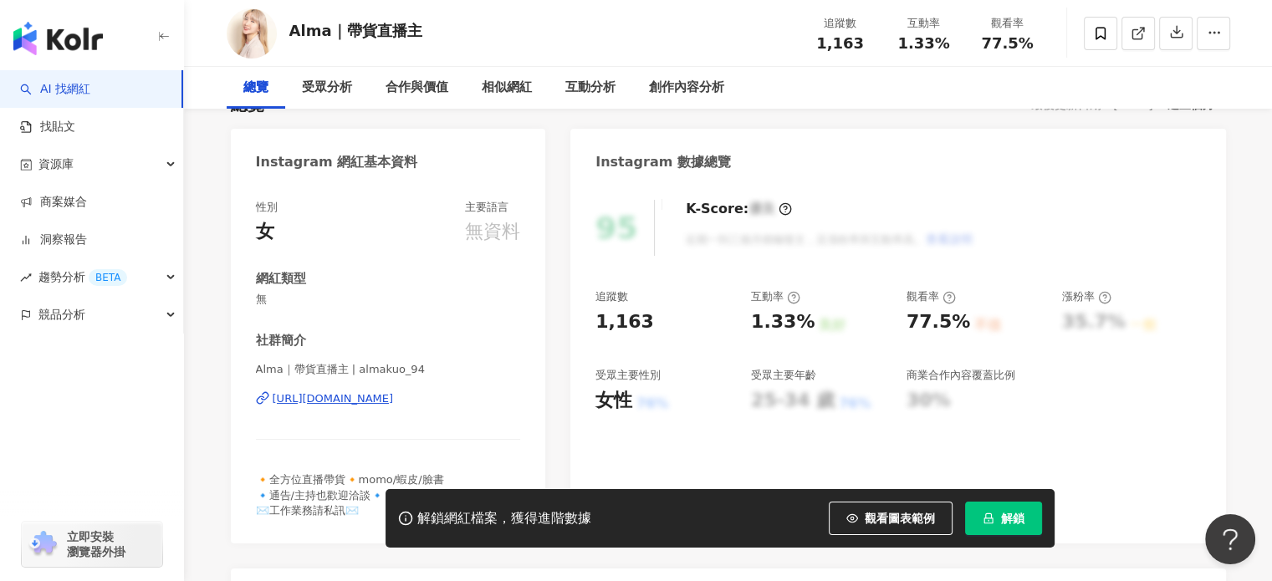
scroll to position [0, 0]
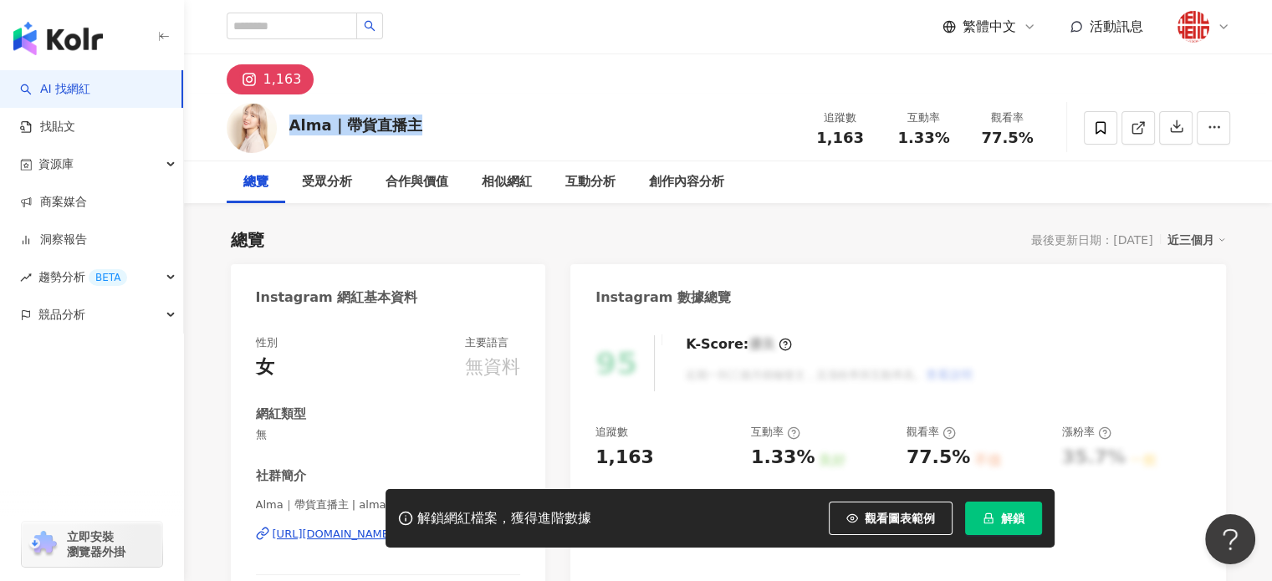
drag, startPoint x: 410, startPoint y: 129, endPoint x: 284, endPoint y: 129, distance: 125.5
click at [284, 129] on div "Alma｜帶貨直播主 追蹤數 1,163 互動率 1.33% 觀看率 77.5%" at bounding box center [728, 128] width 1071 height 66
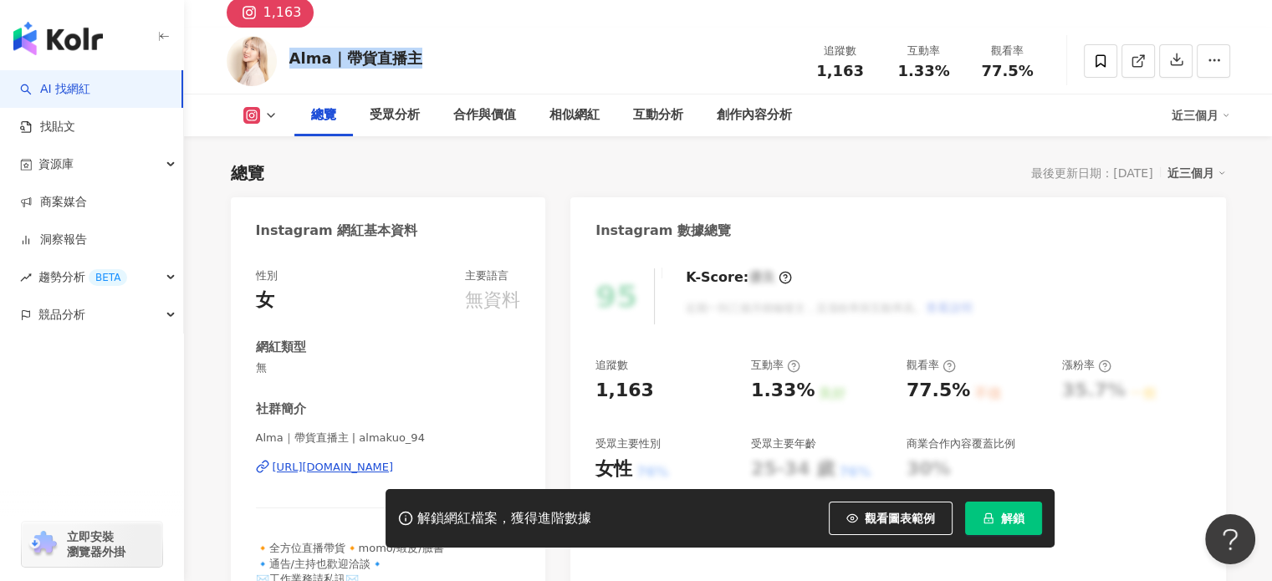
scroll to position [84, 0]
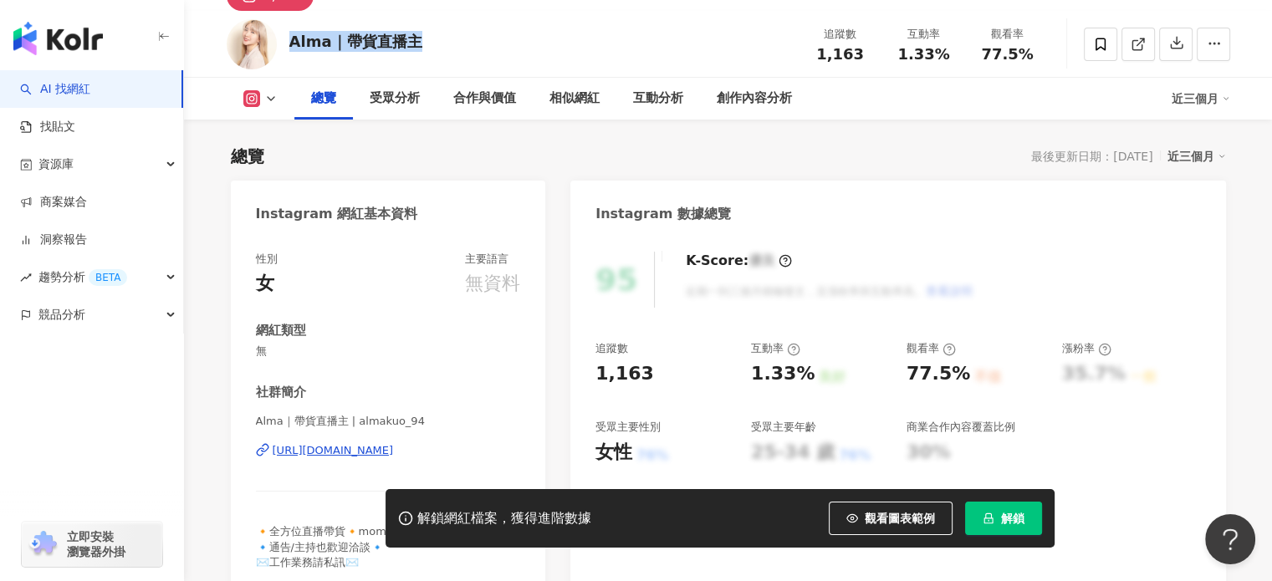
click at [346, 36] on div "Alma｜帶貨直播主" at bounding box center [355, 41] width 133 height 21
drag, startPoint x: 333, startPoint y: 43, endPoint x: 280, endPoint y: 43, distance: 52.7
click at [280, 43] on div "Alma｜帶貨直播主 追蹤數 1,163 互動率 1.33% 觀看率 77.5%" at bounding box center [728, 44] width 1071 height 66
click at [264, 109] on div "總覽 受眾分析 合作與價值 相似網紅 互動分析 創作內容分析 近三個月" at bounding box center [729, 99] width 1004 height 42
click at [274, 85] on div "總覽 受眾分析 合作與價值 相似網紅 互動分析 創作內容分析 近三個月" at bounding box center [729, 99] width 1004 height 42
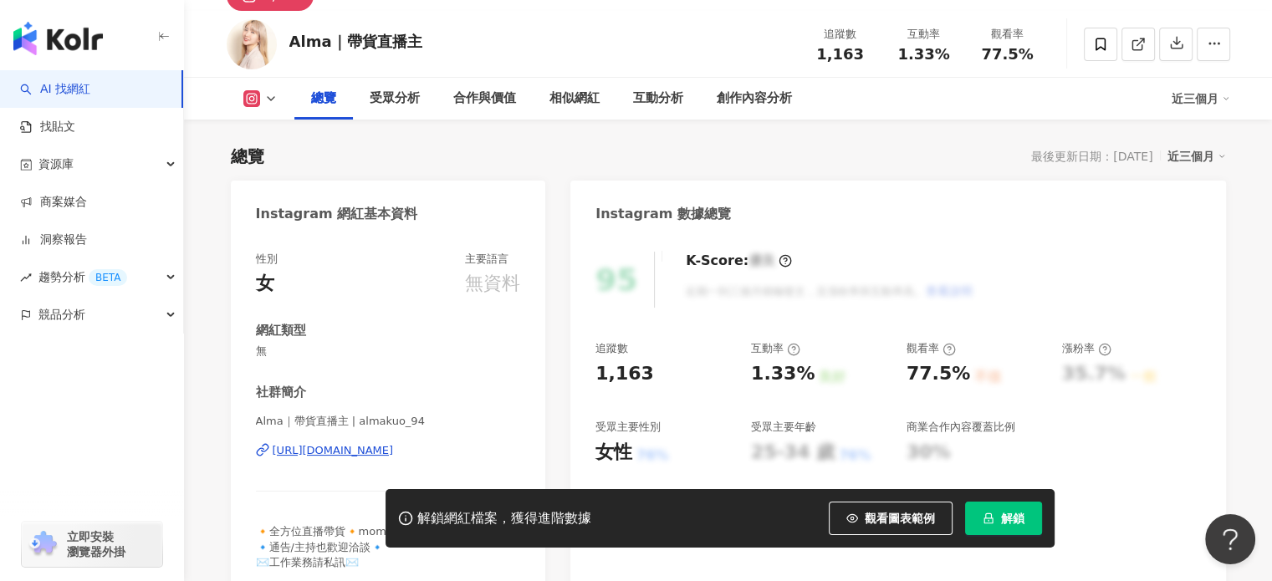
click at [268, 105] on icon at bounding box center [270, 98] width 13 height 13
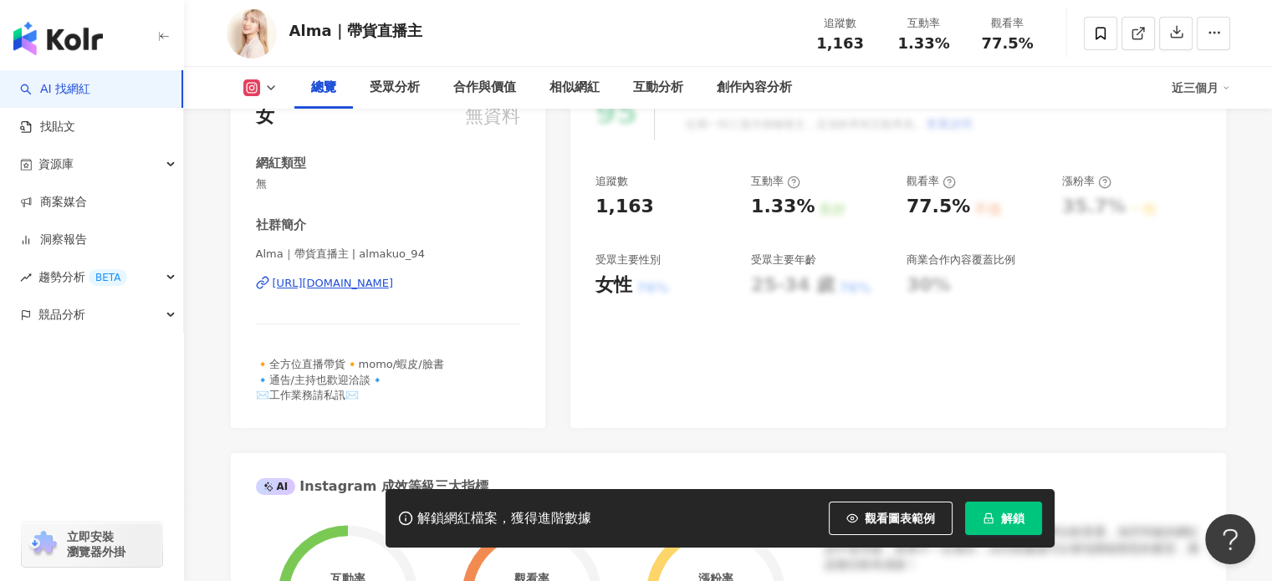
scroll to position [0, 0]
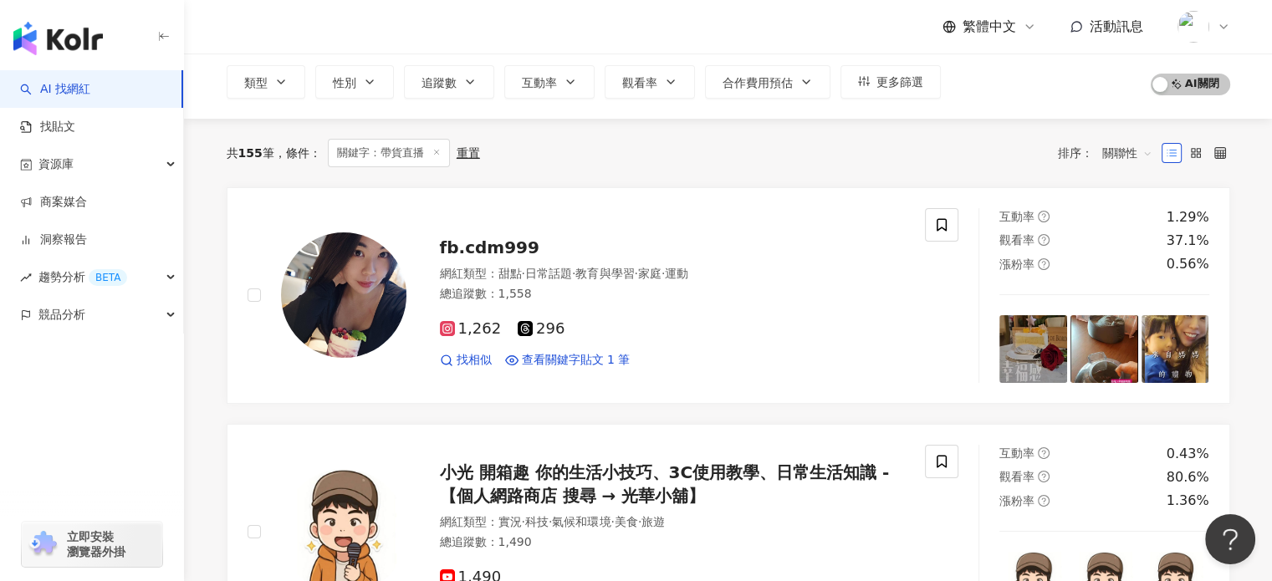
scroll to position [104, 0]
